Goal: Task Accomplishment & Management: Complete application form

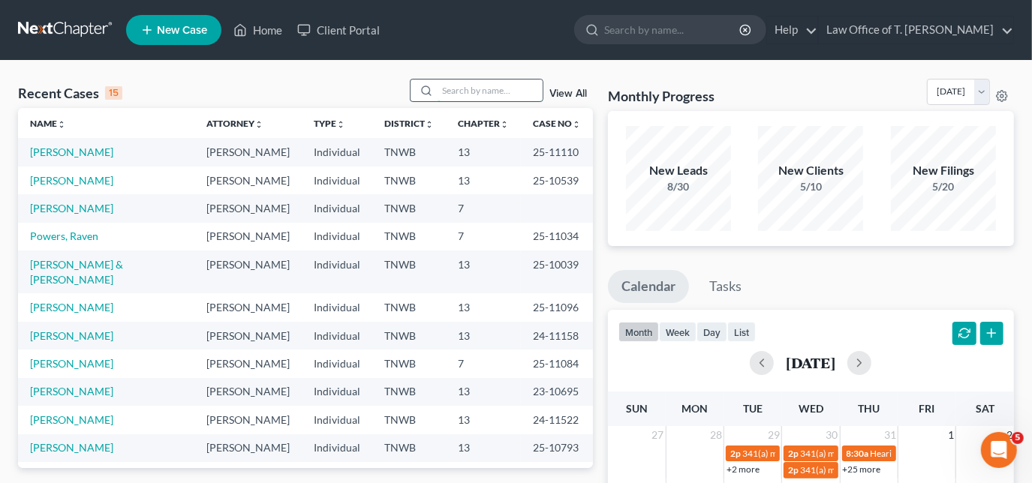
click at [475, 92] on input "search" at bounding box center [490, 91] width 105 height 22
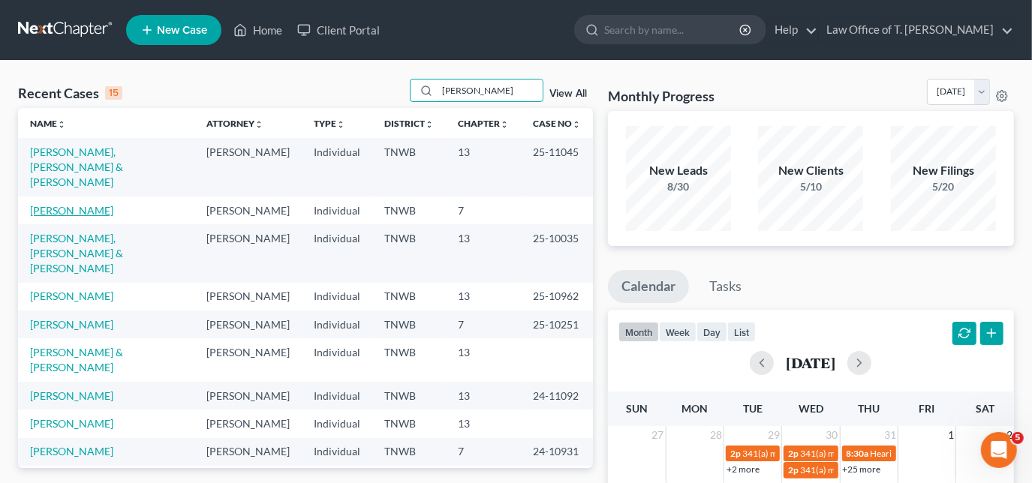
type input "[PERSON_NAME]"
click at [83, 204] on link "[PERSON_NAME]" at bounding box center [71, 210] width 83 height 13
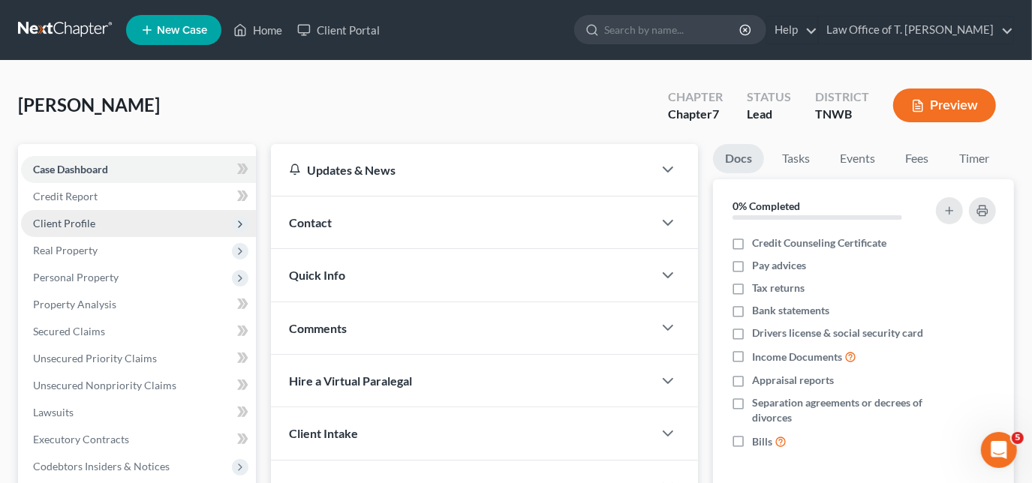
click at [77, 228] on span "Client Profile" at bounding box center [64, 223] width 62 height 13
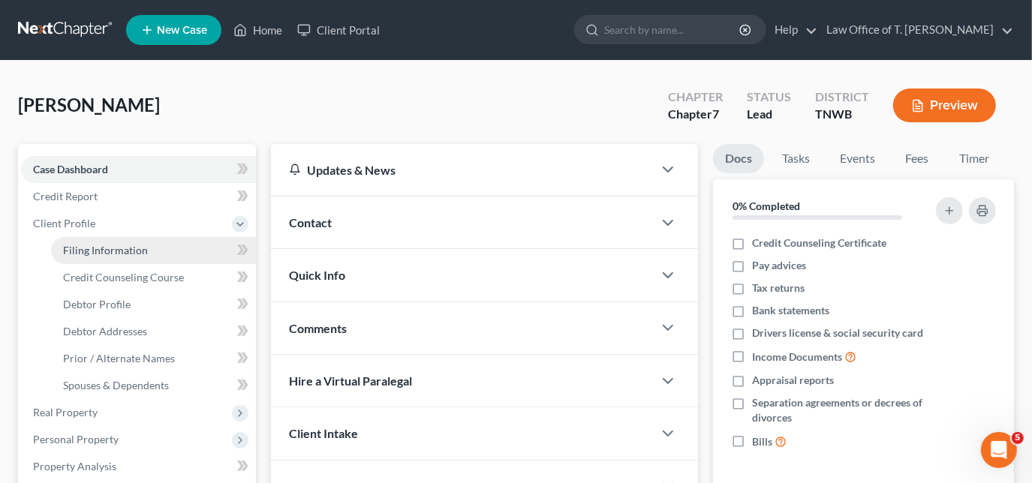
drag, startPoint x: 116, startPoint y: 259, endPoint x: 132, endPoint y: 261, distance: 16.7
click at [116, 260] on link "Filing Information" at bounding box center [153, 250] width 205 height 27
select select "1"
select select "0"
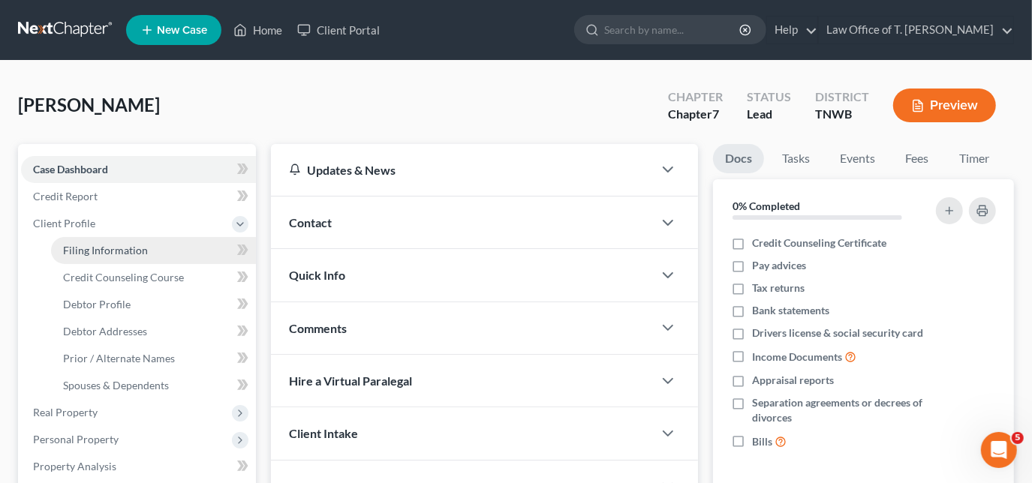
select select "44"
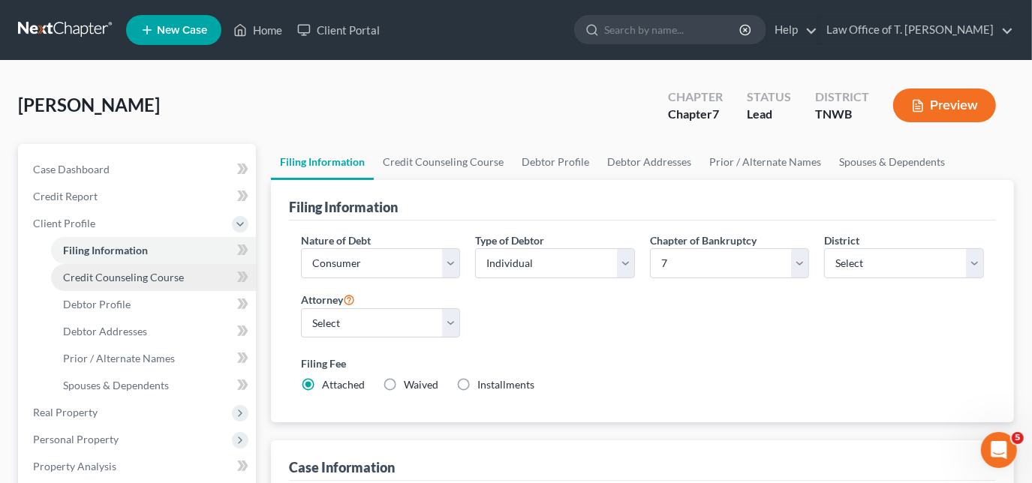
click at [144, 282] on span "Credit Counseling Course" at bounding box center [123, 277] width 121 height 13
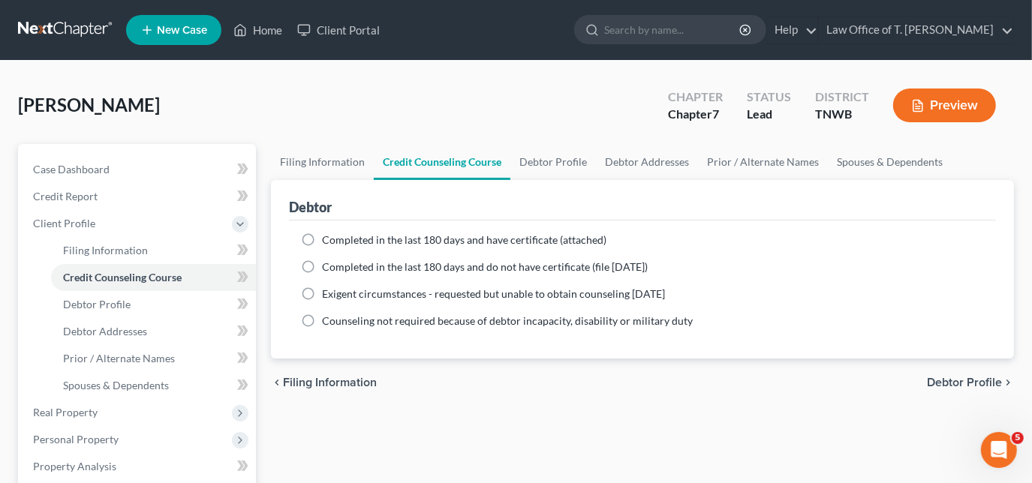
click at [322, 239] on label "Completed in the last 180 days and have certificate (attached)" at bounding box center [464, 240] width 285 height 15
click at [328, 239] on input "Completed in the last 180 days and have certificate (attached)" at bounding box center [333, 238] width 10 height 10
radio input "true"
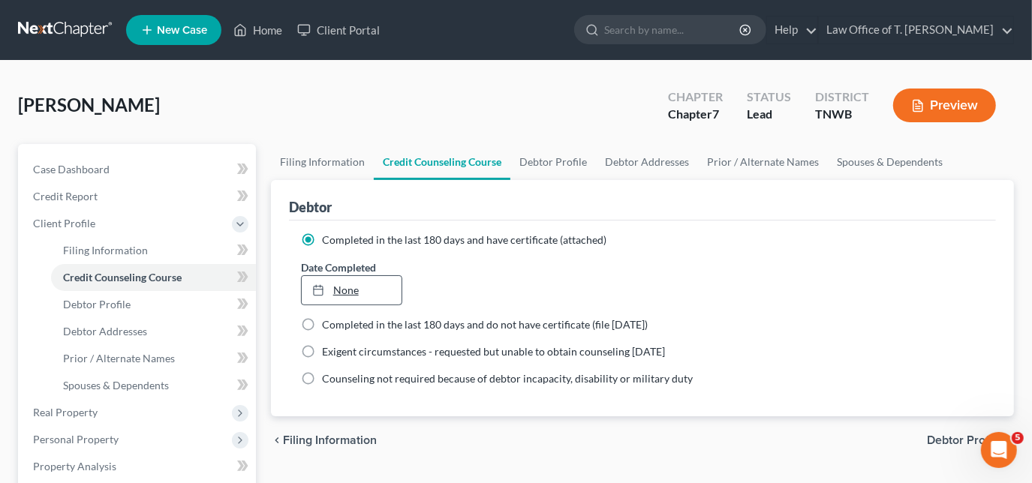
click at [321, 288] on icon at bounding box center [318, 291] width 12 height 12
type input "[DATE]"
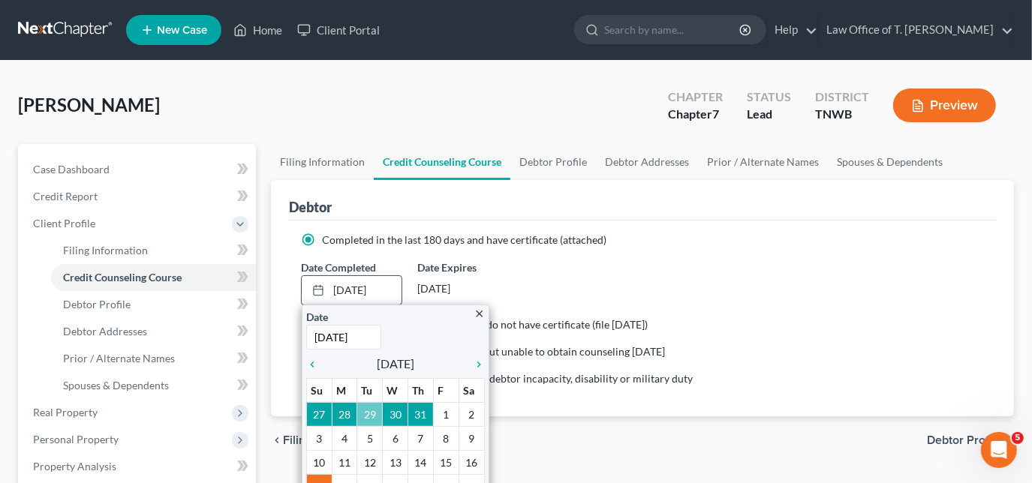
scroll to position [68, 0]
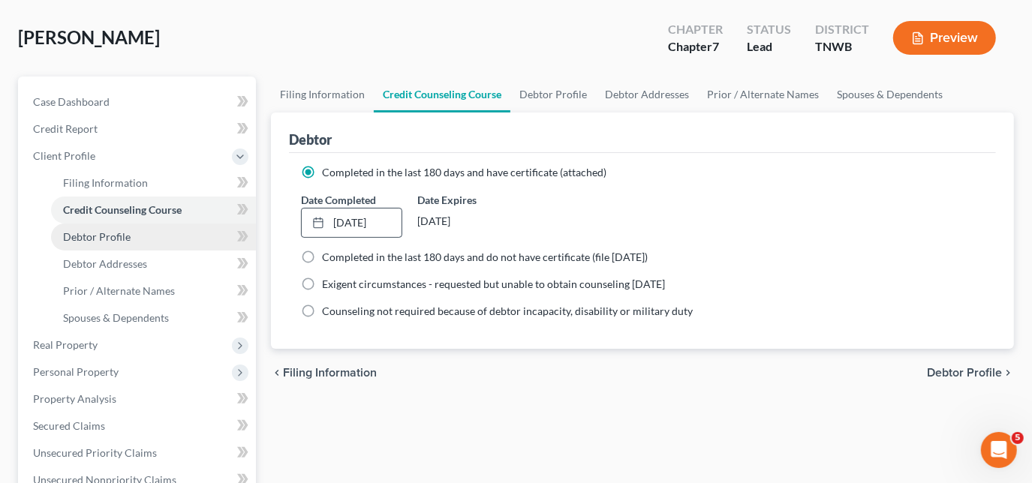
click at [99, 234] on span "Debtor Profile" at bounding box center [97, 236] width 68 height 13
select select "0"
select select "1"
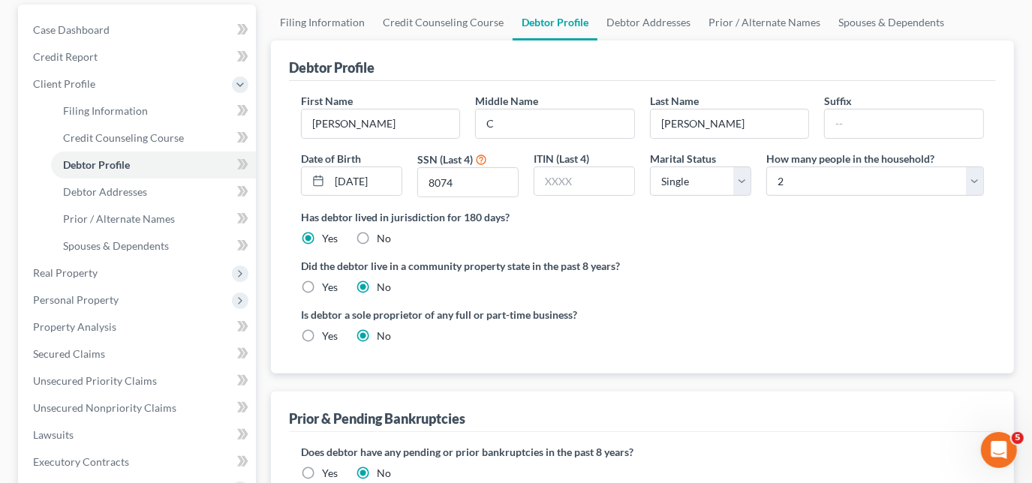
scroll to position [136, 0]
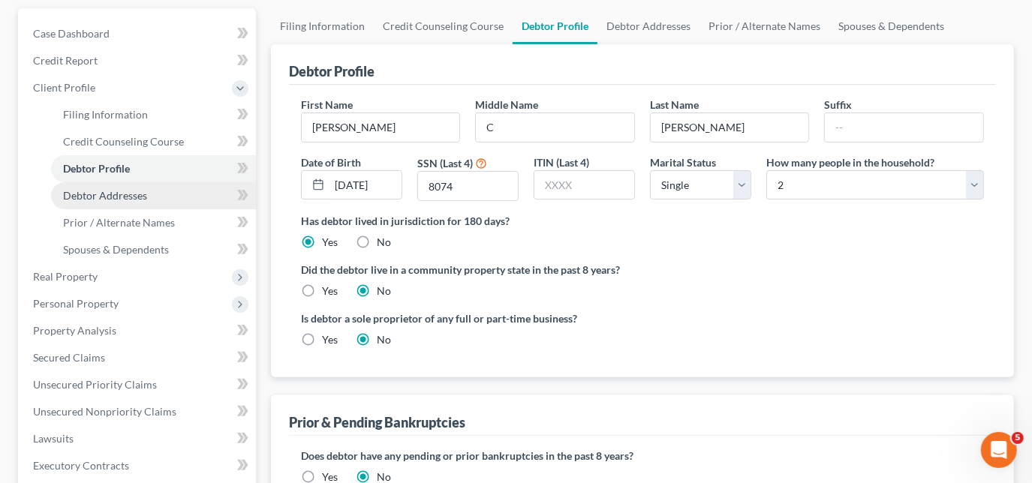
click at [121, 192] on span "Debtor Addresses" at bounding box center [105, 195] width 84 height 13
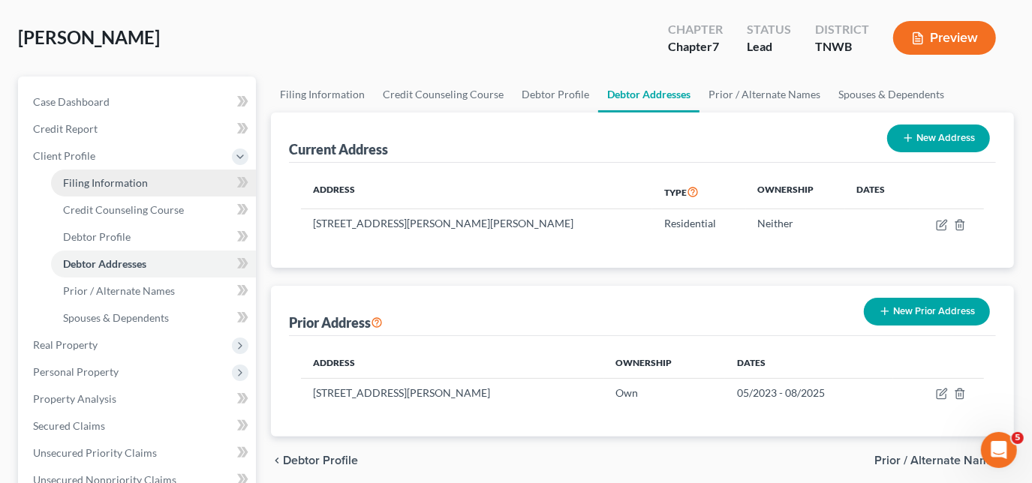
scroll to position [136, 0]
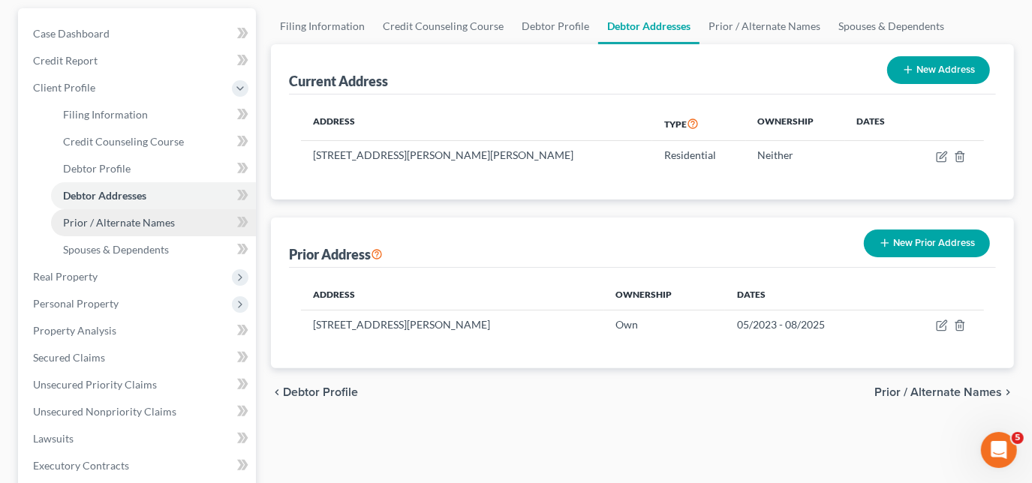
click at [138, 222] on span "Prior / Alternate Names" at bounding box center [119, 222] width 112 height 13
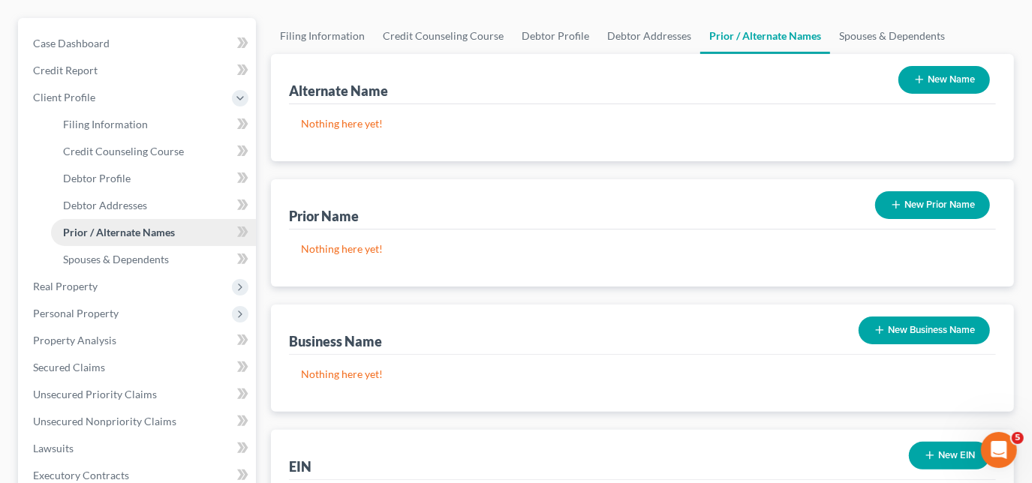
scroll to position [136, 0]
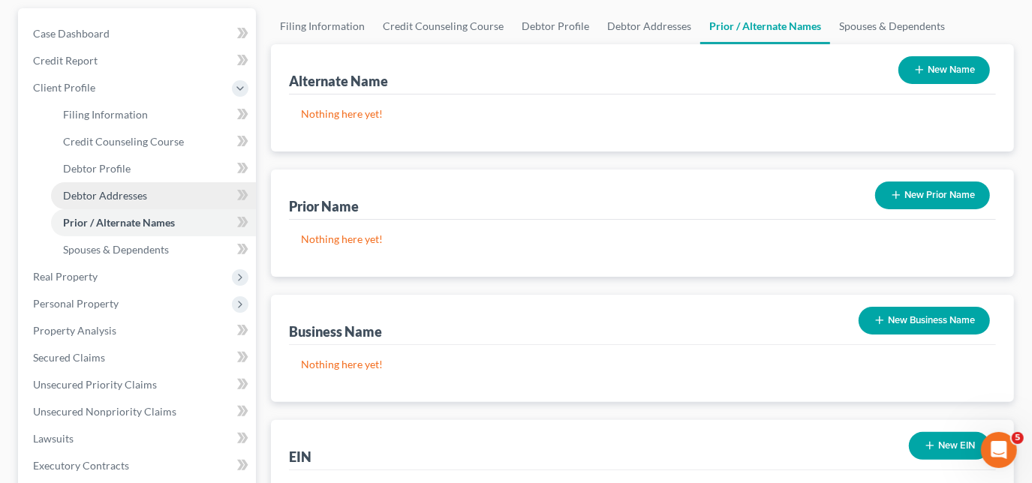
click at [118, 190] on span "Debtor Addresses" at bounding box center [105, 195] width 84 height 13
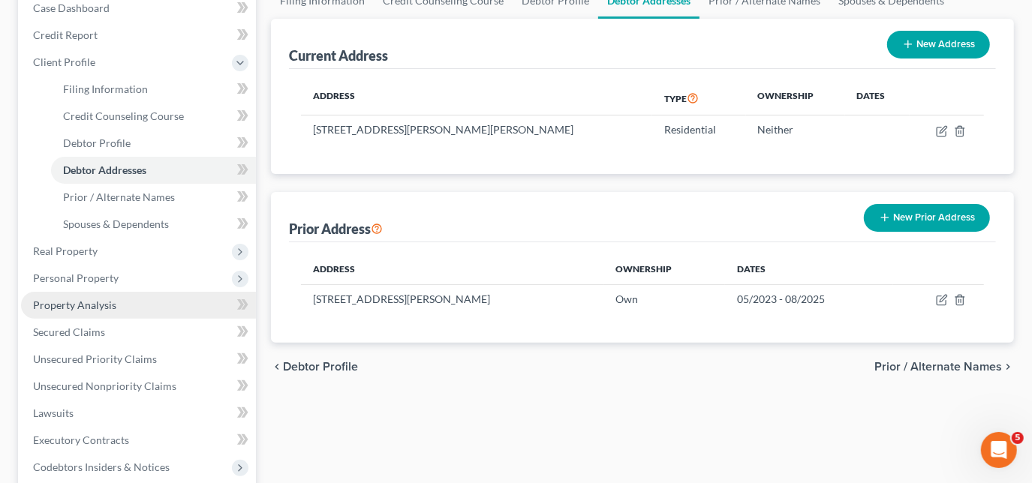
scroll to position [204, 0]
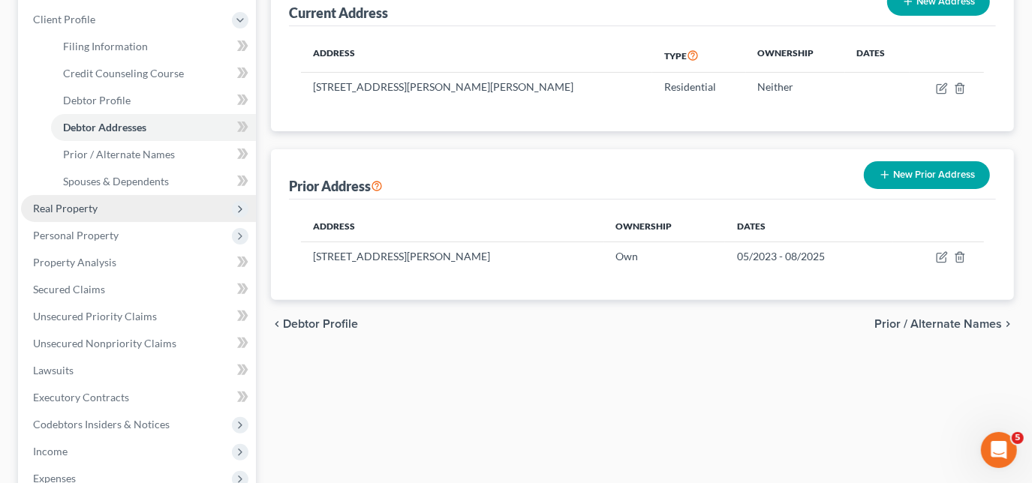
click at [89, 206] on span "Real Property" at bounding box center [65, 208] width 65 height 13
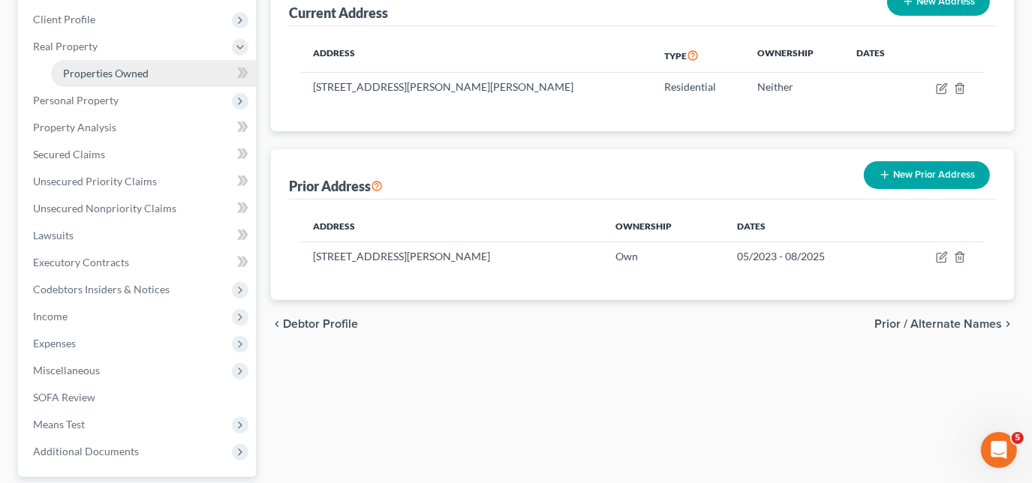
click at [112, 77] on span "Properties Owned" at bounding box center [106, 73] width 86 height 13
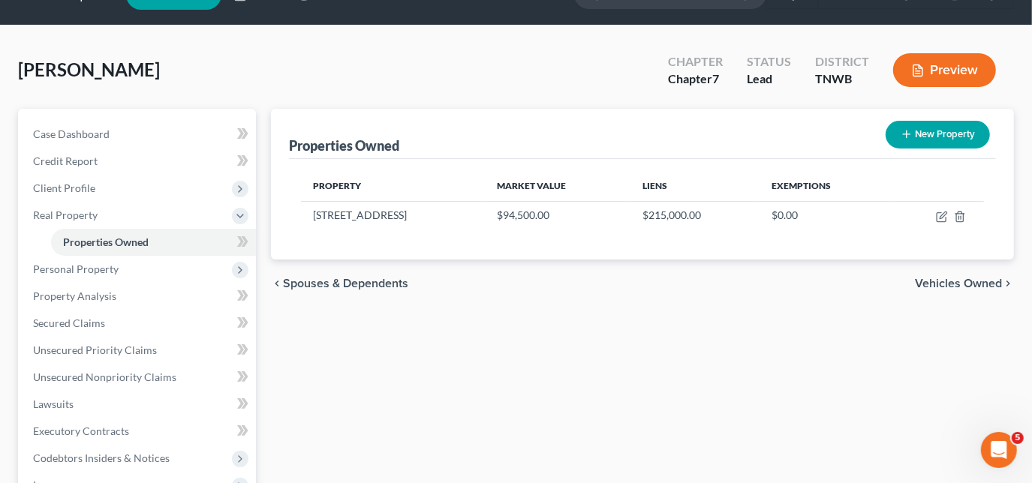
scroll to position [68, 0]
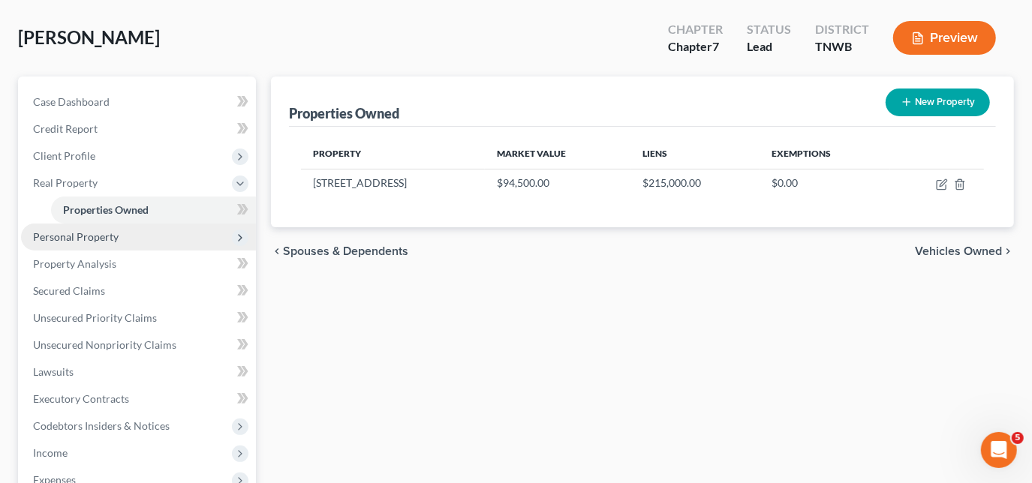
click at [81, 239] on span "Personal Property" at bounding box center [76, 236] width 86 height 13
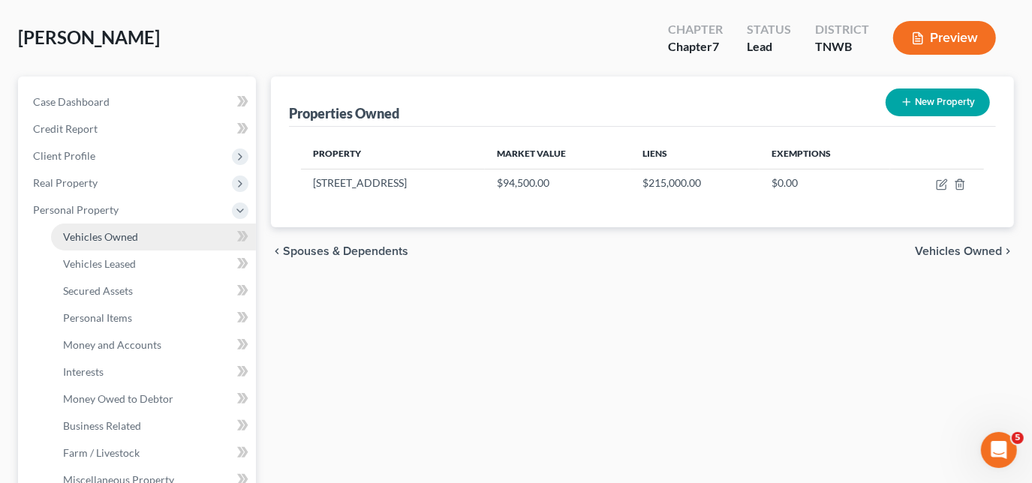
click at [104, 232] on span "Vehicles Owned" at bounding box center [100, 236] width 75 height 13
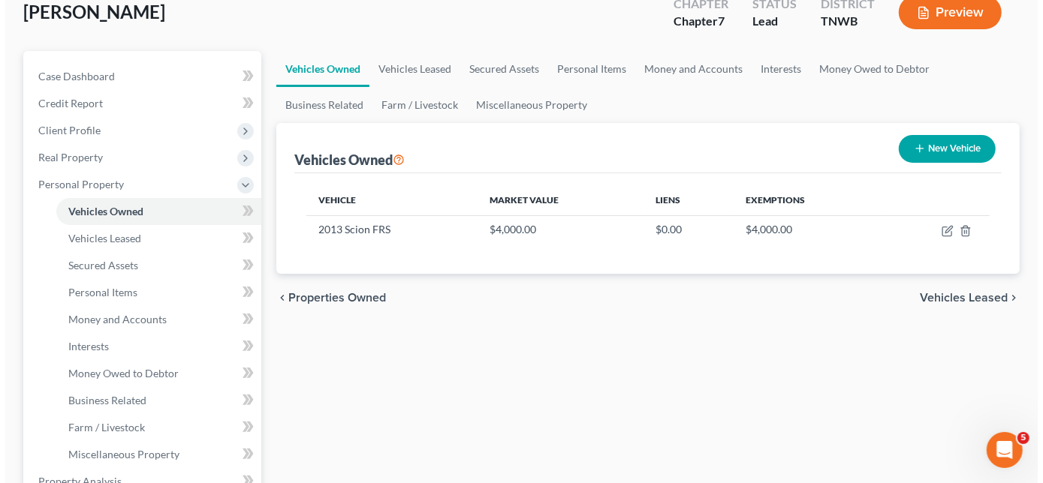
scroll to position [136, 0]
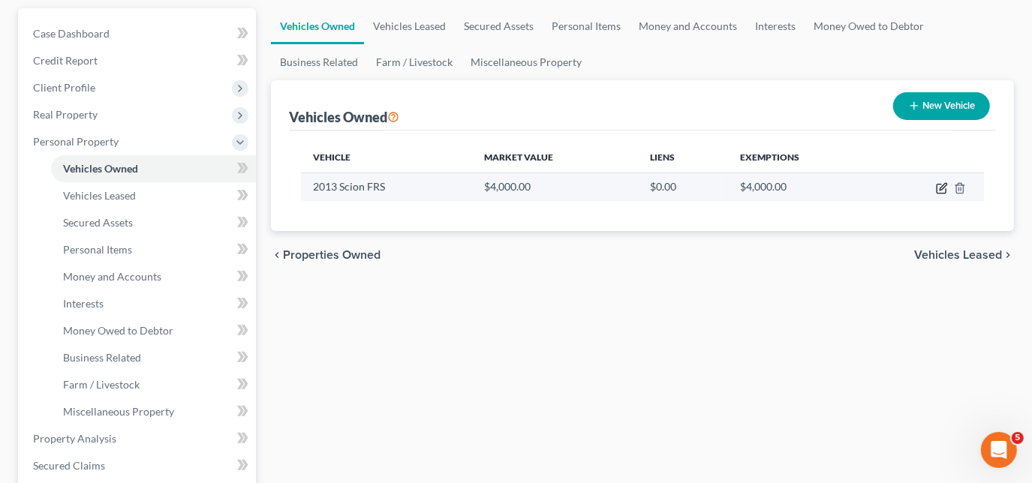
click at [937, 186] on icon "button" at bounding box center [941, 189] width 9 height 9
select select "0"
select select "13"
select select "3"
select select "0"
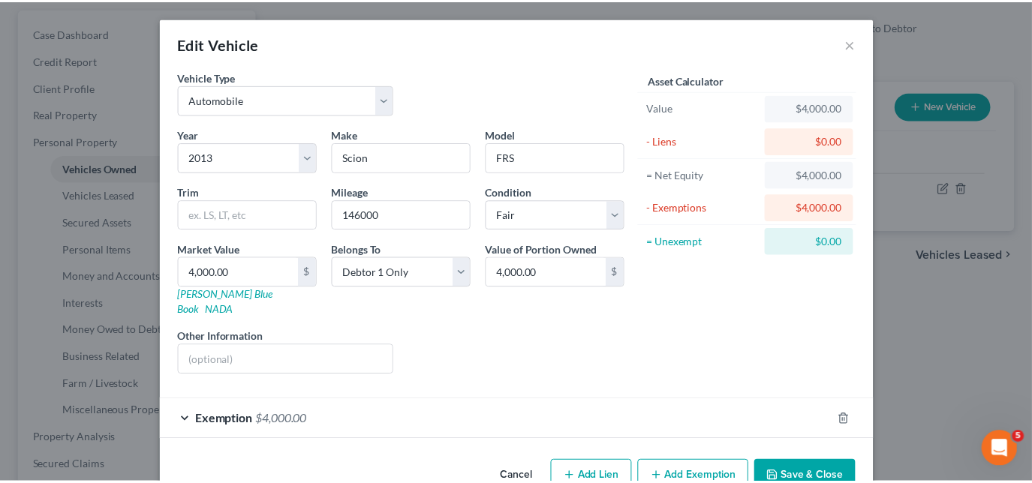
scroll to position [22, 0]
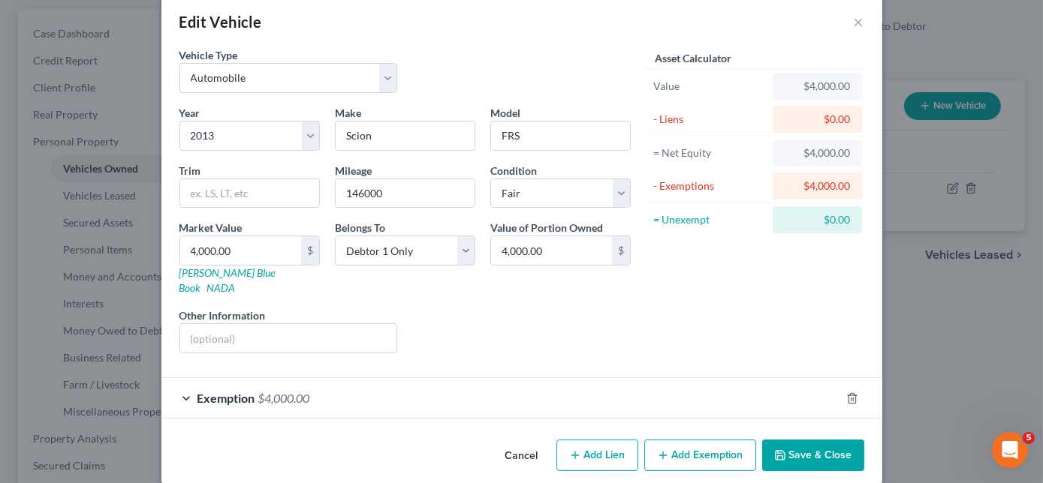
click at [815, 440] on button "Save & Close" at bounding box center [813, 456] width 102 height 32
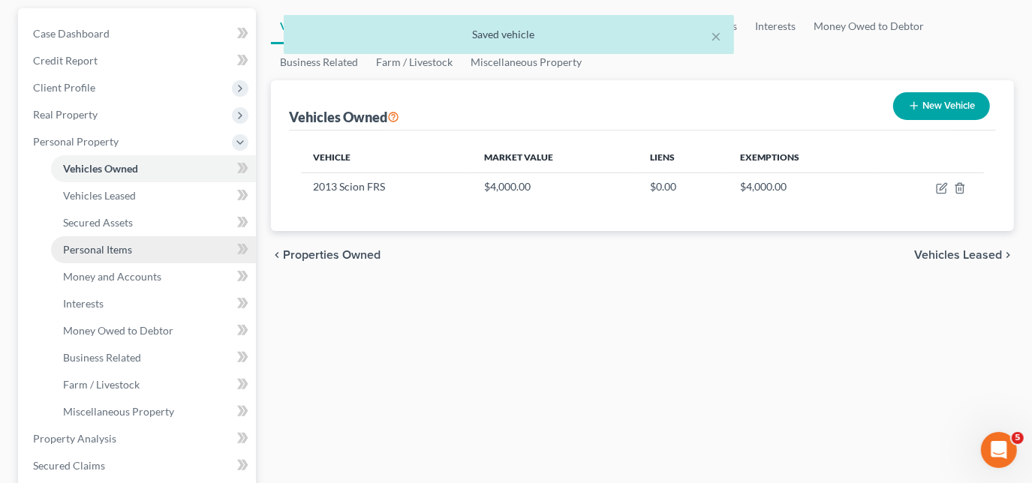
click at [89, 248] on span "Personal Items" at bounding box center [97, 249] width 69 height 13
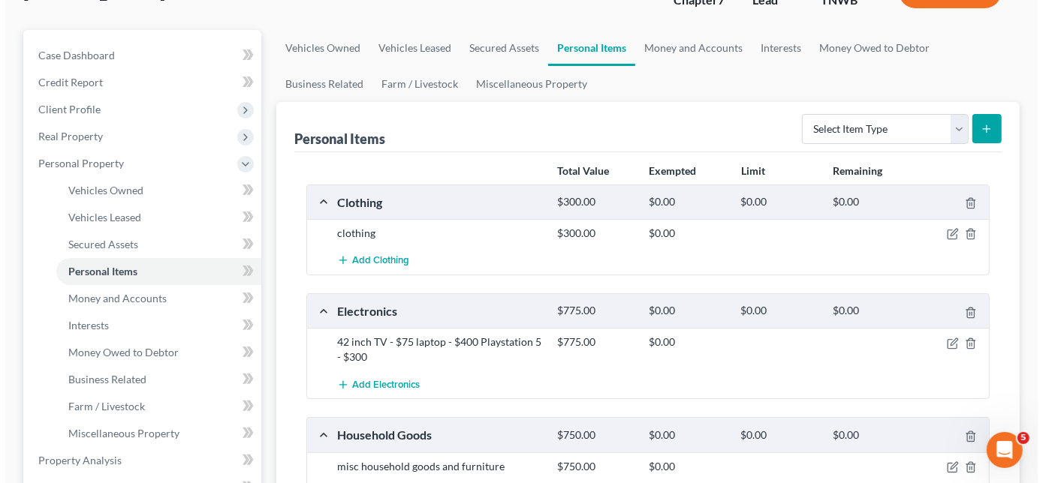
scroll to position [136, 0]
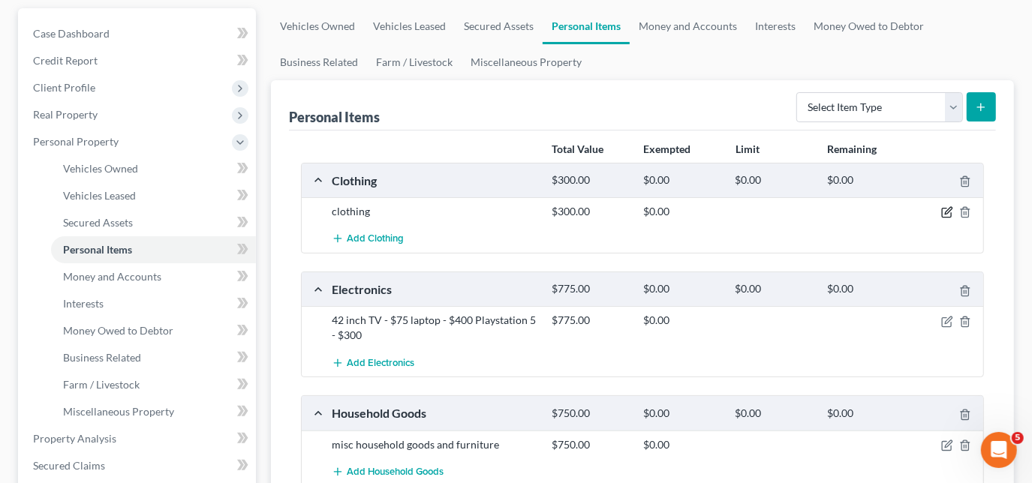
click at [943, 209] on icon "button" at bounding box center [946, 213] width 9 height 9
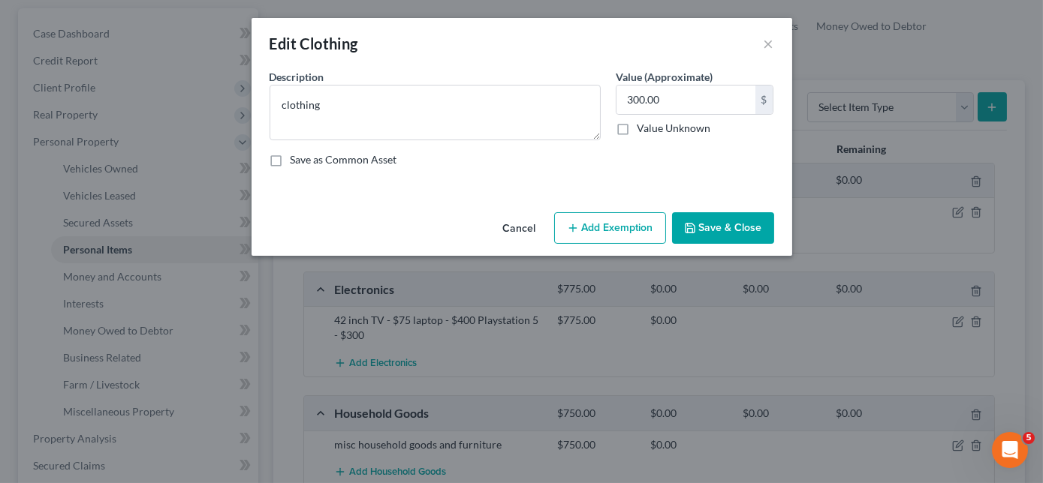
click at [614, 236] on button "Add Exemption" at bounding box center [610, 228] width 112 height 32
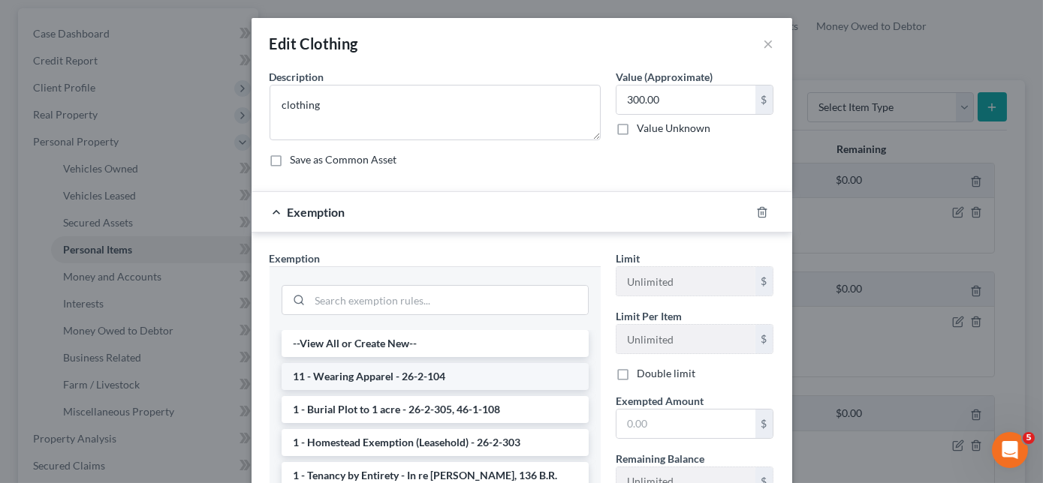
click at [375, 378] on li "11 - Wearing Apparel - 26-2-104" at bounding box center [435, 376] width 307 height 27
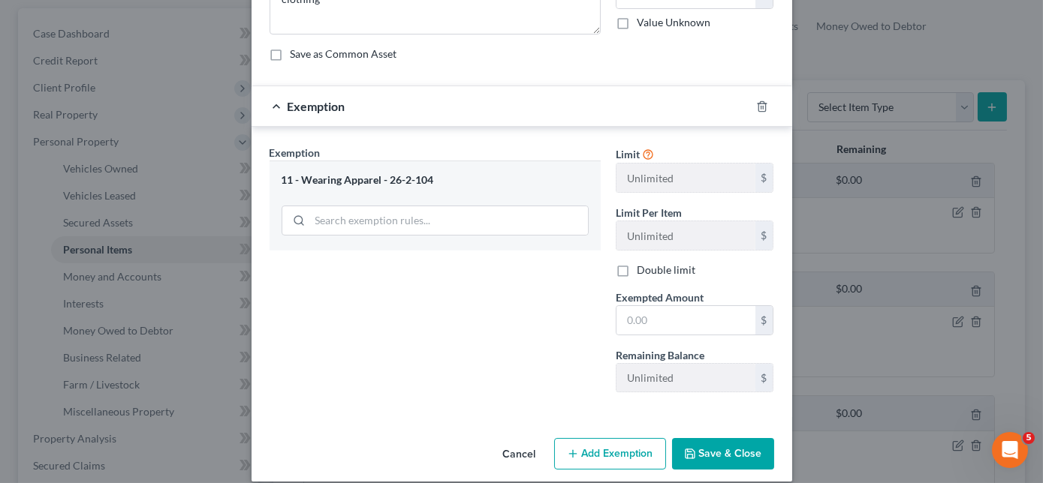
scroll to position [120, 0]
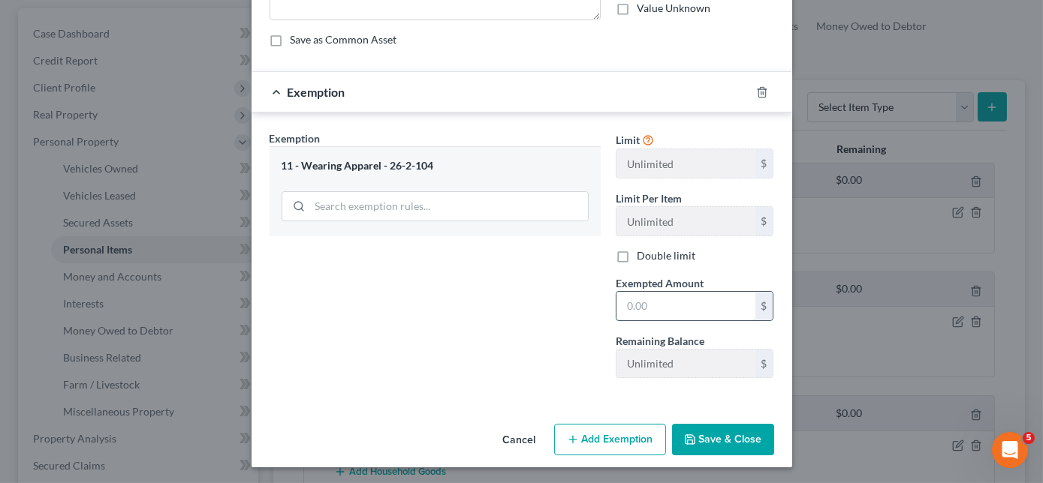
drag, startPoint x: 661, startPoint y: 300, endPoint x: 670, endPoint y: 277, distance: 25.2
click at [661, 299] on input "text" at bounding box center [685, 306] width 139 height 29
type input "300.00"
click at [712, 437] on button "Save & Close" at bounding box center [723, 440] width 102 height 32
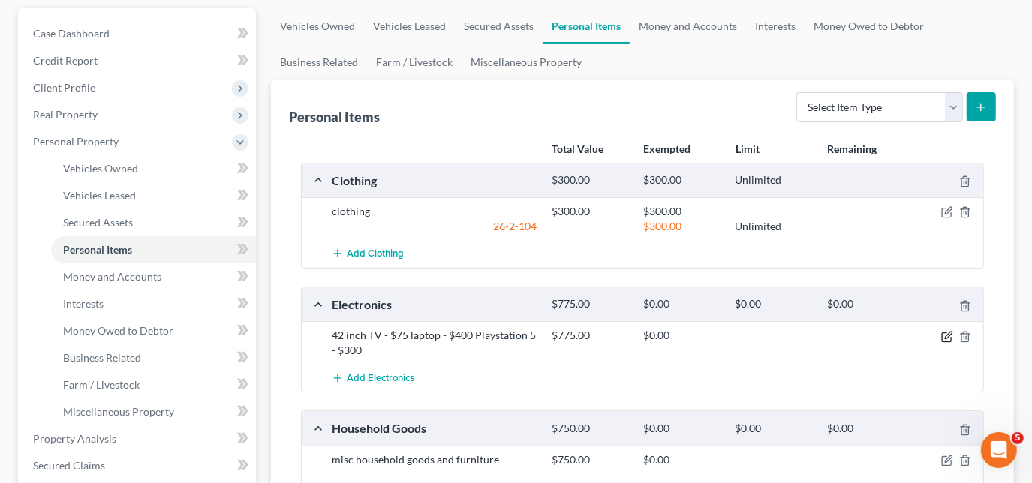
click at [947, 336] on icon "button" at bounding box center [947, 337] width 12 height 12
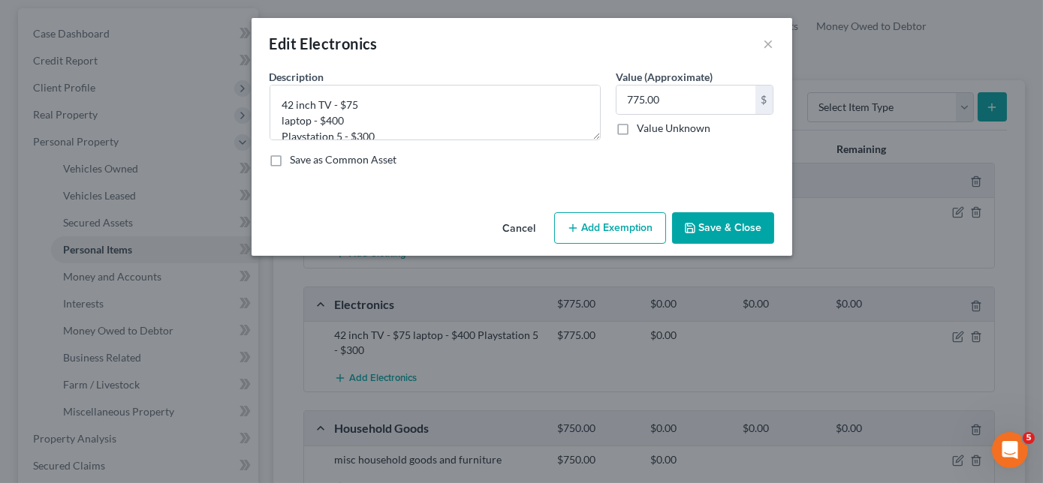
click at [612, 226] on button "Add Exemption" at bounding box center [610, 228] width 112 height 32
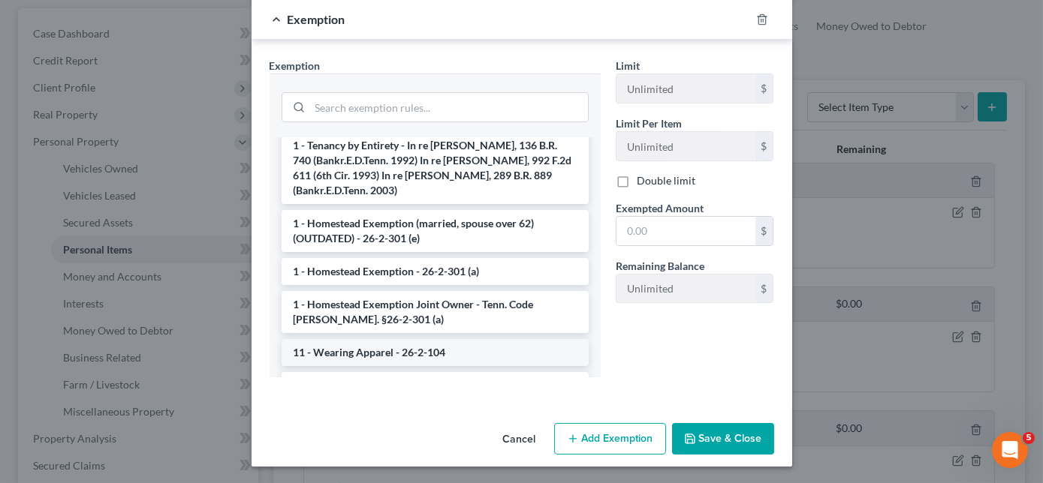
scroll to position [136, 0]
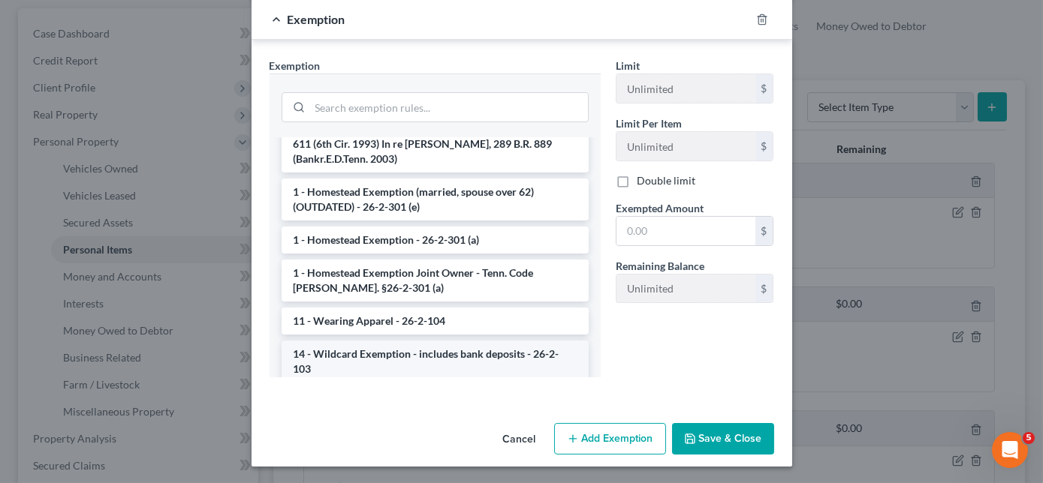
click at [395, 341] on li "14 - Wildcard Exemption - includes bank deposits - 26-2-103" at bounding box center [435, 362] width 307 height 42
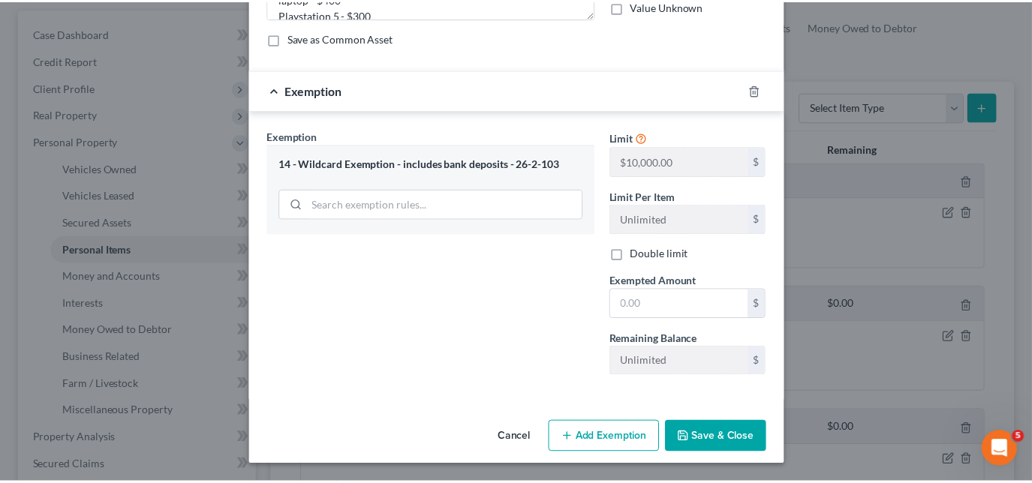
scroll to position [120, 0]
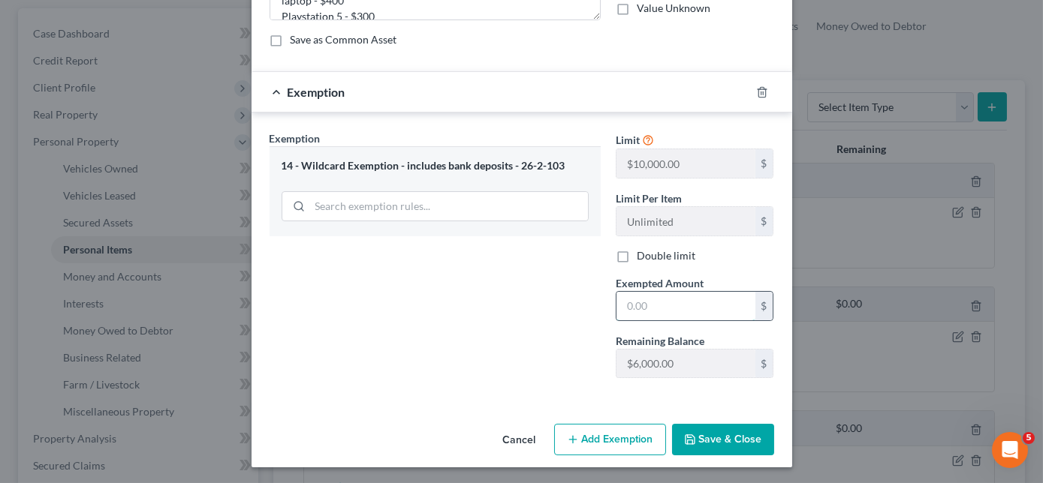
click at [655, 310] on input "text" at bounding box center [685, 306] width 139 height 29
type input "775.00"
click at [703, 447] on button "Save & Close" at bounding box center [723, 440] width 102 height 32
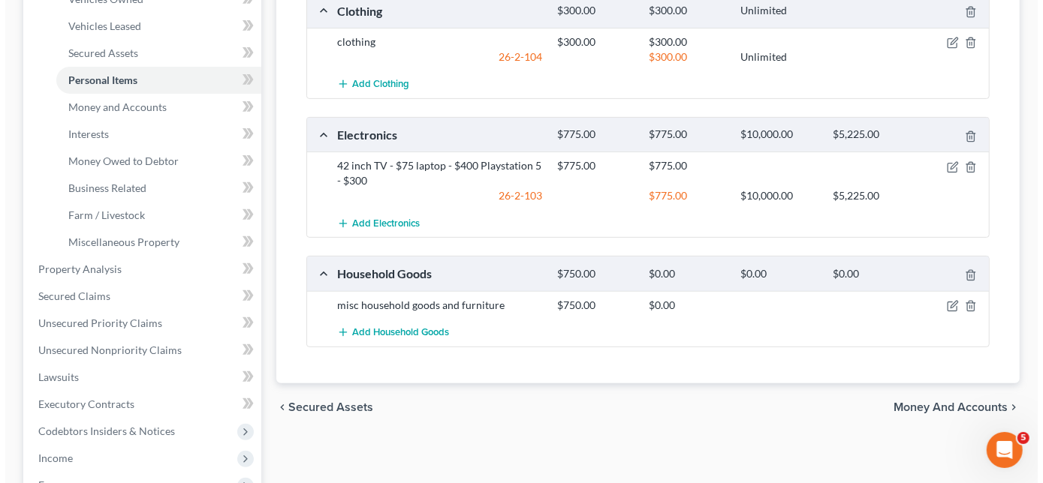
scroll to position [341, 0]
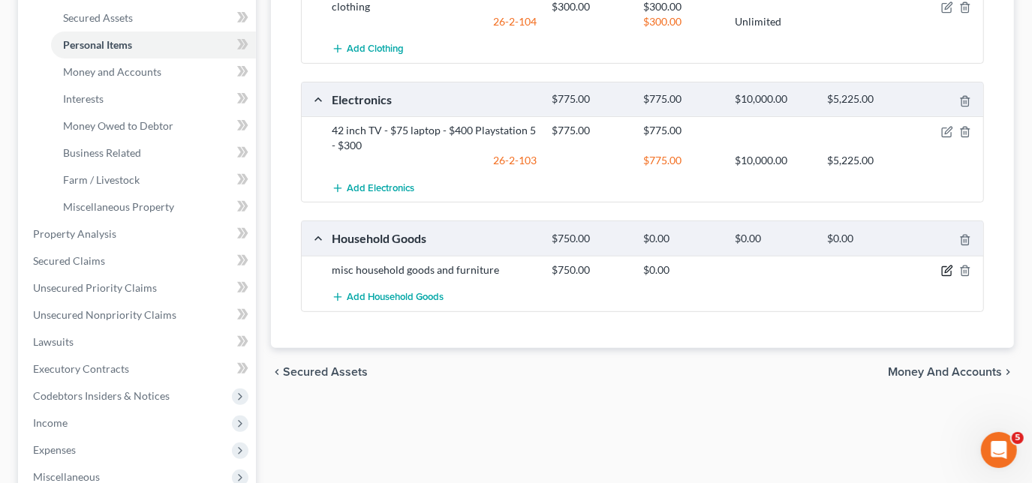
click at [949, 270] on icon "button" at bounding box center [947, 271] width 12 height 12
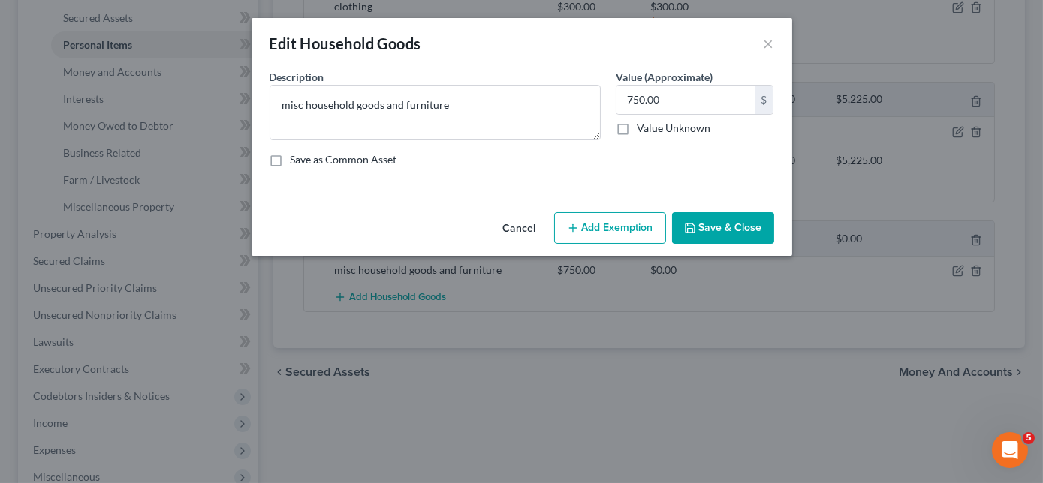
click at [596, 225] on button "Add Exemption" at bounding box center [610, 228] width 112 height 32
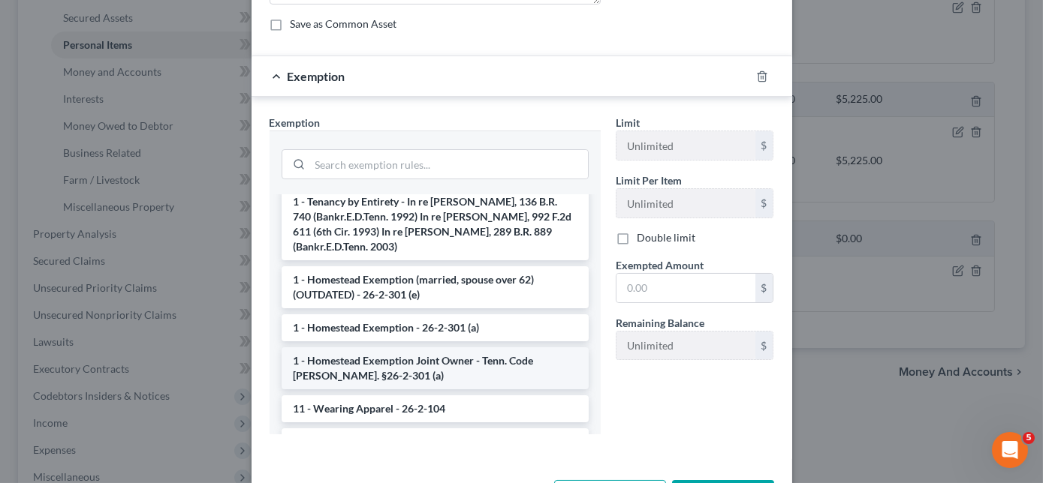
scroll to position [272, 0]
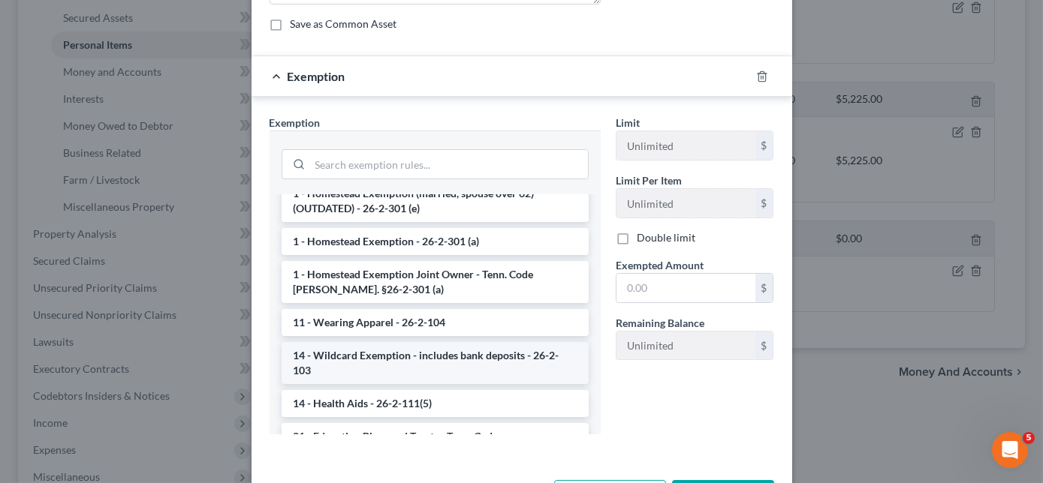
click at [382, 349] on li "14 - Wildcard Exemption - includes bank deposits - 26-2-103" at bounding box center [435, 363] width 307 height 42
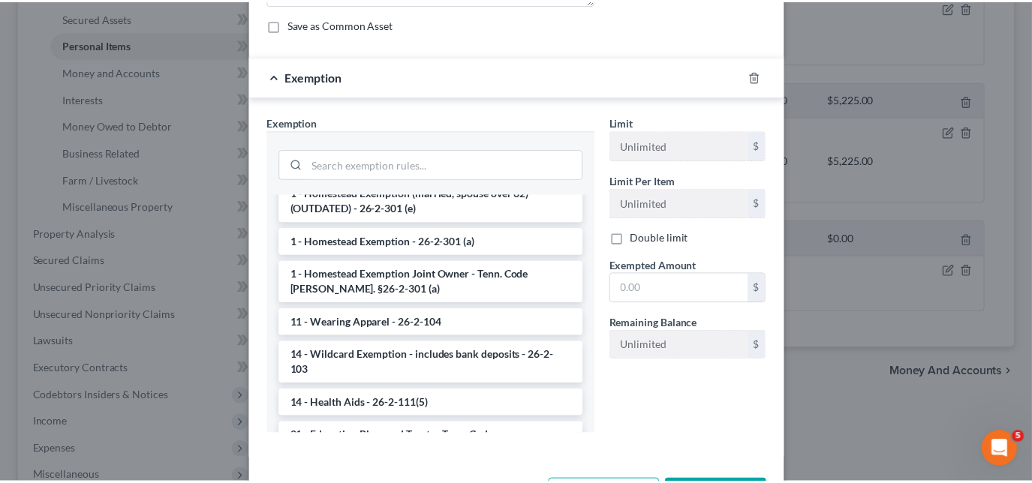
scroll to position [120, 0]
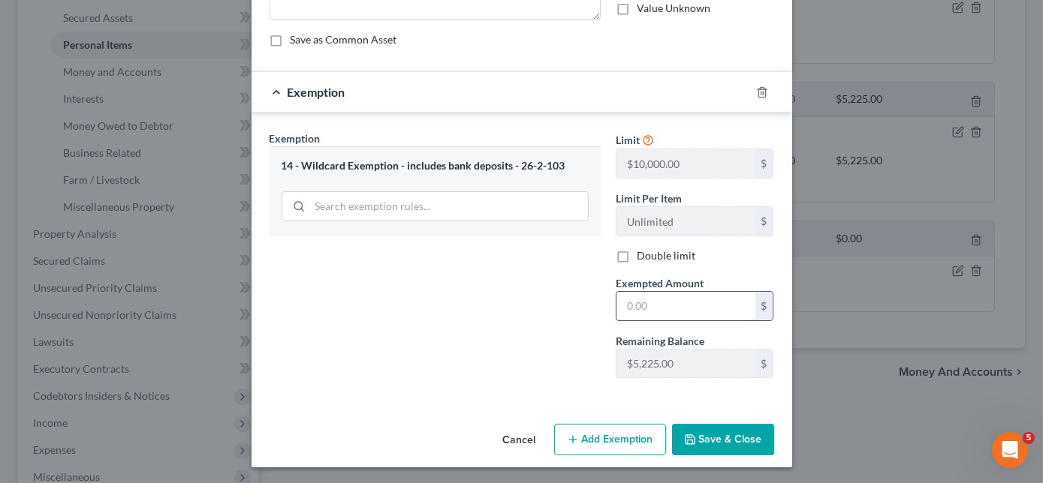
click at [694, 302] on input "text" at bounding box center [685, 306] width 139 height 29
type input "750.00"
click at [706, 441] on button "Save & Close" at bounding box center [723, 440] width 102 height 32
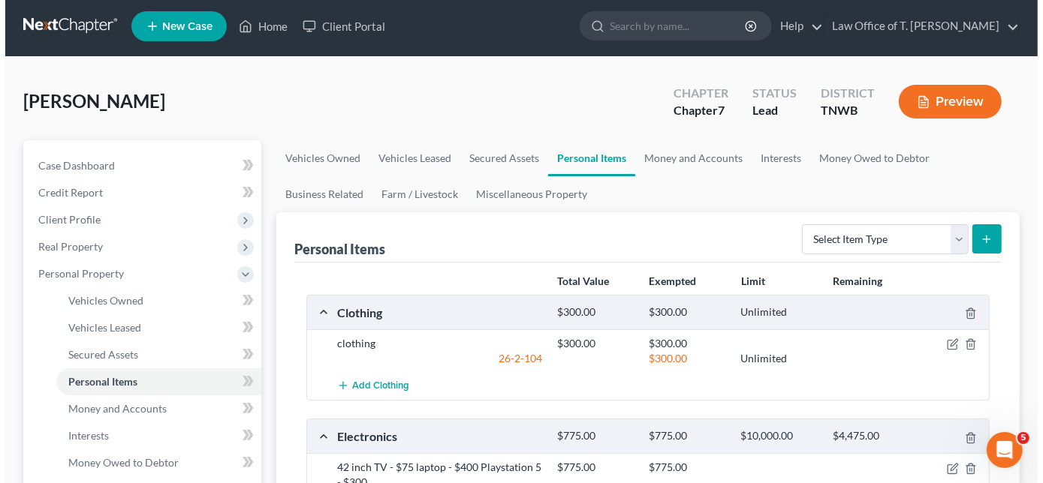
scroll to position [0, 0]
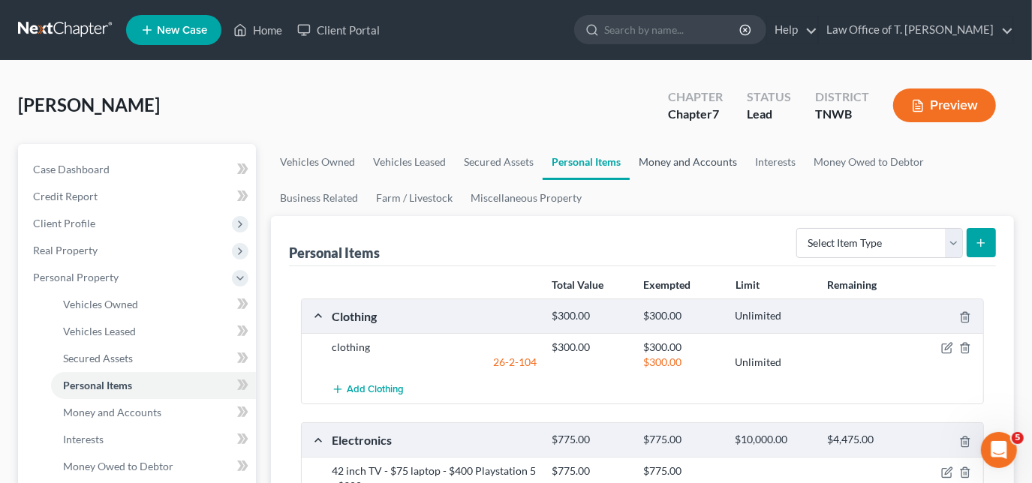
click at [692, 162] on link "Money and Accounts" at bounding box center [688, 162] width 116 height 36
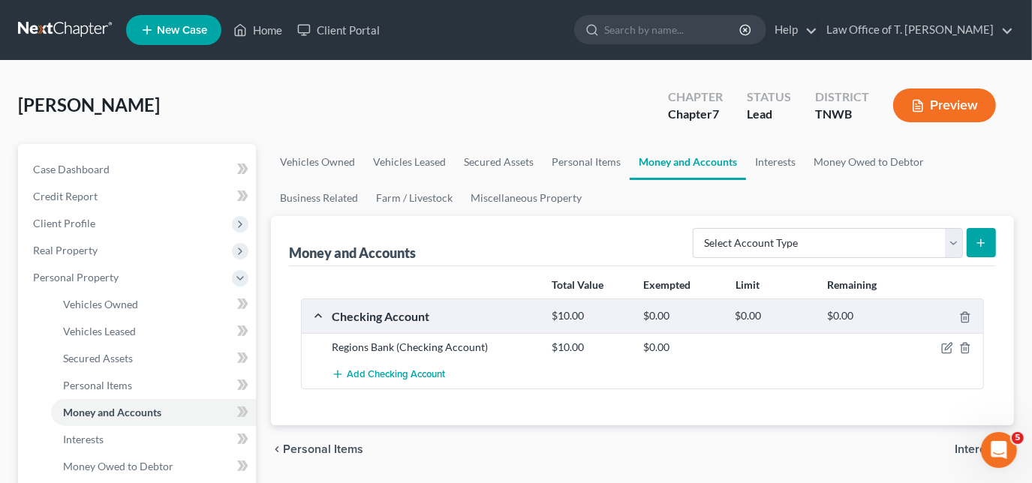
click at [939, 344] on div at bounding box center [948, 347] width 74 height 15
click at [943, 348] on icon "button" at bounding box center [946, 349] width 9 height 9
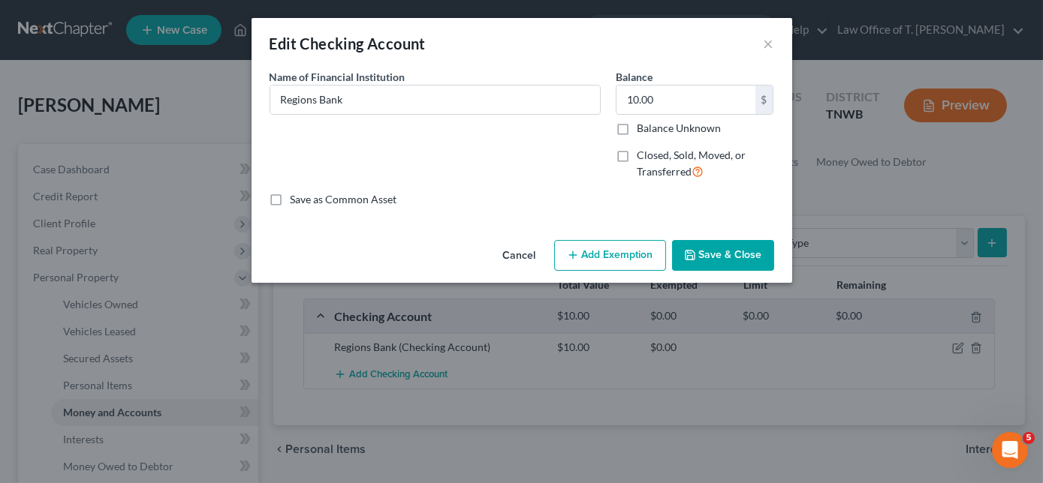
click at [599, 260] on button "Add Exemption" at bounding box center [610, 256] width 112 height 32
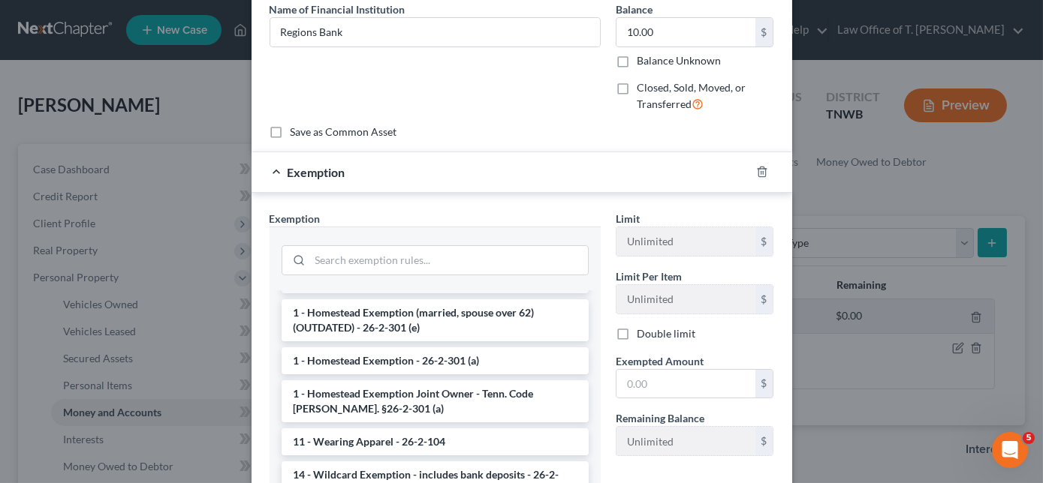
scroll to position [204, 0]
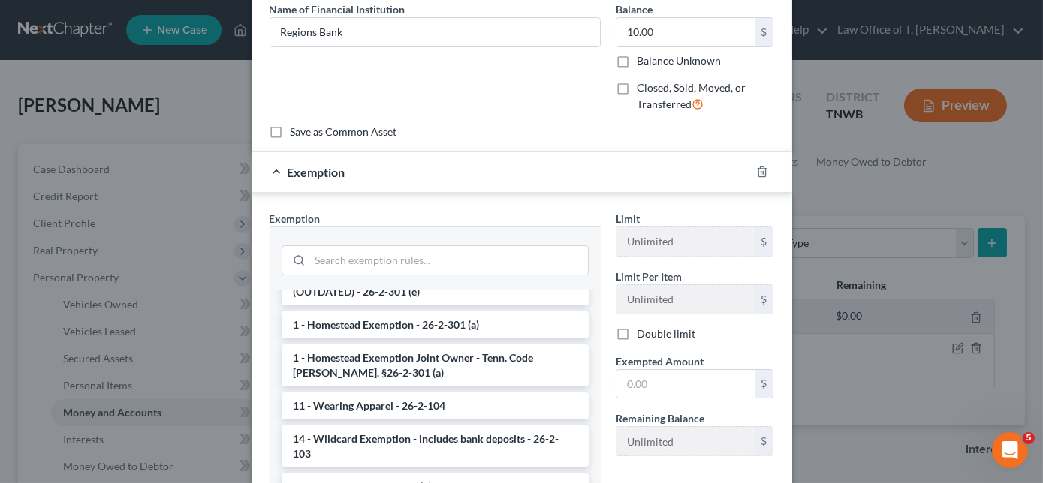
drag, startPoint x: 366, startPoint y: 423, endPoint x: 380, endPoint y: 423, distance: 13.5
click at [368, 428] on li "14 - Wildcard Exemption - includes bank deposits - 26-2-103" at bounding box center [435, 447] width 307 height 42
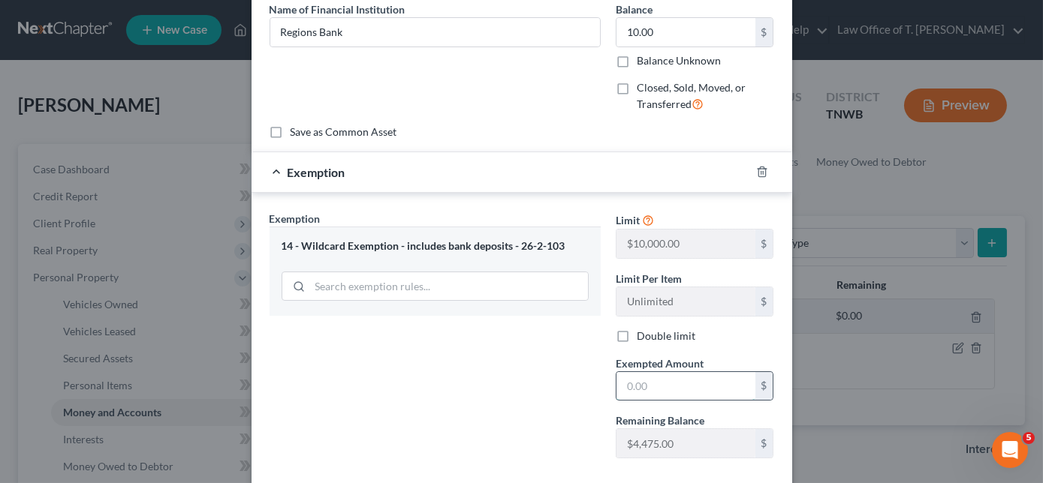
click at [653, 372] on input "text" at bounding box center [685, 386] width 139 height 29
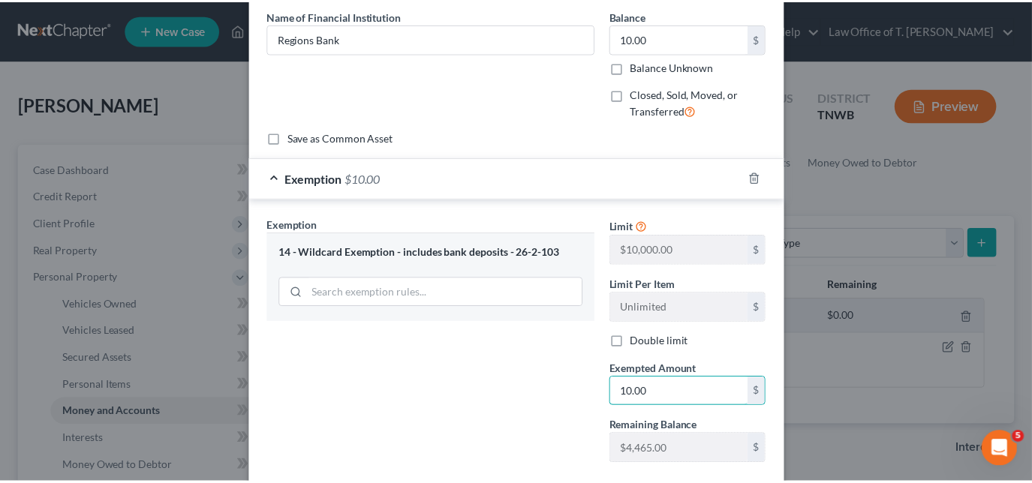
scroll to position [148, 0]
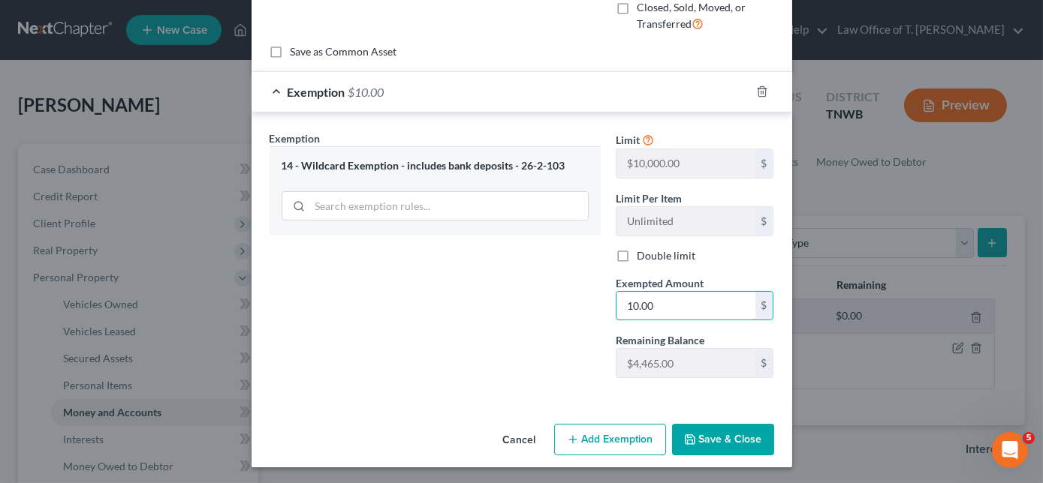
type input "10.00"
click at [703, 436] on button "Save & Close" at bounding box center [723, 440] width 102 height 32
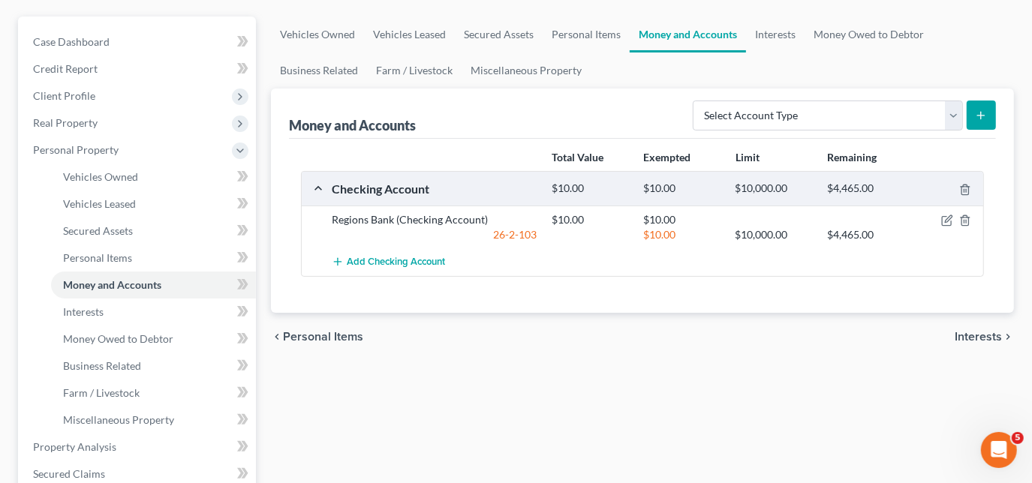
scroll to position [136, 0]
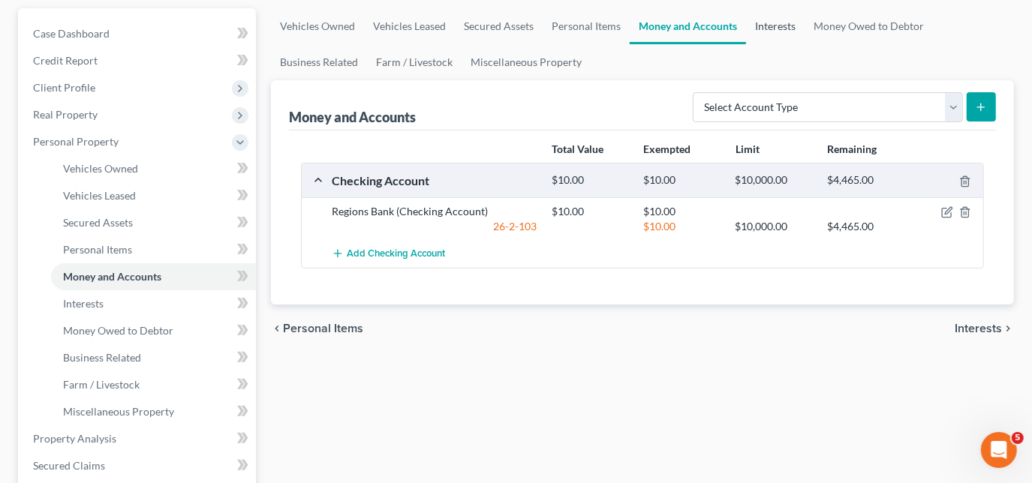
click at [783, 28] on link "Interests" at bounding box center [775, 26] width 59 height 36
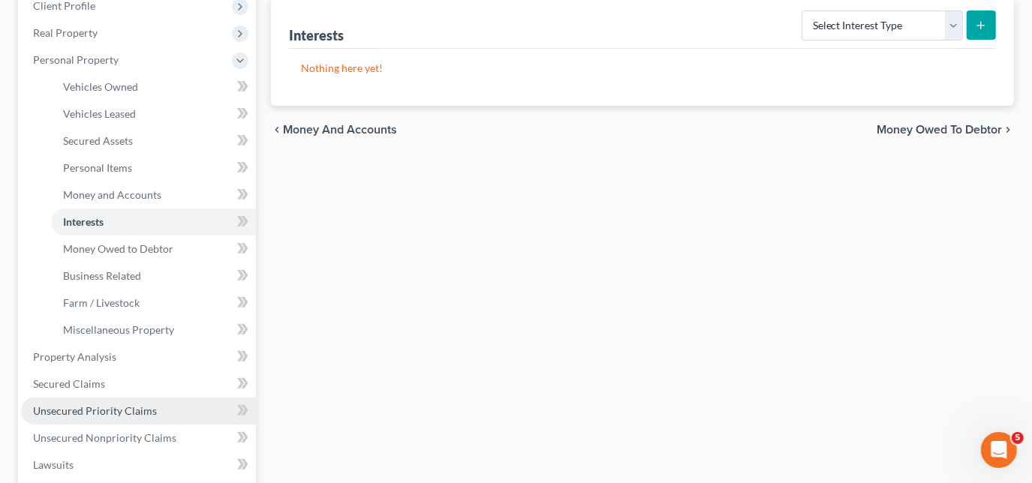
scroll to position [272, 0]
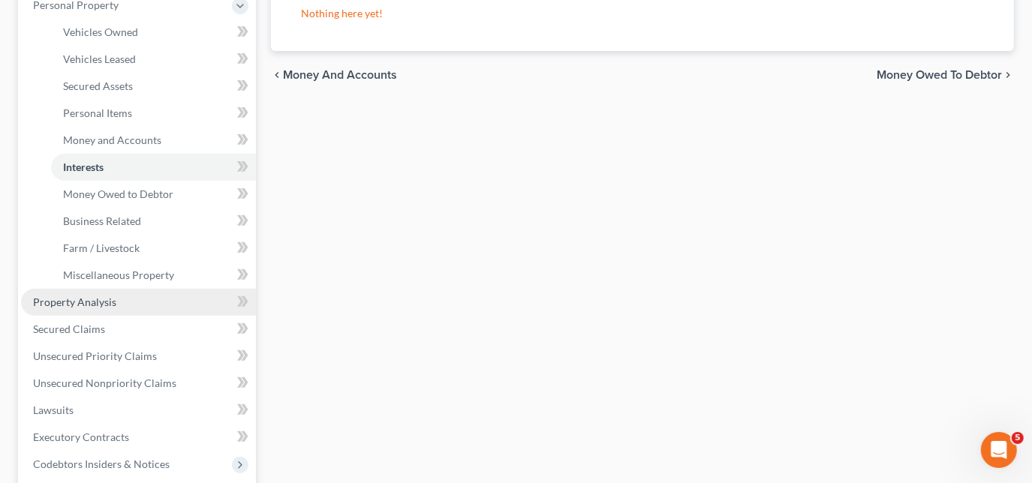
click at [95, 301] on span "Property Analysis" at bounding box center [74, 302] width 83 height 13
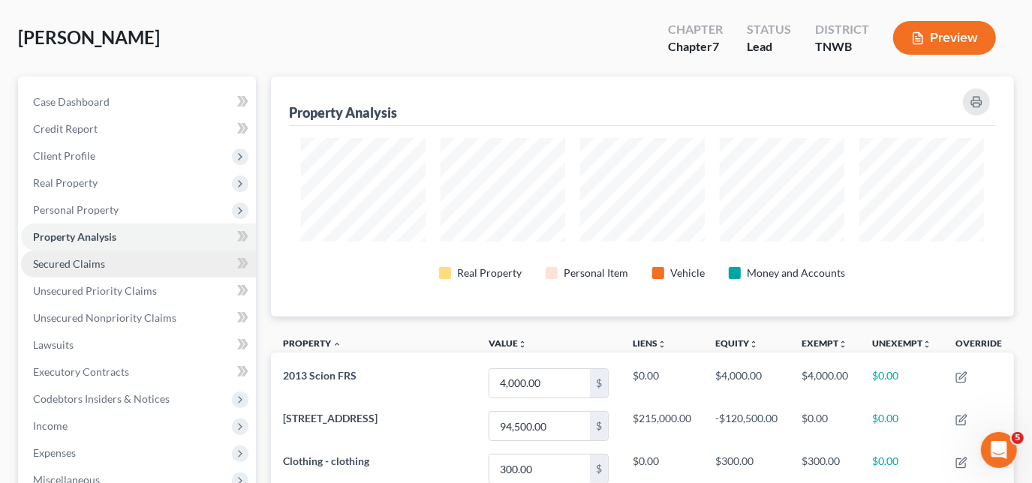
click at [89, 266] on span "Secured Claims" at bounding box center [69, 263] width 72 height 13
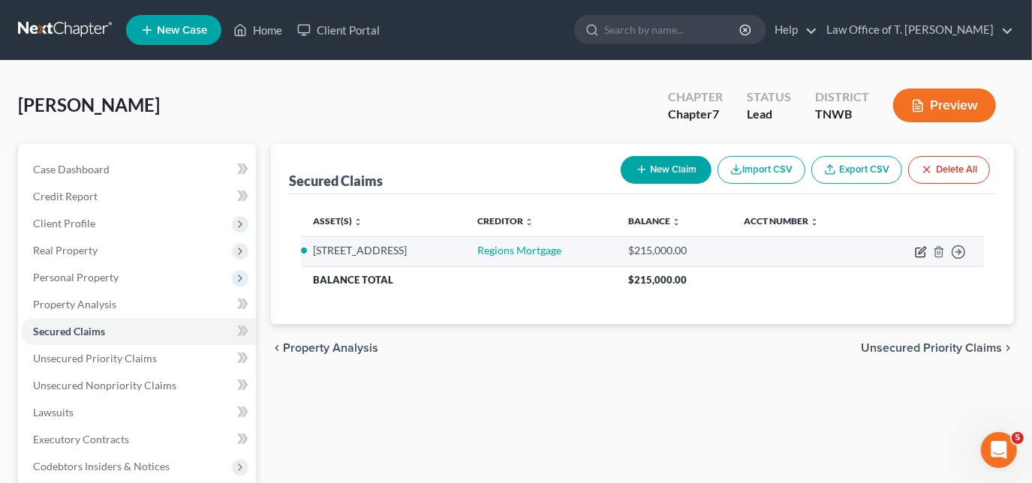
click at [921, 250] on icon "button" at bounding box center [922, 250] width 7 height 7
select select "0"
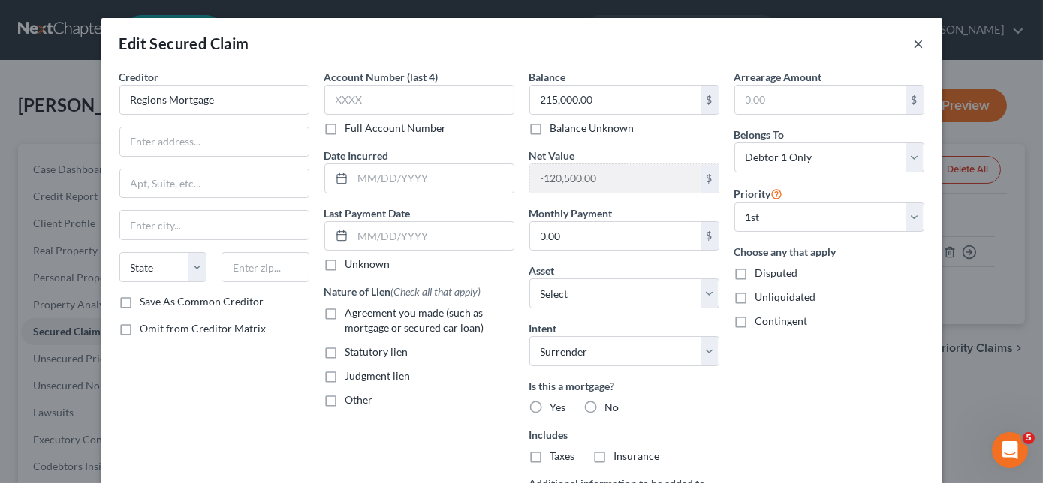
click at [914, 48] on button "×" at bounding box center [919, 44] width 11 height 18
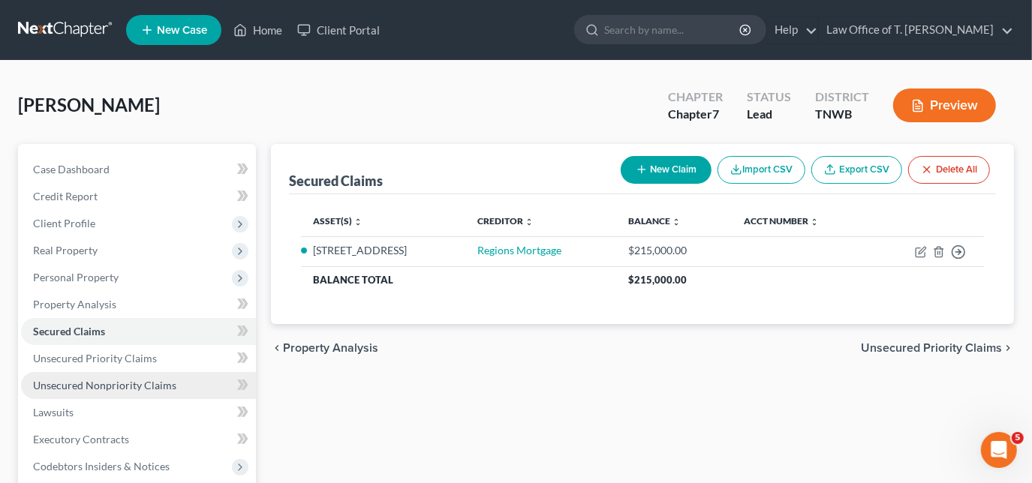
click at [97, 385] on span "Unsecured Nonpriority Claims" at bounding box center [104, 385] width 143 height 13
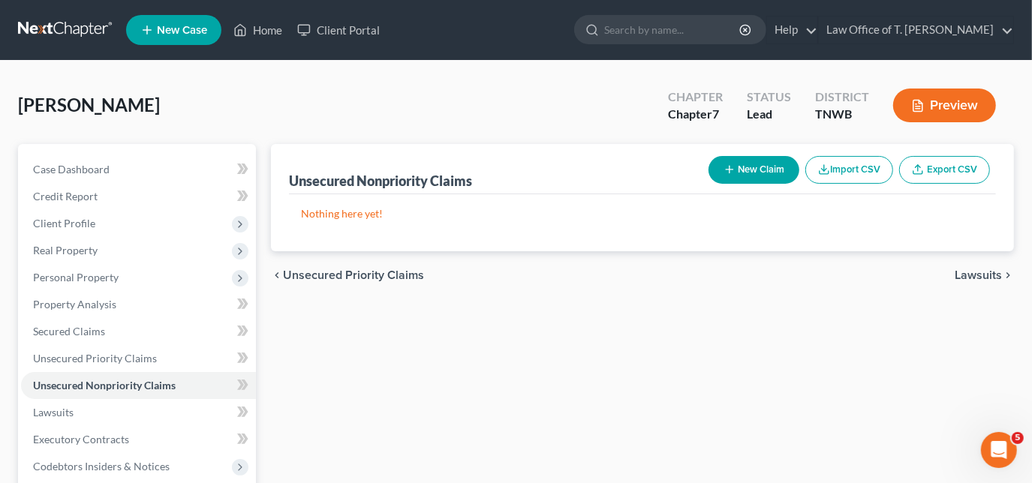
click at [746, 173] on button "New Claim" at bounding box center [754, 170] width 91 height 28
select select "0"
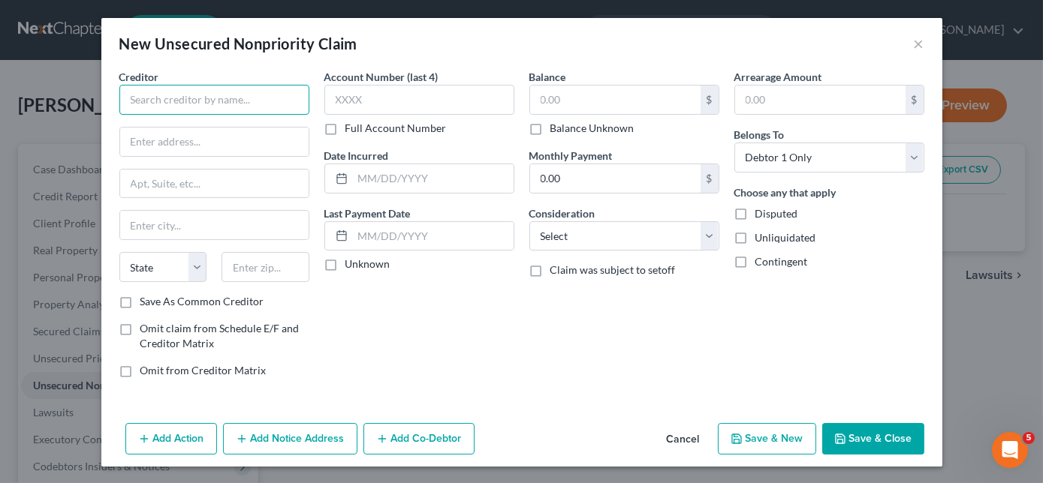
click at [203, 98] on input "text" at bounding box center [214, 100] width 190 height 30
type input "[PERSON_NAME] Mechanical Contractors"
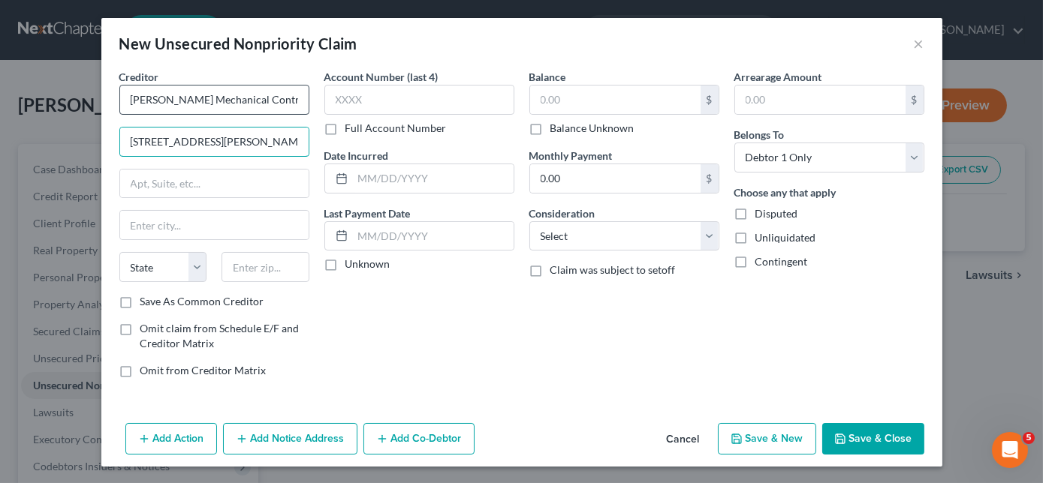
type input "[STREET_ADDRESS][PERSON_NAME]"
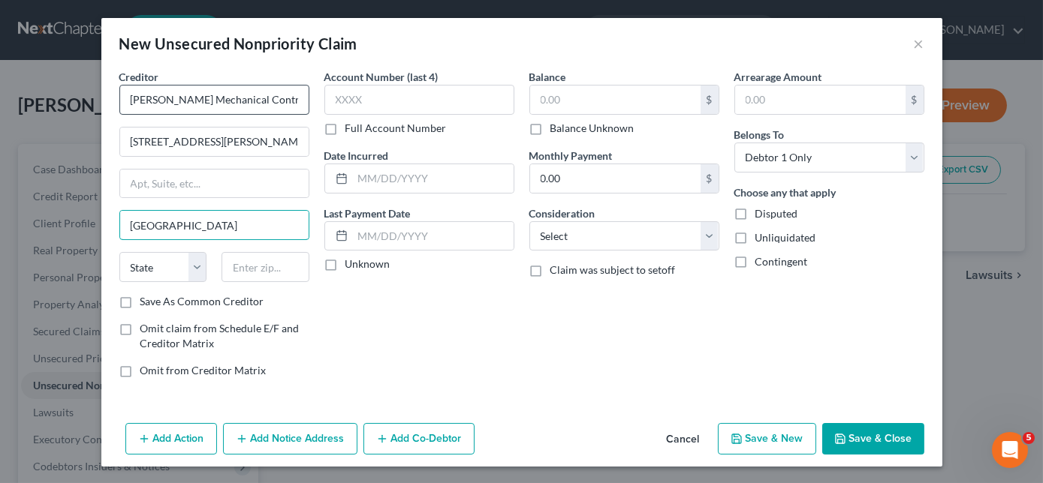
type input "[GEOGRAPHIC_DATA]"
select select "44"
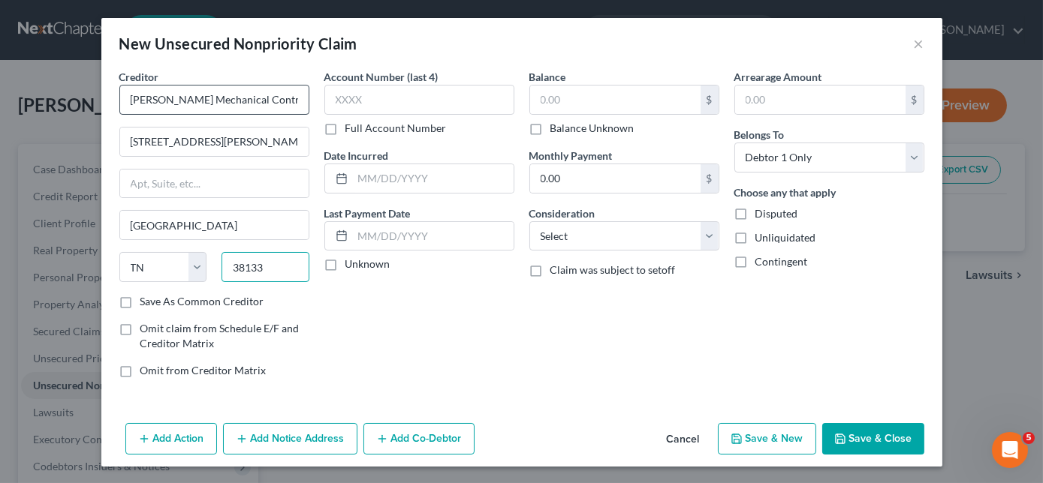
type input "38133"
type input "2421"
type input "963.00"
click at [883, 436] on button "Save & Close" at bounding box center [873, 439] width 102 height 32
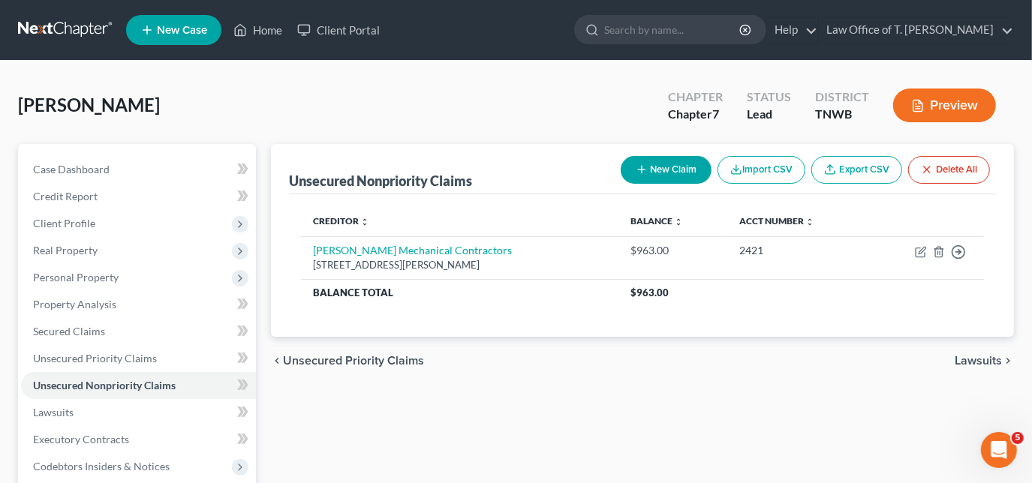
click at [667, 172] on button "New Claim" at bounding box center [666, 170] width 91 height 28
select select "0"
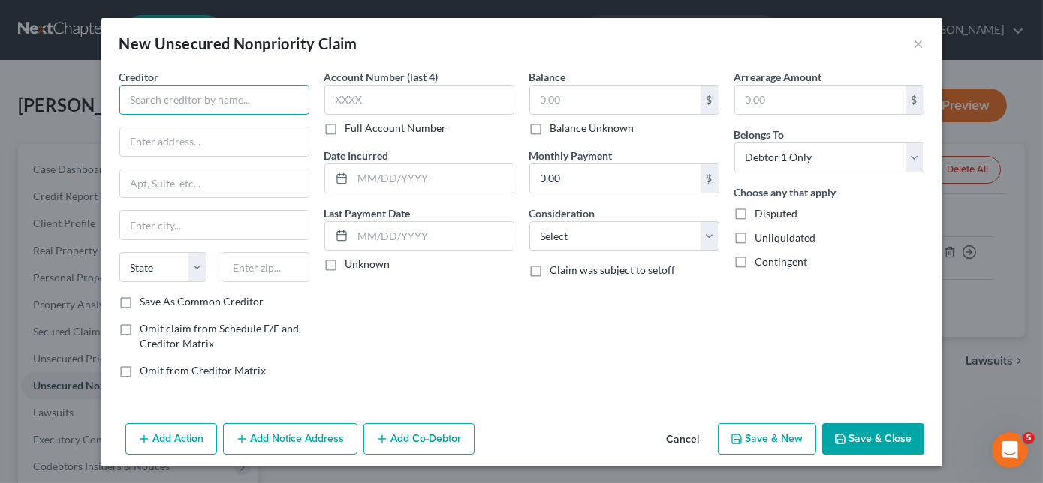
click at [288, 105] on input "text" at bounding box center [214, 100] width 190 height 30
type input "GM Financial"
type input "PO Box 181145"
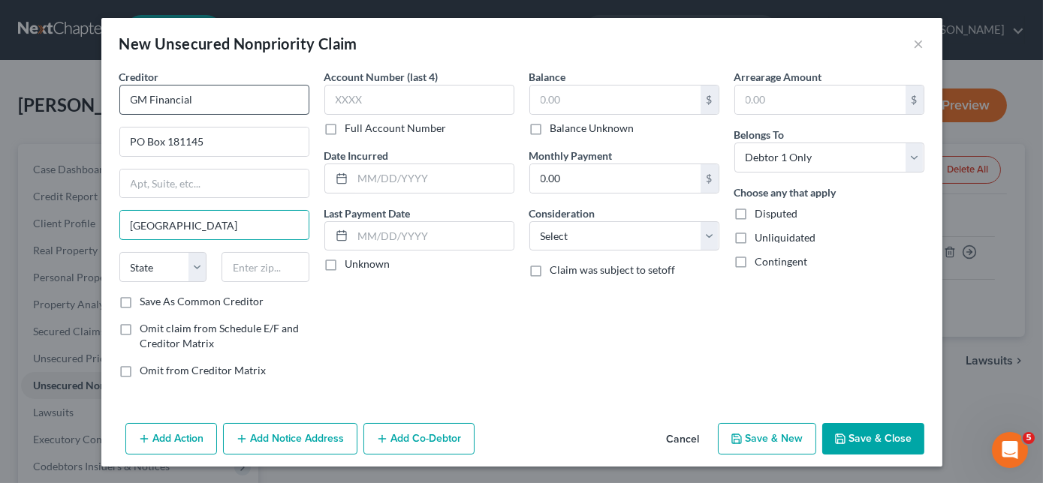
type input "[GEOGRAPHIC_DATA]"
select select "45"
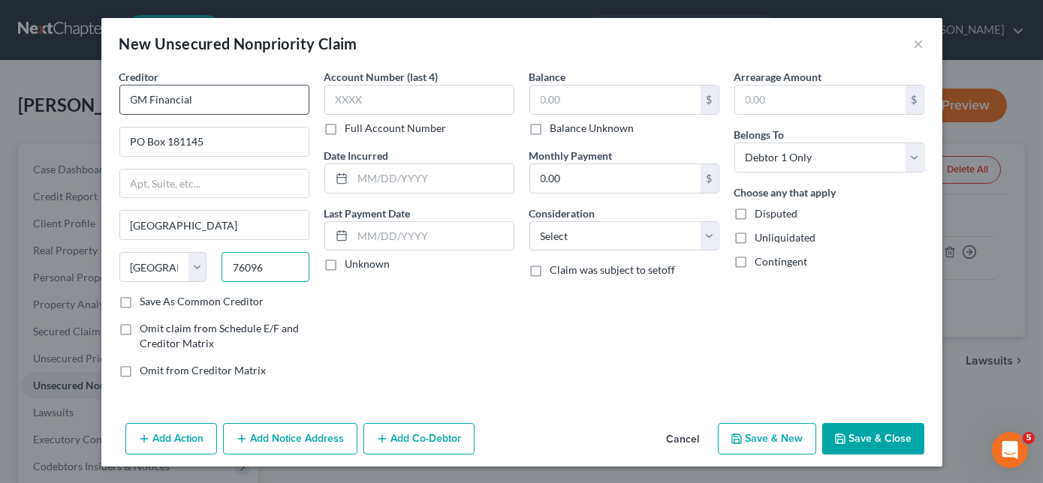
type input "76096"
click at [603, 100] on input "text" at bounding box center [615, 100] width 170 height 29
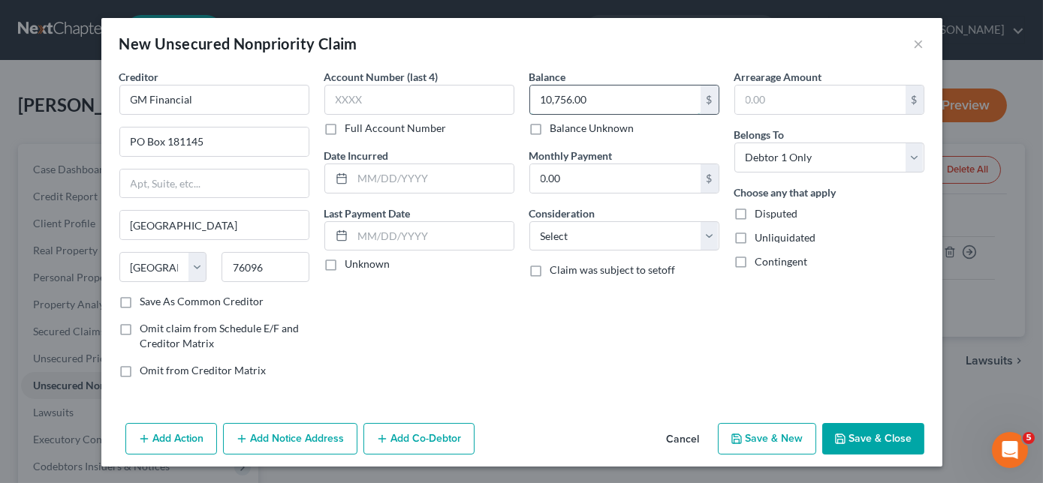
type input "10,756.00"
click at [597, 233] on select "Select Cable / Satellite Services Collection Agency Credit Card Debt Debt Couns…" at bounding box center [624, 236] width 190 height 30
select select "14"
click at [529, 221] on select "Select Cable / Satellite Services Collection Agency Credit Card Debt Debt Couns…" at bounding box center [624, 236] width 190 height 30
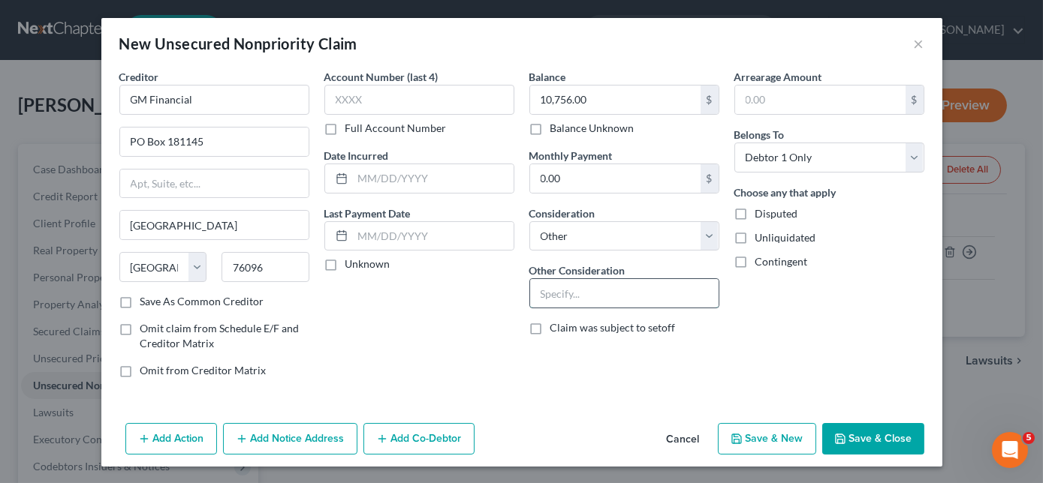
click at [589, 294] on input "text" at bounding box center [624, 293] width 188 height 29
type input "def. on 2019 Toyota Tacoma"
click at [781, 446] on button "Save & New" at bounding box center [767, 439] width 98 height 32
select select "0"
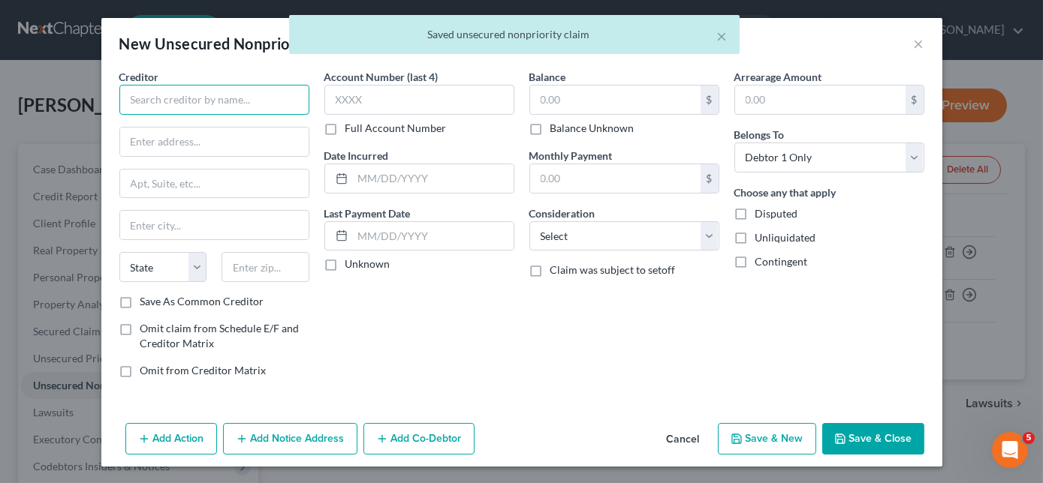
click at [224, 98] on input "text" at bounding box center [214, 100] width 190 height 30
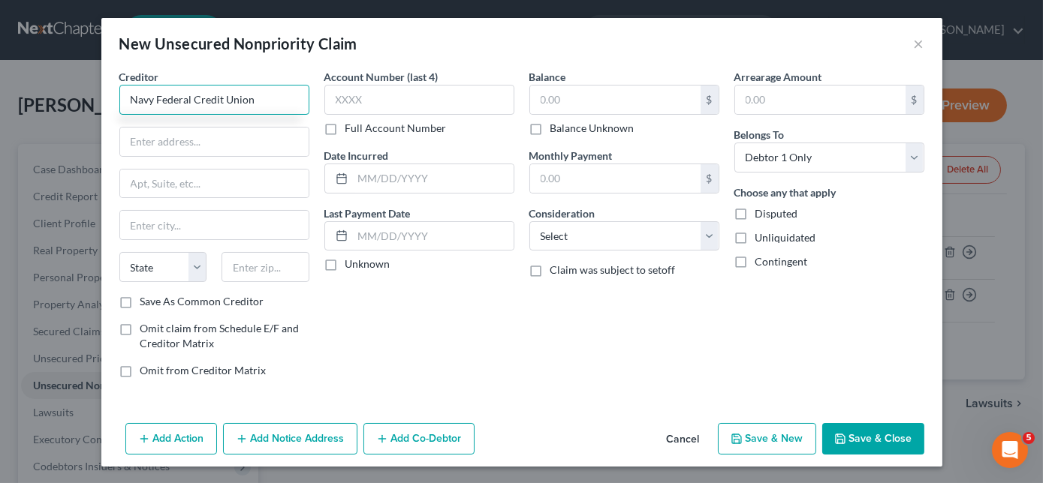
type input "Navy Federal Credit Union"
type input "PO Box 3500"
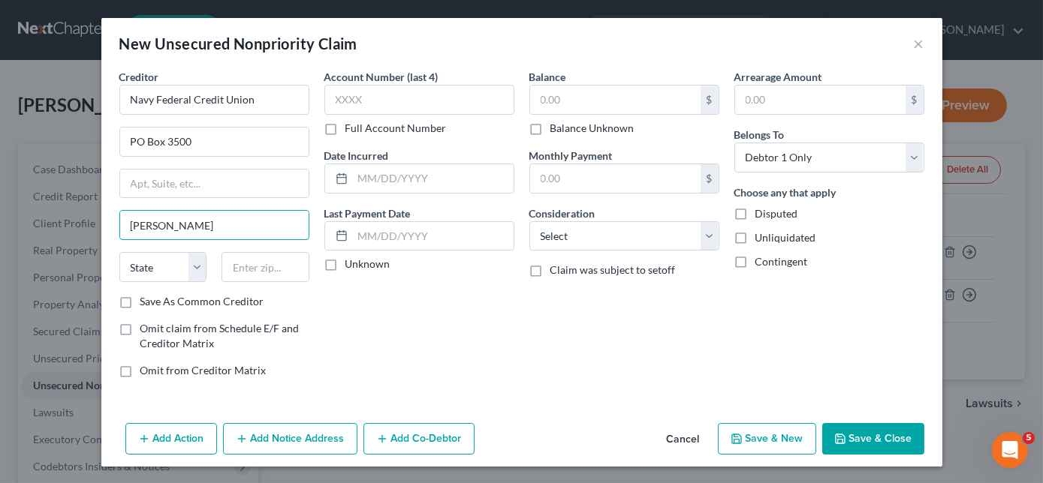
type input "[PERSON_NAME]"
select select "48"
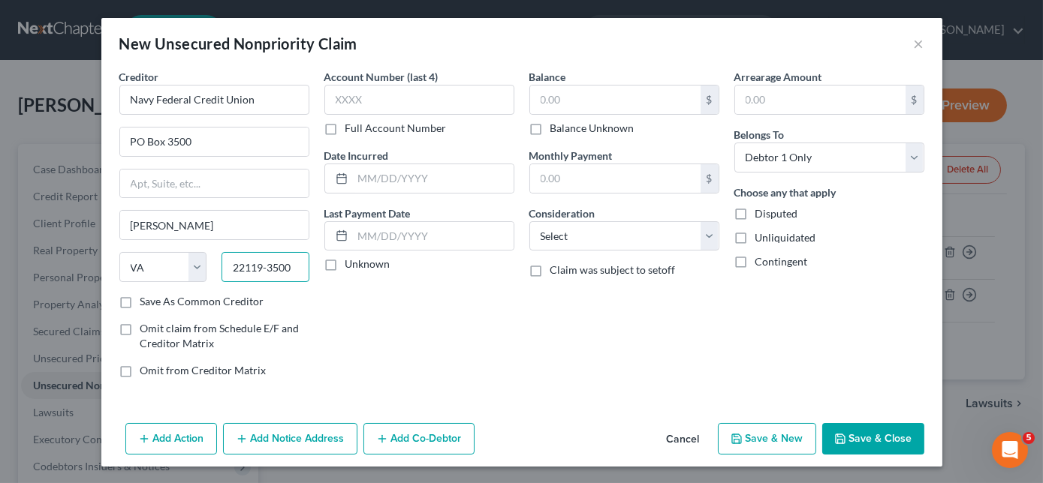
type input "22119-3500"
type input "4063"
click at [640, 108] on input "417.88" at bounding box center [615, 100] width 170 height 29
type input "471.88"
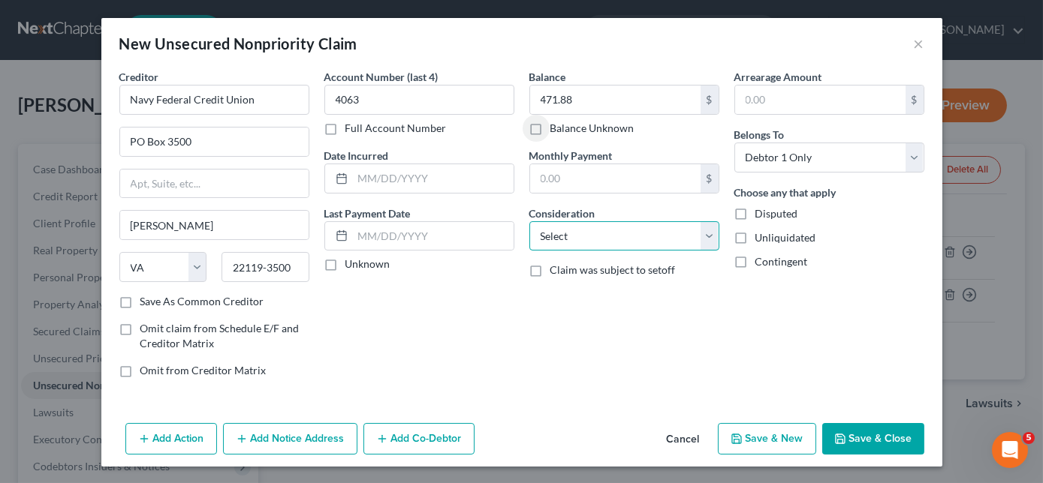
click at [590, 233] on select "Select Cable / Satellite Services Collection Agency Credit Card Debt Debt Couns…" at bounding box center [624, 236] width 190 height 30
select select "2"
click at [529, 221] on select "Select Cable / Satellite Services Collection Agency Credit Card Debt Debt Couns…" at bounding box center [624, 236] width 190 height 30
click at [779, 438] on button "Save & New" at bounding box center [767, 439] width 98 height 32
select select "0"
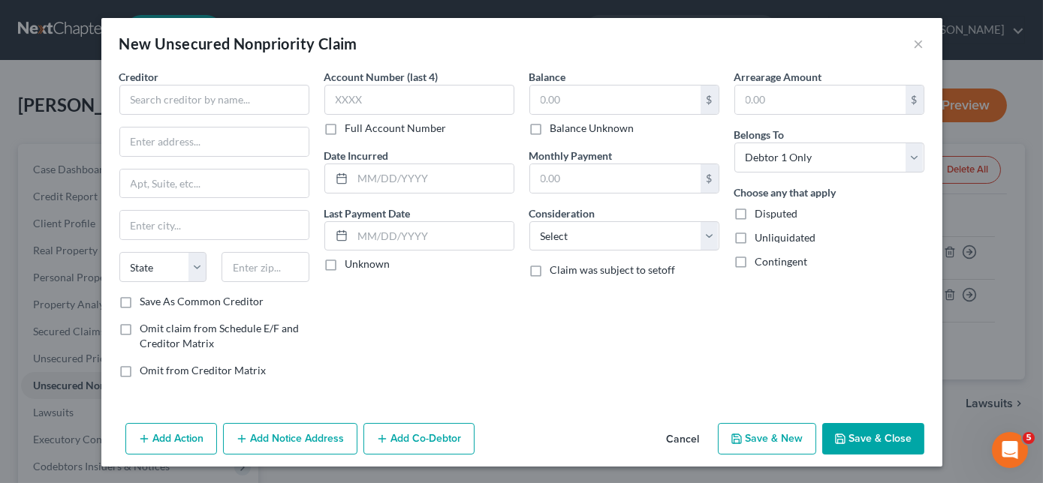
type input "0.00"
click at [172, 98] on input "text" at bounding box center [214, 100] width 190 height 30
type input "Universal Collection Systems, Inc."
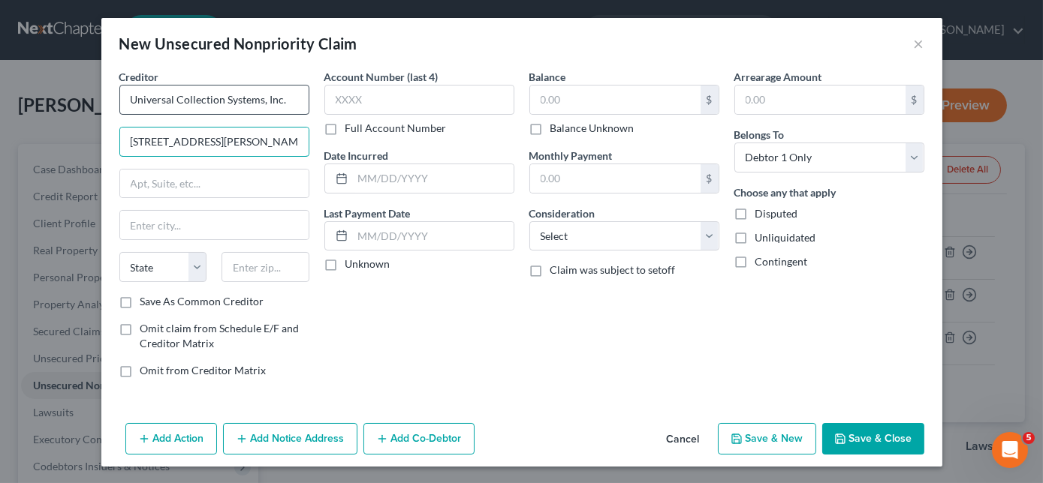
type input "[STREET_ADDRESS][PERSON_NAME]"
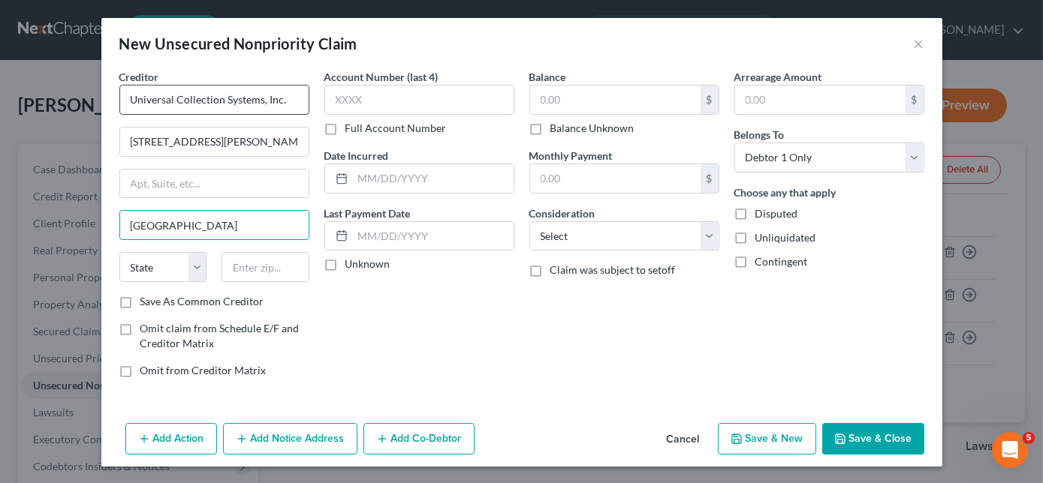
type input "[GEOGRAPHIC_DATA]"
select select "44"
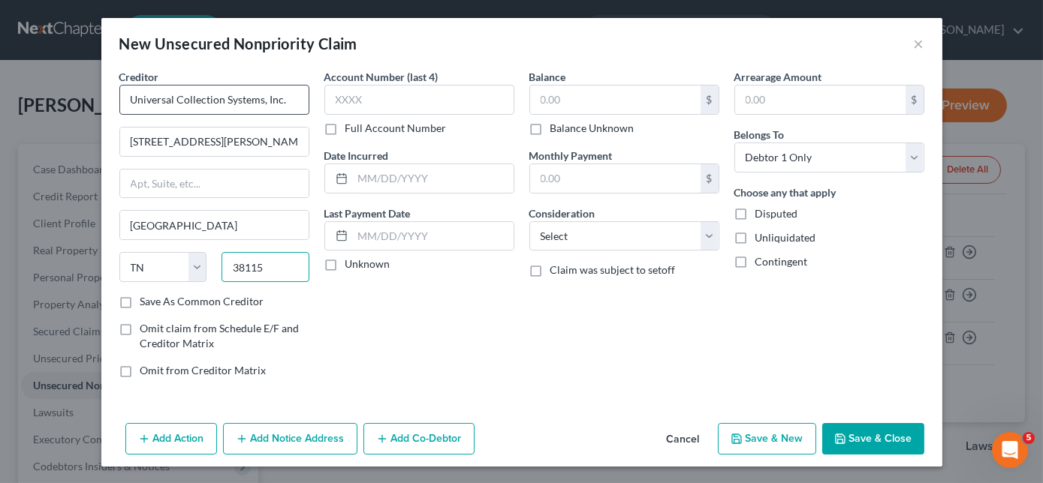
type input "38115"
type input "500.00"
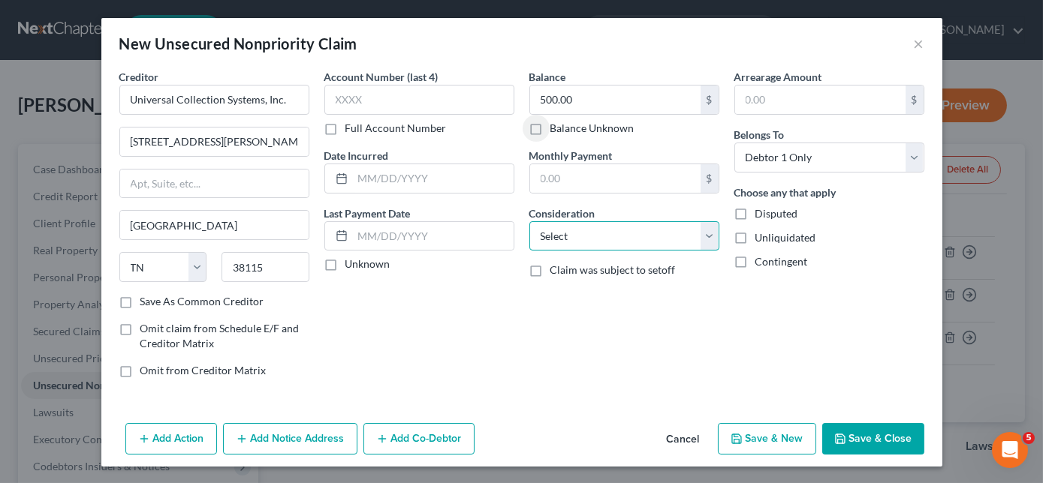
click at [605, 229] on select "Select Cable / Satellite Services Collection Agency Credit Card Debt Debt Couns…" at bounding box center [624, 236] width 190 height 30
select select "1"
click at [529, 221] on select "Select Cable / Satellite Services Collection Agency Credit Card Debt Debt Couns…" at bounding box center [624, 236] width 190 height 30
click at [787, 450] on button "Save & New" at bounding box center [767, 439] width 98 height 32
select select "0"
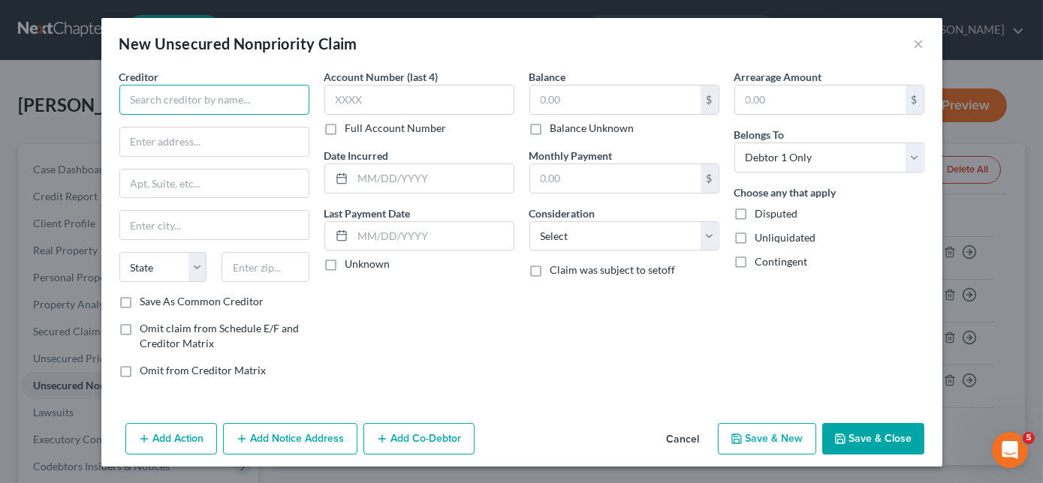
click at [252, 104] on input "text" at bounding box center [214, 100] width 190 height 30
type input "Capital One"
type input "PO Box 71083"
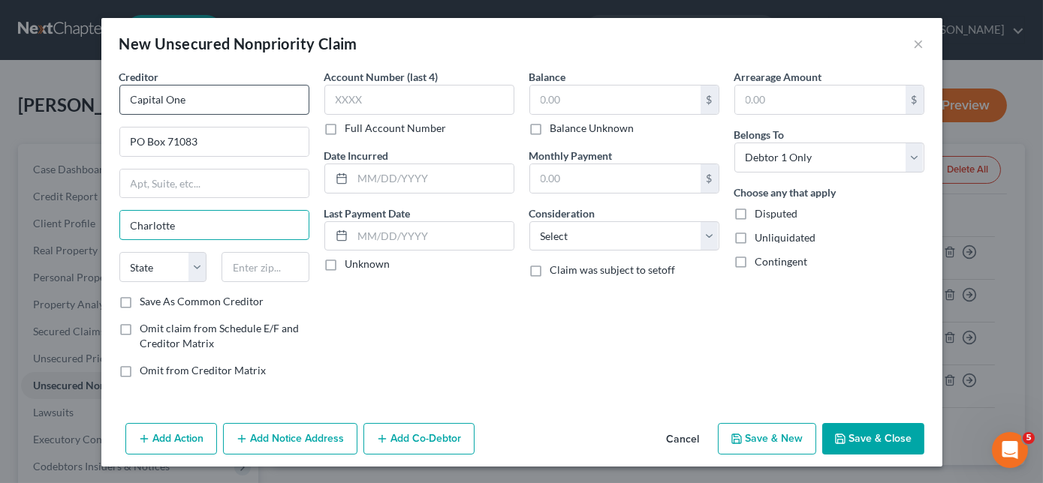
type input "Charlotte"
select select "28"
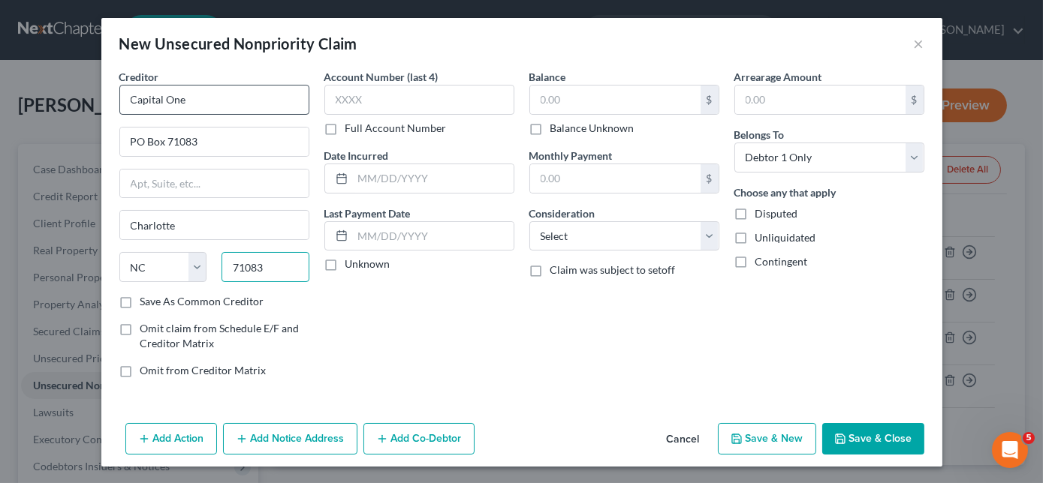
type input "71083"
type input "2,467.56"
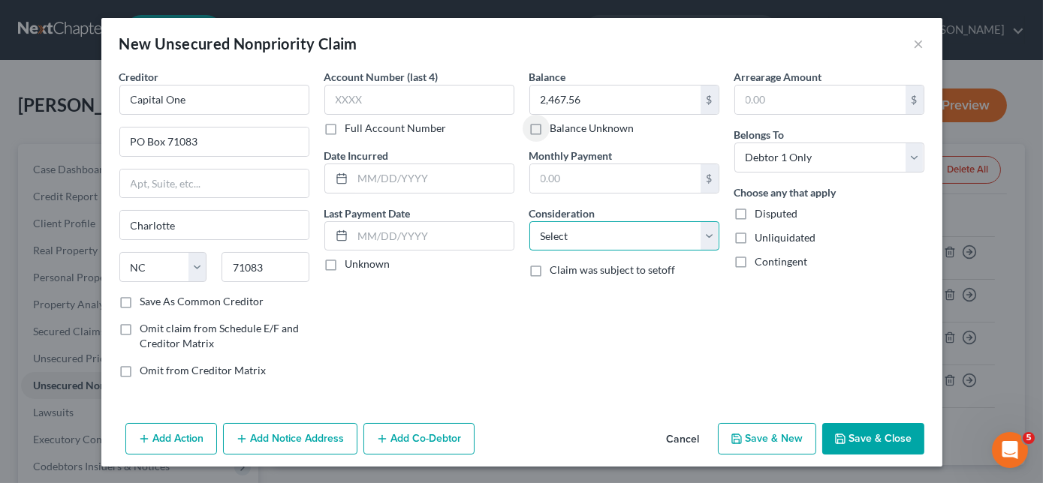
drag, startPoint x: 626, startPoint y: 231, endPoint x: 616, endPoint y: 234, distance: 10.2
click at [626, 231] on select "Select Cable / Satellite Services Collection Agency Credit Card Debt Debt Couns…" at bounding box center [624, 236] width 190 height 30
select select "2"
click at [529, 221] on select "Select Cable / Satellite Services Collection Agency Credit Card Debt Debt Couns…" at bounding box center [624, 236] width 190 height 30
click at [773, 432] on button "Save & New" at bounding box center [767, 439] width 98 height 32
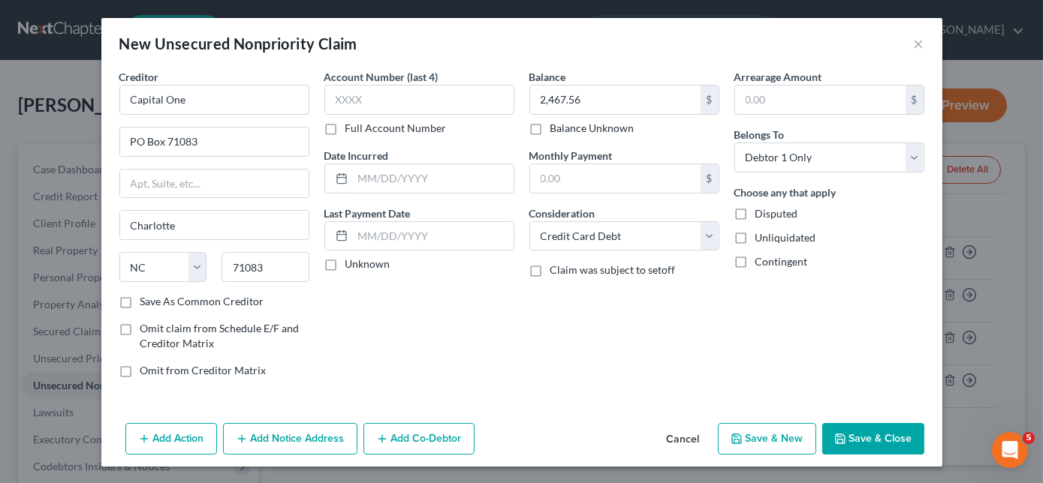
select select "0"
type input "0.00"
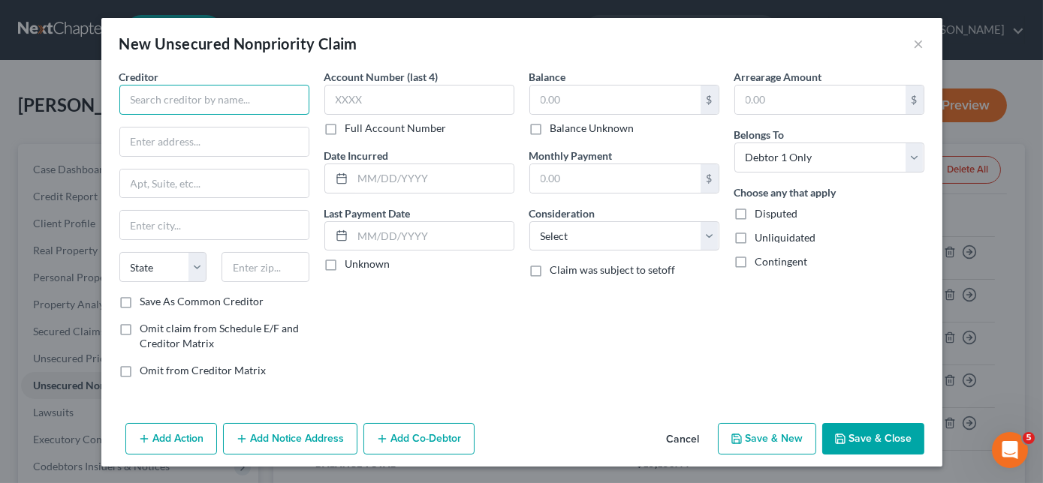
click at [164, 101] on input "text" at bounding box center [214, 100] width 190 height 30
type input "Ally Bank"
type input "PO Box 660371"
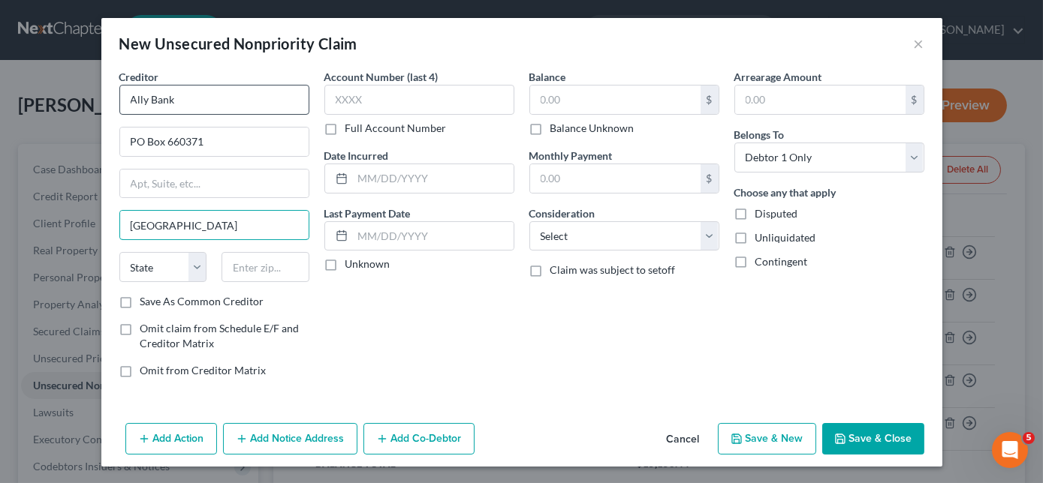
type input "[GEOGRAPHIC_DATA]"
select select "45"
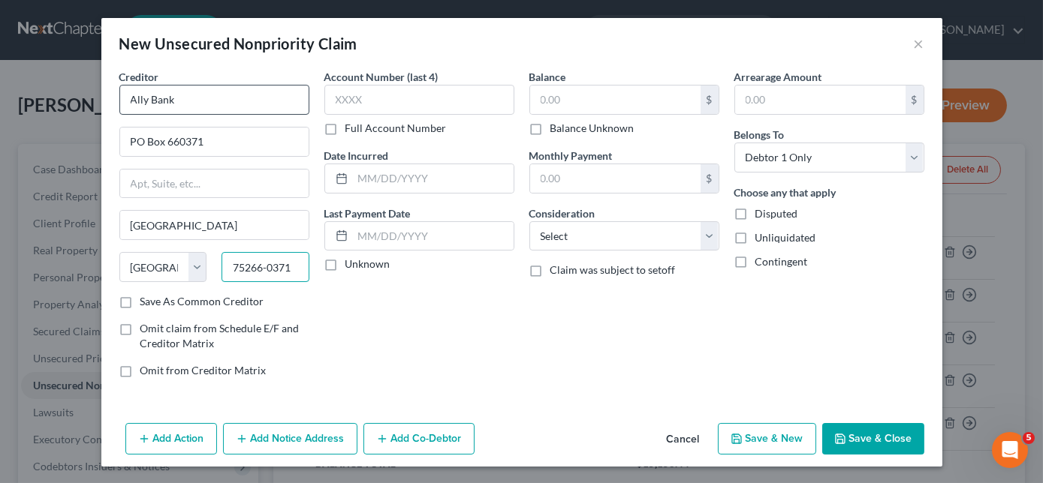
type input "75266-0371"
type input "300.00"
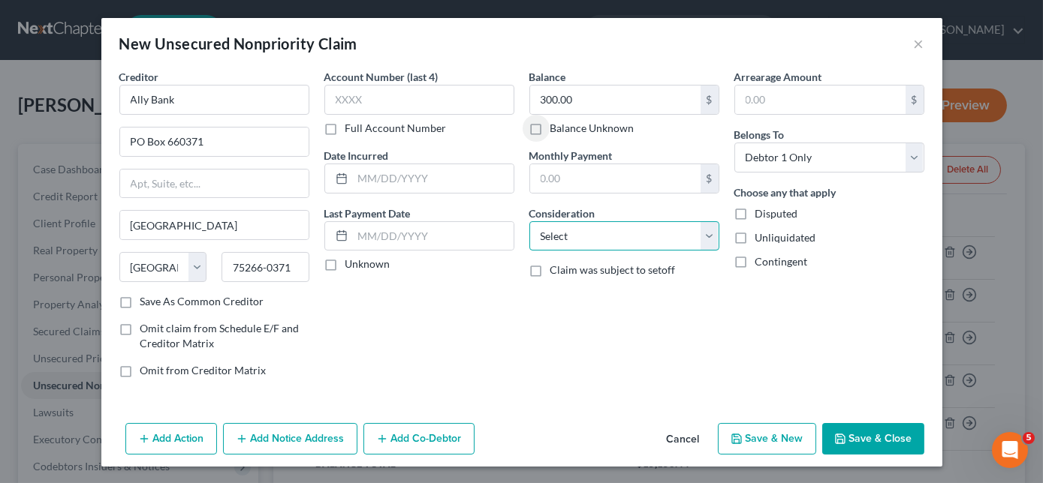
click at [603, 233] on select "Select Cable / Satellite Services Collection Agency Credit Card Debt Debt Couns…" at bounding box center [624, 236] width 190 height 30
select select "2"
click at [529, 221] on select "Select Cable / Satellite Services Collection Agency Credit Card Debt Debt Couns…" at bounding box center [624, 236] width 190 height 30
click at [775, 443] on button "Save & New" at bounding box center [767, 439] width 98 height 32
select select "0"
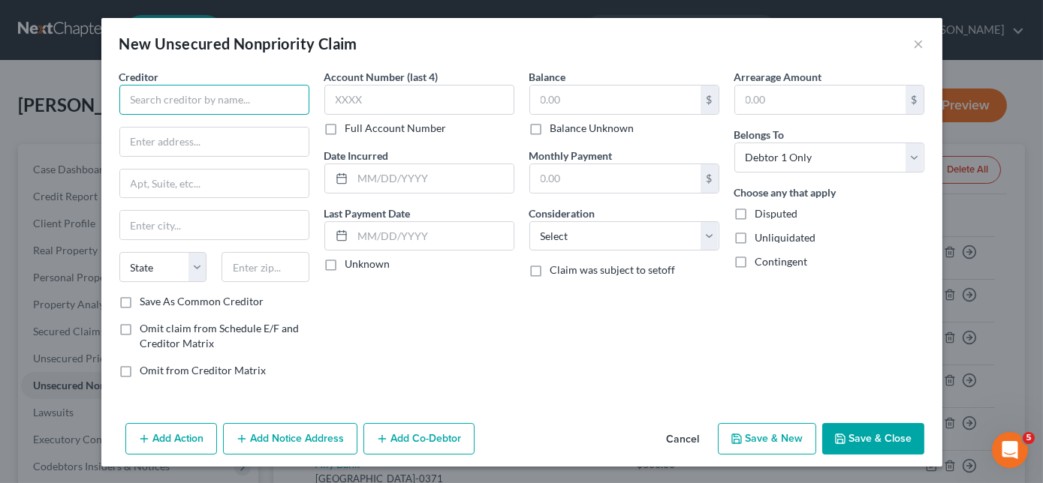
click at [194, 99] on input "text" at bounding box center [214, 100] width 190 height 30
type input "NelNet"
type input "PO Box 7860"
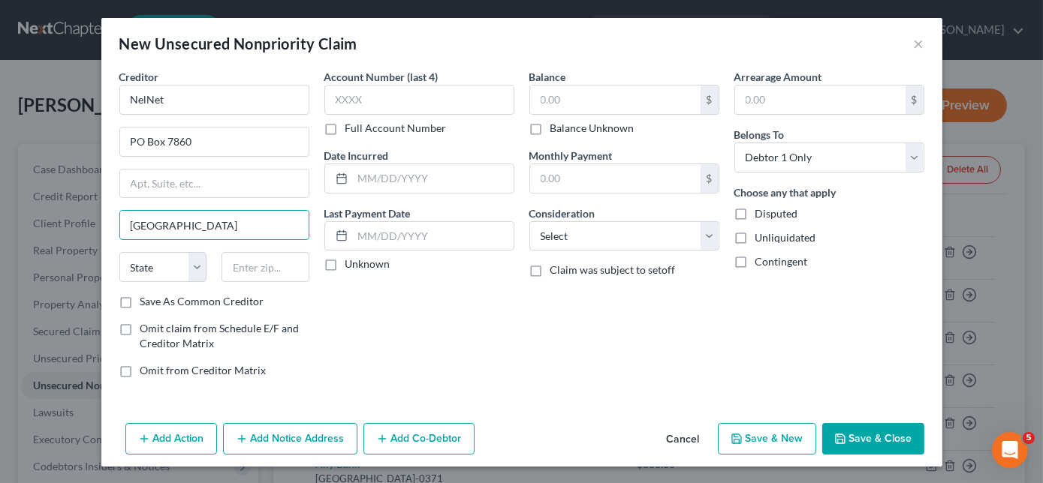
type input "[GEOGRAPHIC_DATA]"
select select "52"
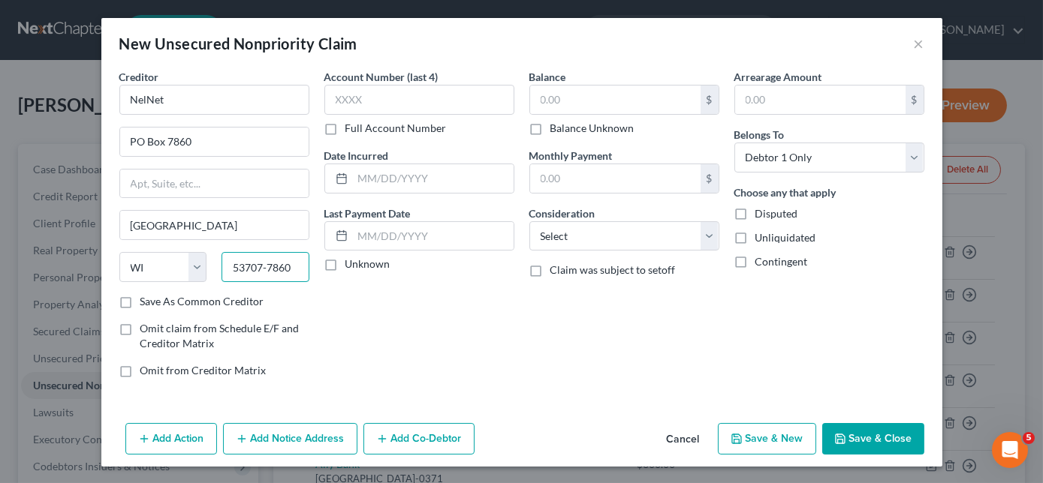
type input "53707-7860"
type input "2,001.13"
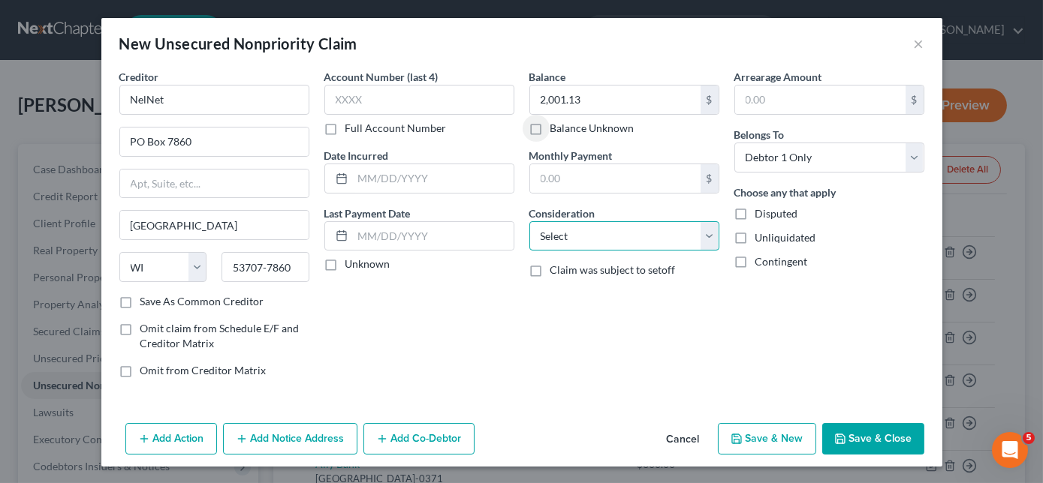
drag, startPoint x: 604, startPoint y: 235, endPoint x: 604, endPoint y: 245, distance: 10.5
click at [604, 235] on select "Select Cable / Satellite Services Collection Agency Credit Card Debt Debt Couns…" at bounding box center [624, 236] width 190 height 30
click at [595, 240] on select "Select Cable / Satellite Services Collection Agency Credit Card Debt Debt Couns…" at bounding box center [624, 236] width 190 height 30
select select "17"
click at [529, 221] on select "Select Cable / Satellite Services Collection Agency Credit Card Debt Debt Couns…" at bounding box center [624, 236] width 190 height 30
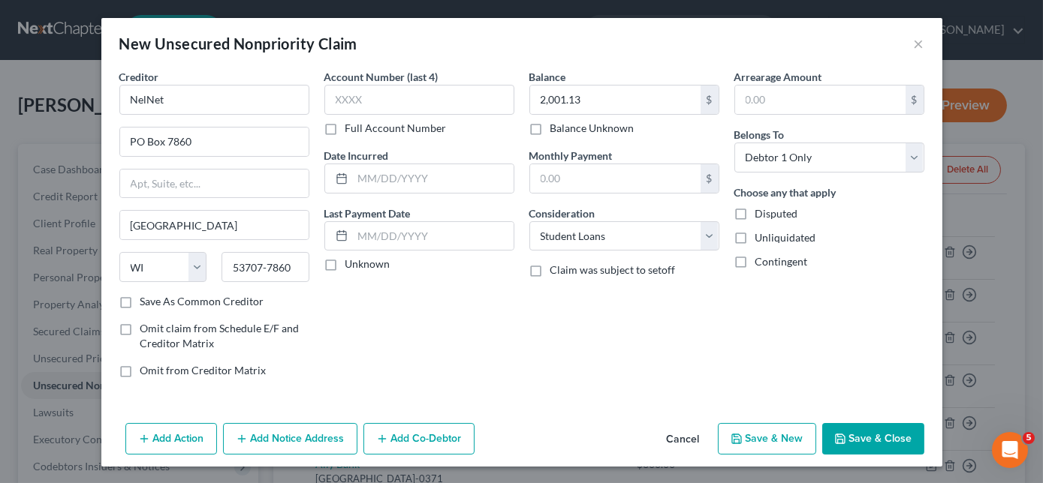
click at [866, 436] on button "Save & Close" at bounding box center [873, 439] width 102 height 32
type input "0.00"
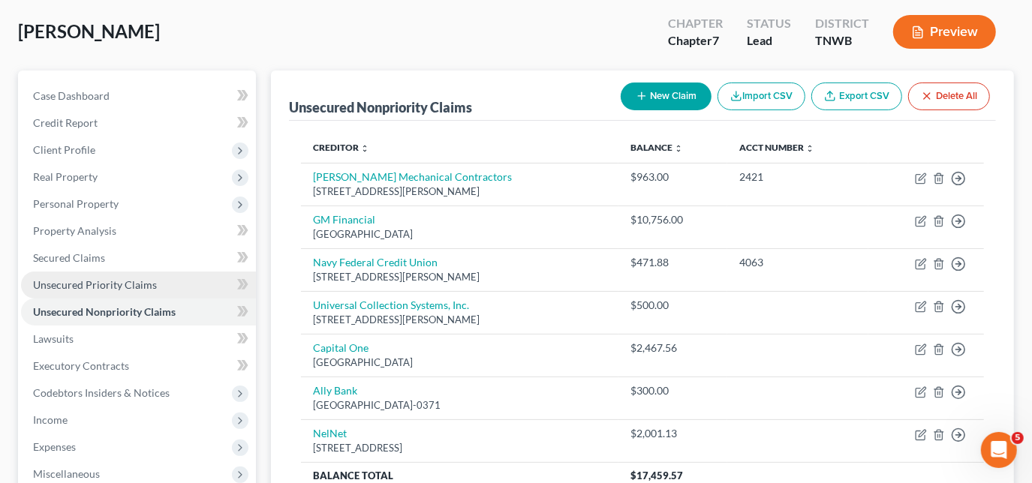
scroll to position [136, 0]
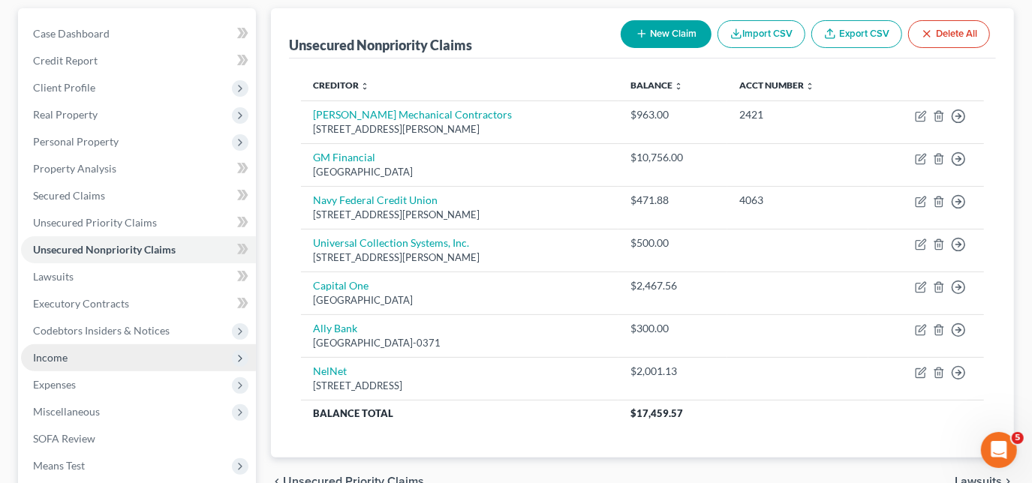
click at [68, 354] on span "Income" at bounding box center [138, 358] width 235 height 27
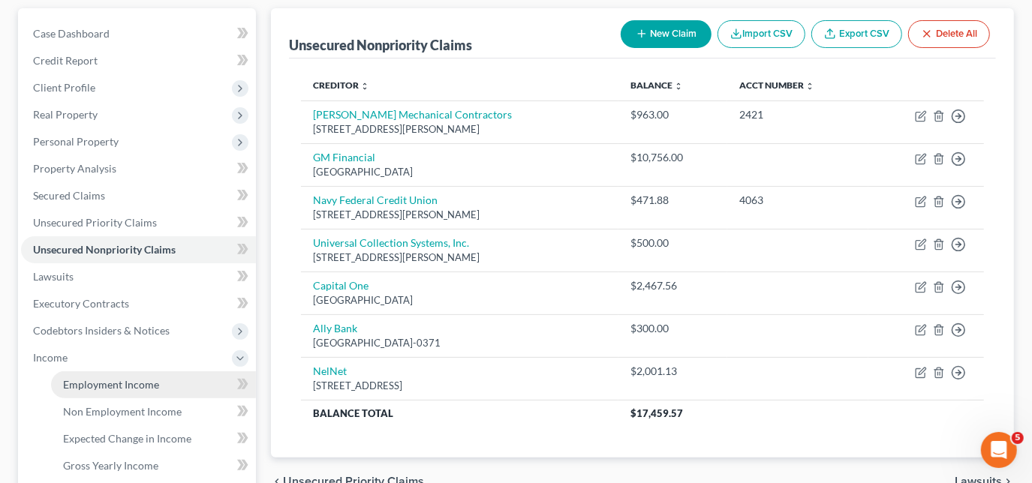
click at [116, 381] on span "Employment Income" at bounding box center [111, 384] width 96 height 13
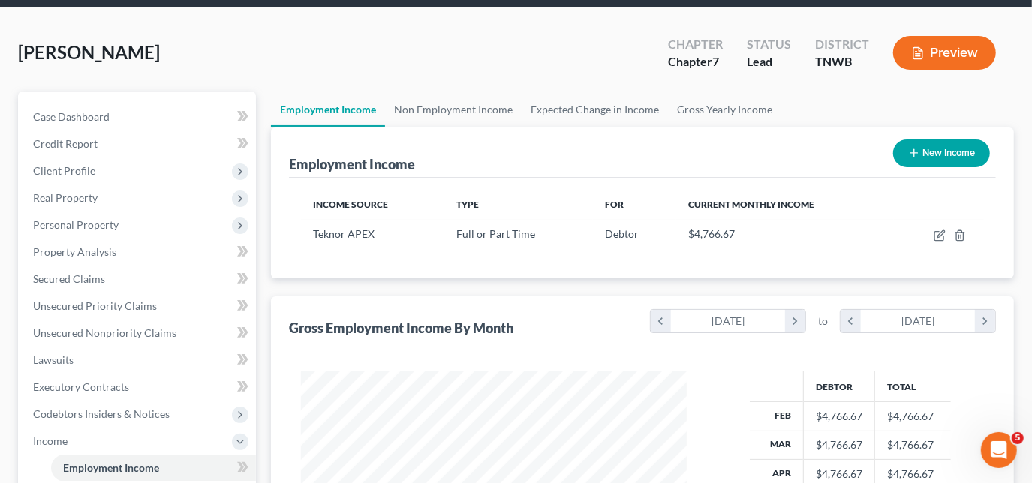
scroll to position [136, 0]
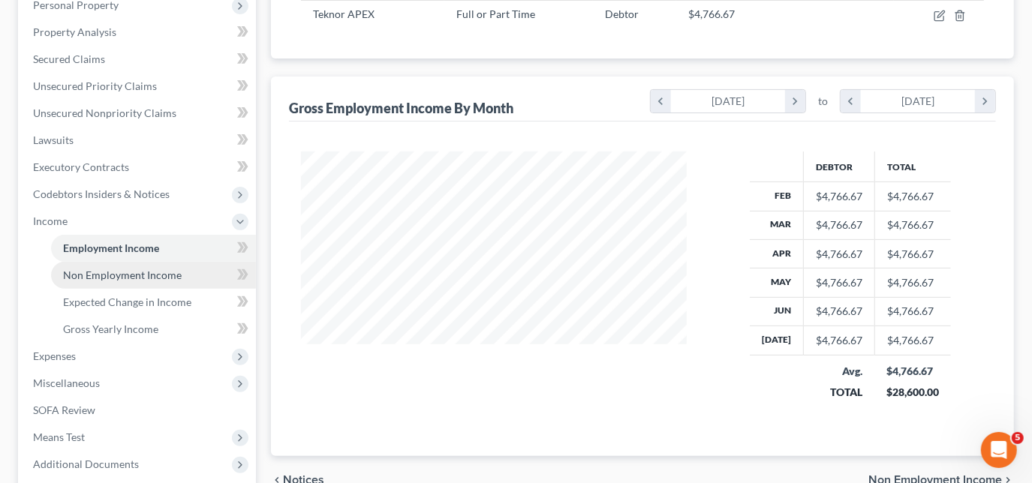
click at [139, 278] on span "Non Employment Income" at bounding box center [122, 275] width 119 height 13
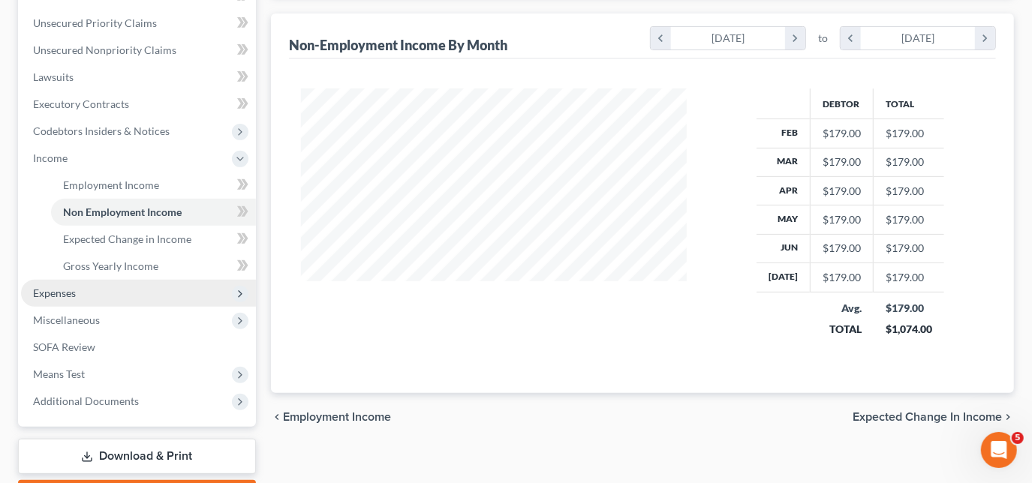
scroll to position [341, 0]
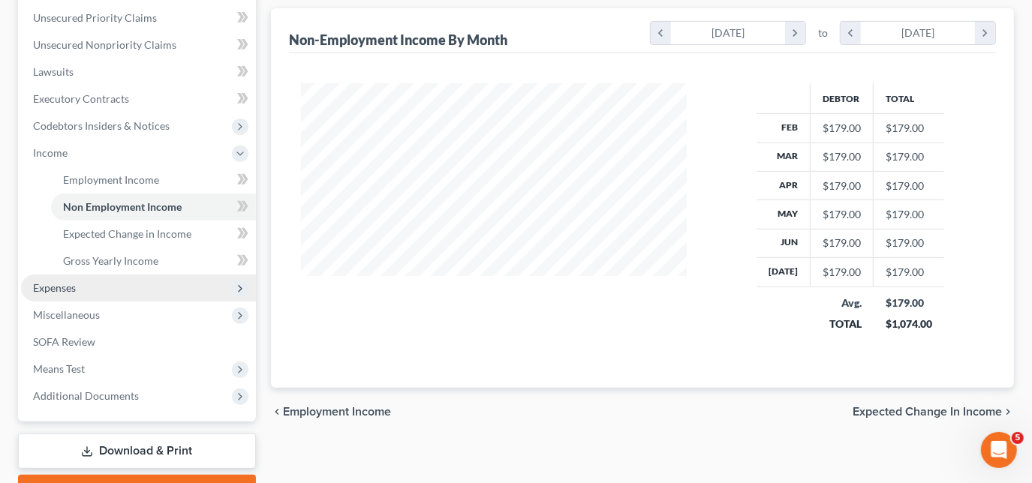
click at [94, 290] on span "Expenses" at bounding box center [138, 288] width 235 height 27
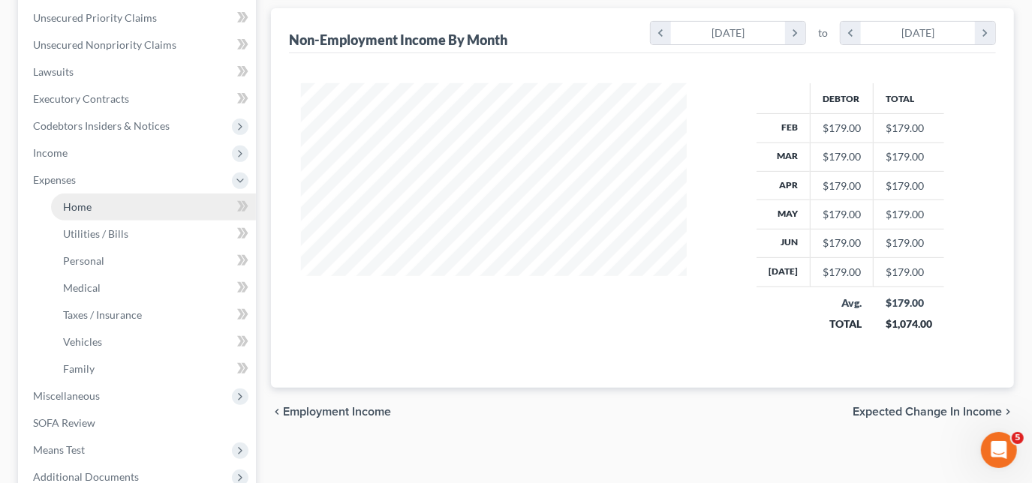
click at [87, 206] on span "Home" at bounding box center [77, 206] width 29 height 13
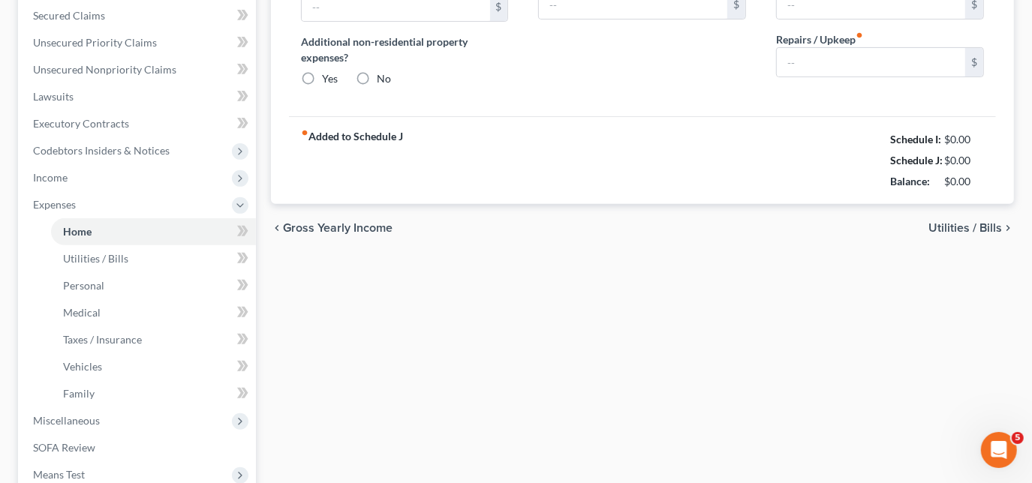
type input "600.00"
type input "0.00"
radio input "true"
type input "0.00"
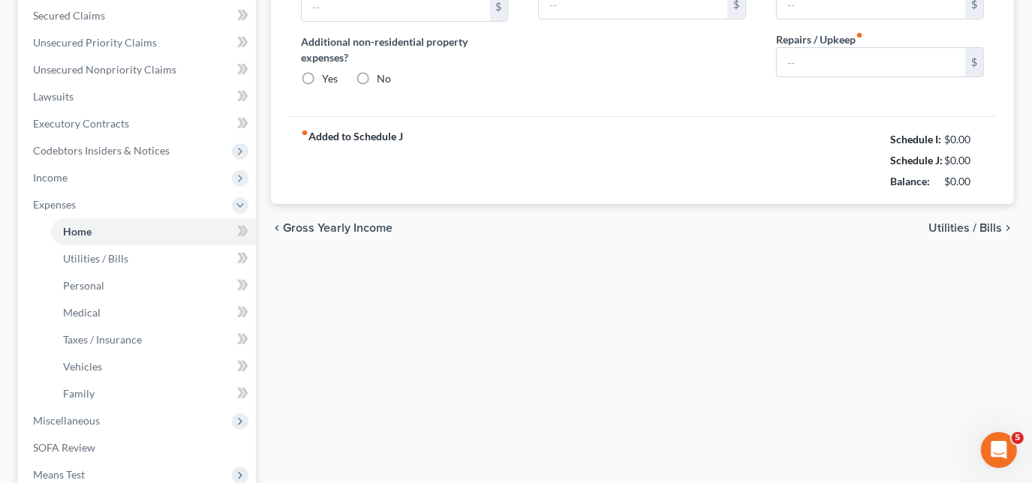
type input "0.00"
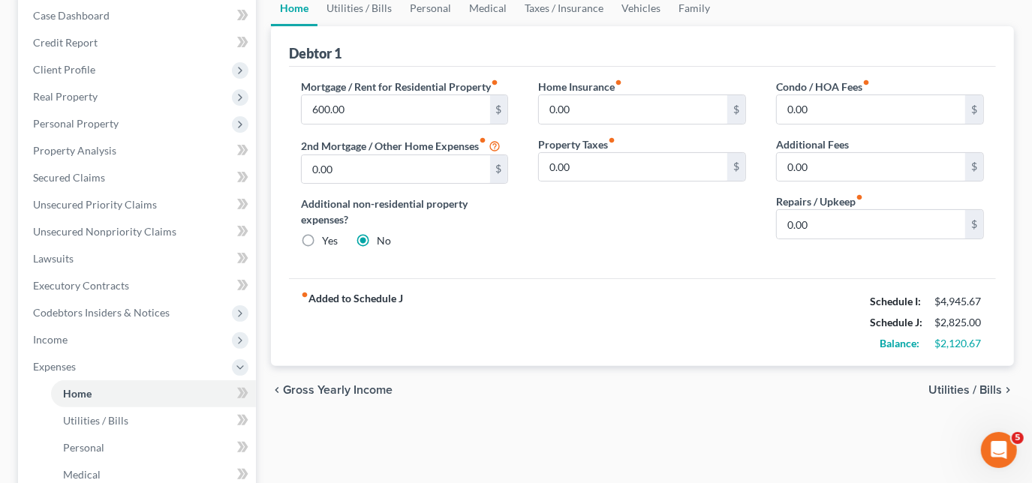
scroll to position [68, 0]
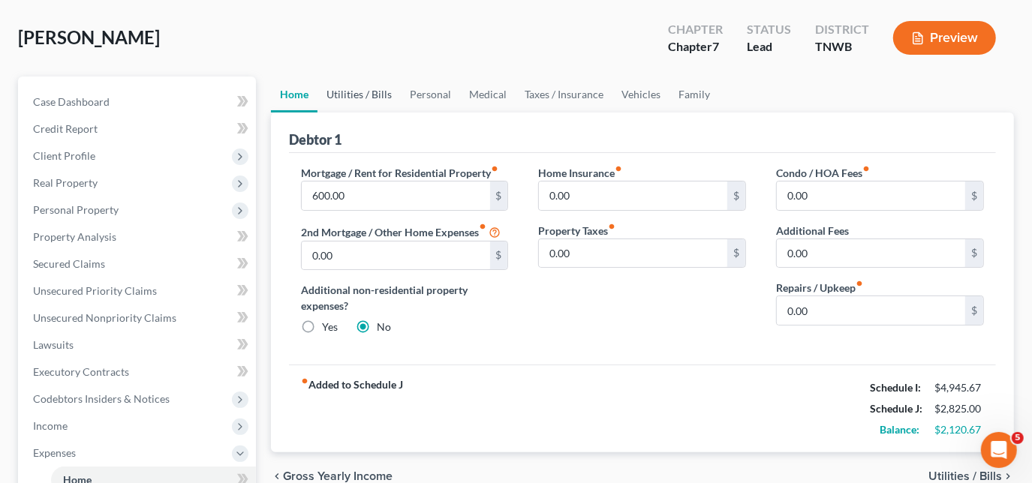
click at [358, 92] on link "Utilities / Bills" at bounding box center [359, 95] width 83 height 36
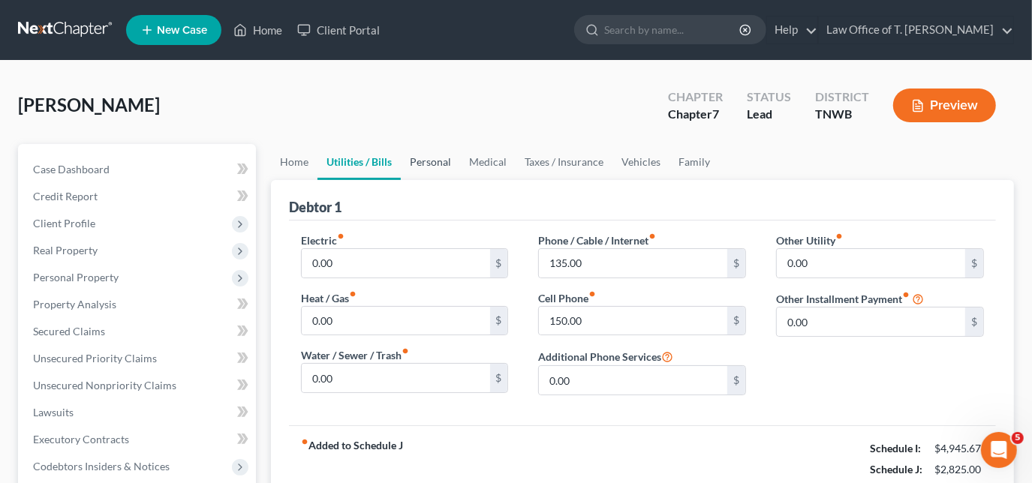
click at [424, 164] on link "Personal" at bounding box center [430, 162] width 59 height 36
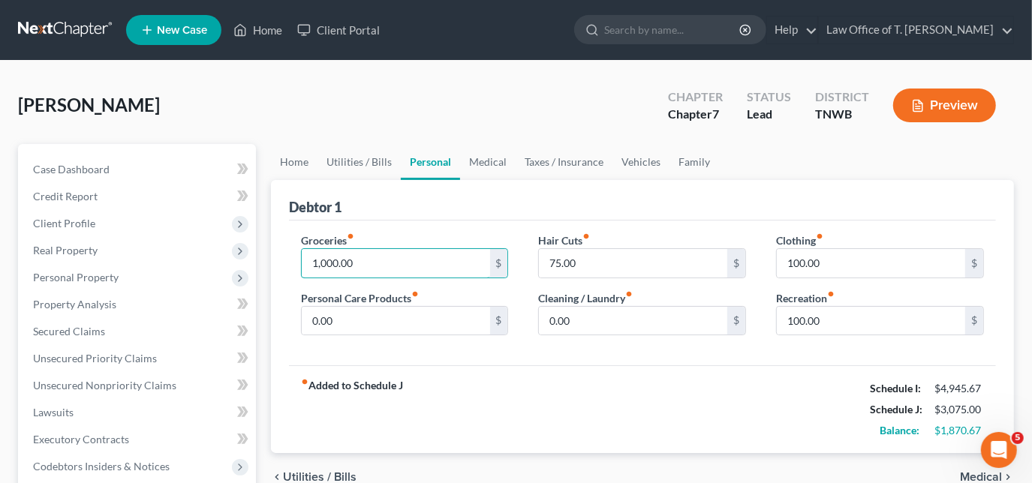
type input "1,000.00"
type input "40.00"
click at [534, 163] on link "Taxes / Insurance" at bounding box center [564, 162] width 97 height 36
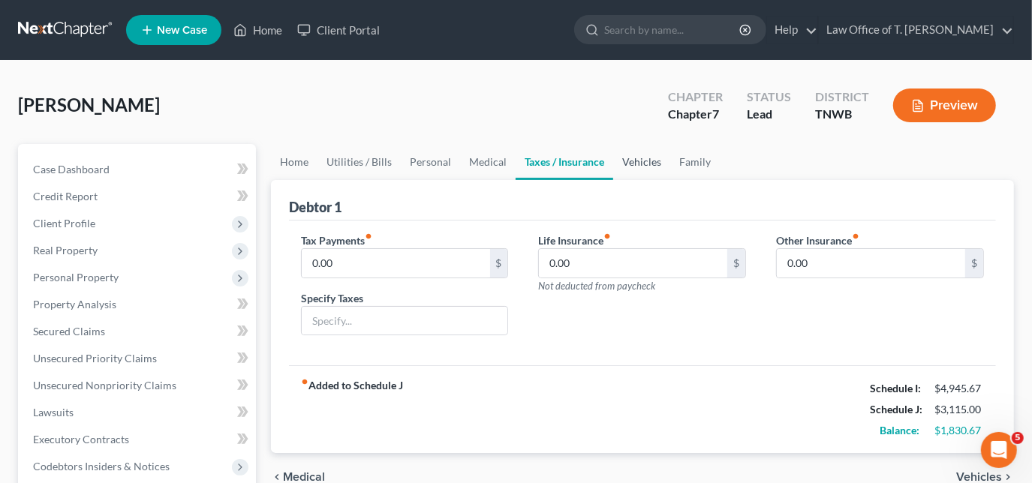
click at [630, 160] on link "Vehicles" at bounding box center [641, 162] width 57 height 36
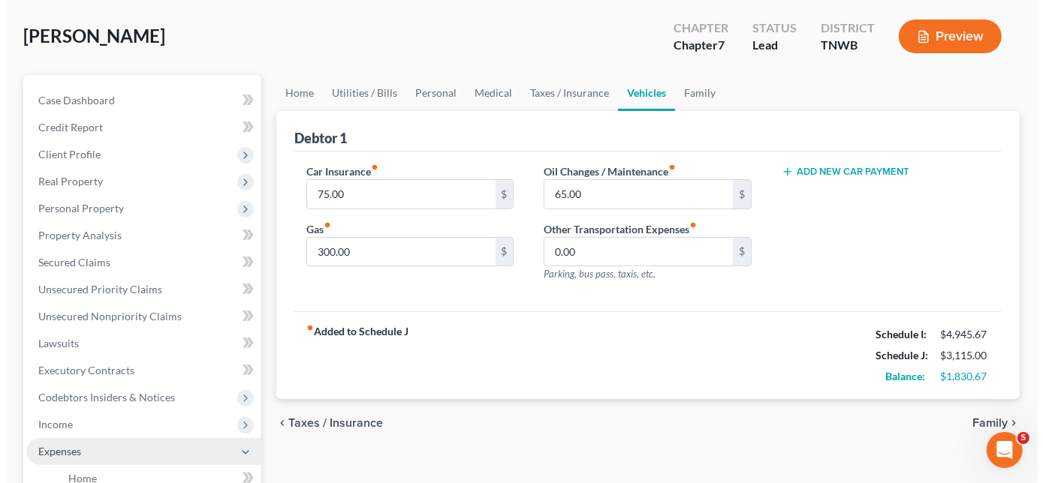
scroll to position [204, 0]
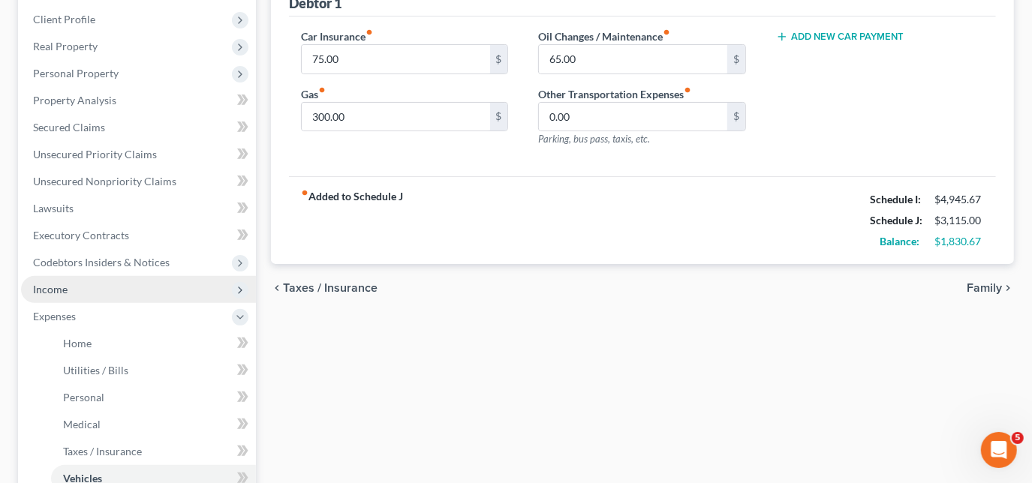
click at [62, 293] on span "Income" at bounding box center [50, 289] width 35 height 13
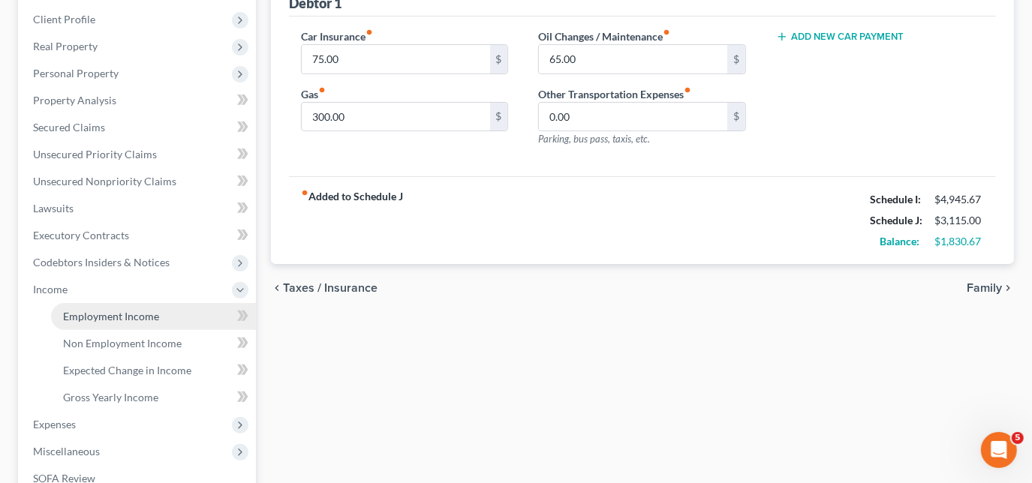
click at [99, 316] on span "Employment Income" at bounding box center [111, 316] width 96 height 13
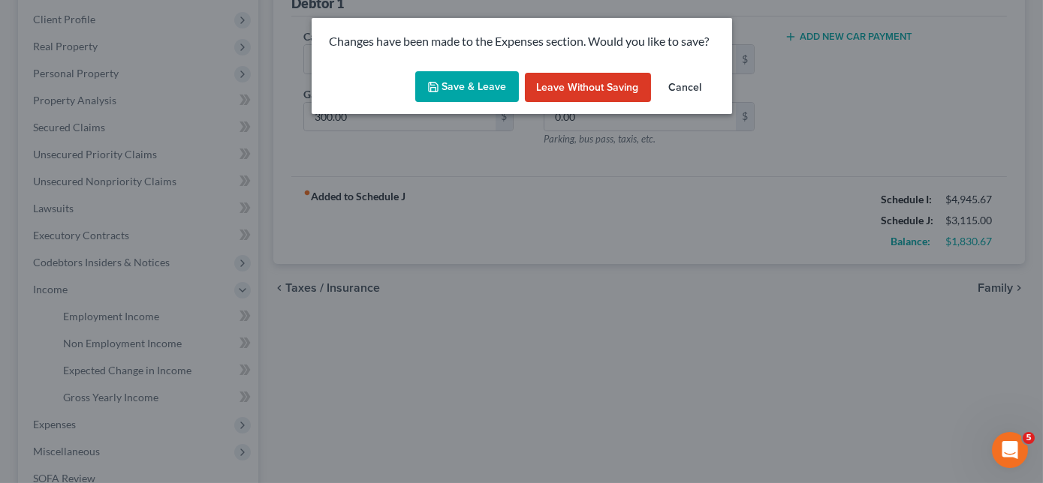
click at [489, 86] on button "Save & Leave" at bounding box center [467, 87] width 104 height 32
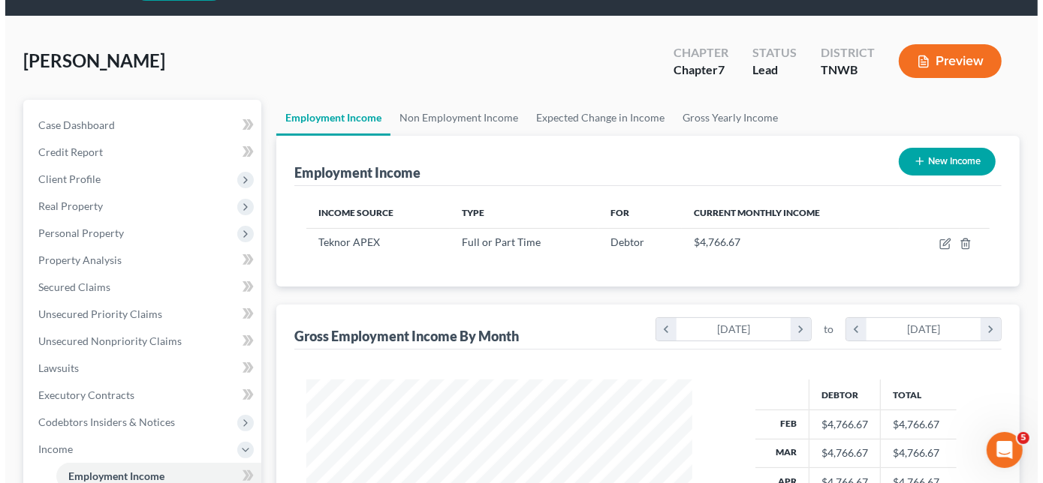
scroll to position [68, 0]
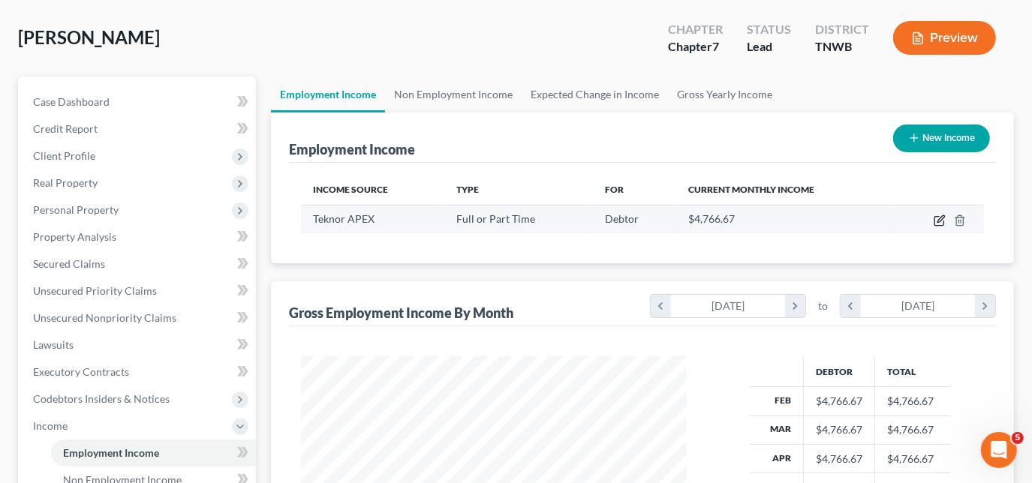
click at [940, 218] on icon "button" at bounding box center [941, 218] width 7 height 7
select select "0"
select select "3"
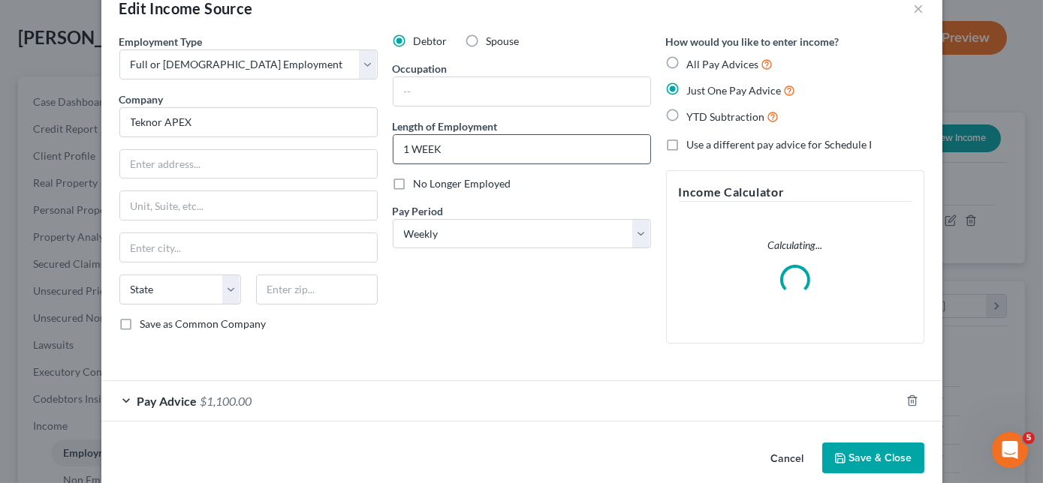
scroll to position [55, 0]
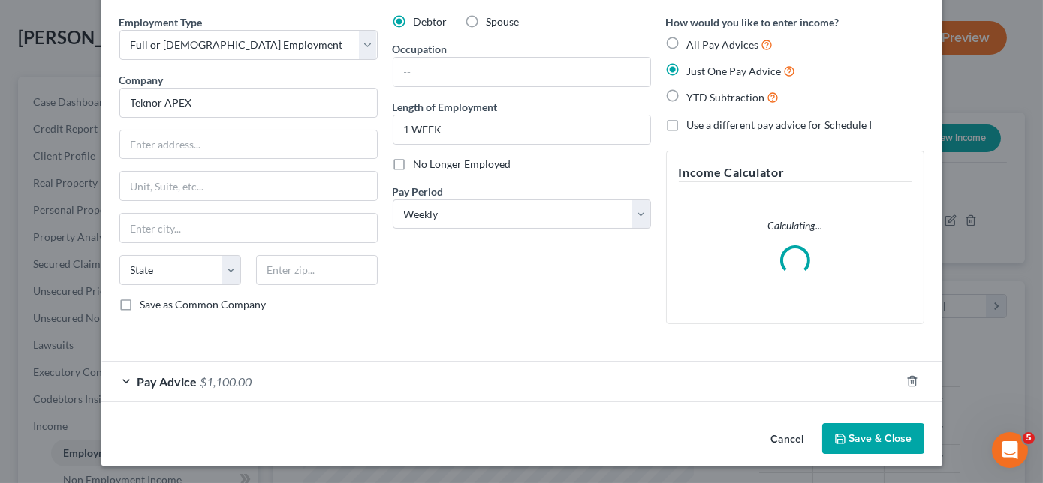
click at [121, 383] on div "Pay Advice $1,100.00" at bounding box center [500, 382] width 799 height 40
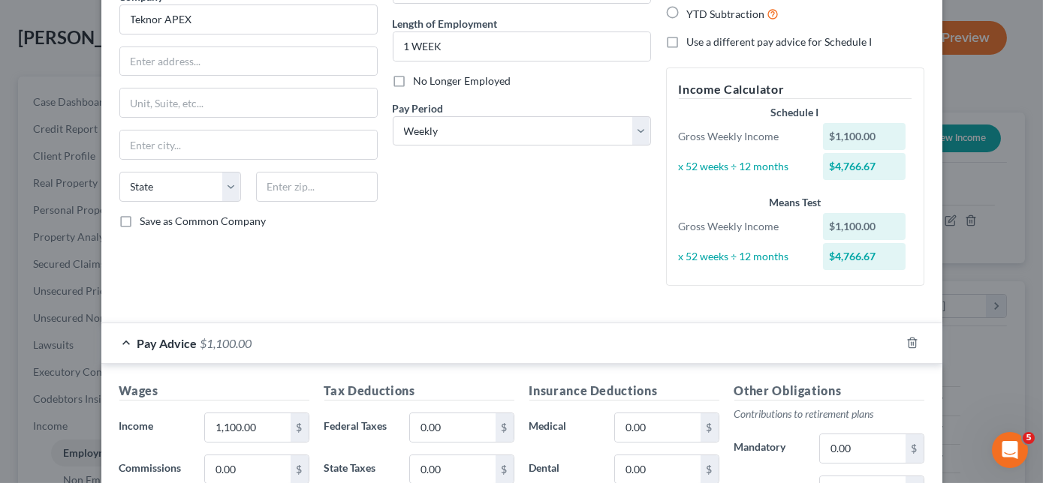
scroll to position [191, 0]
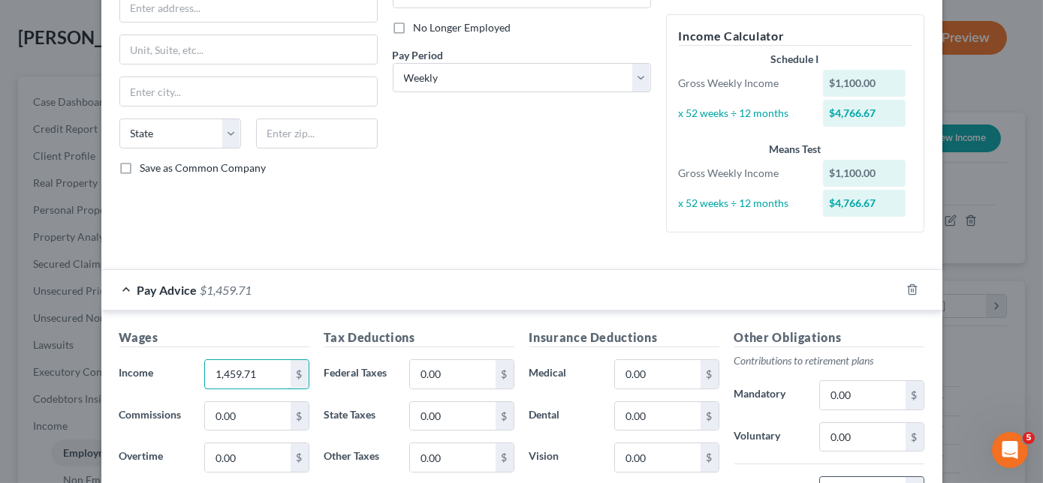
type input "1,459.71"
type input "68.63"
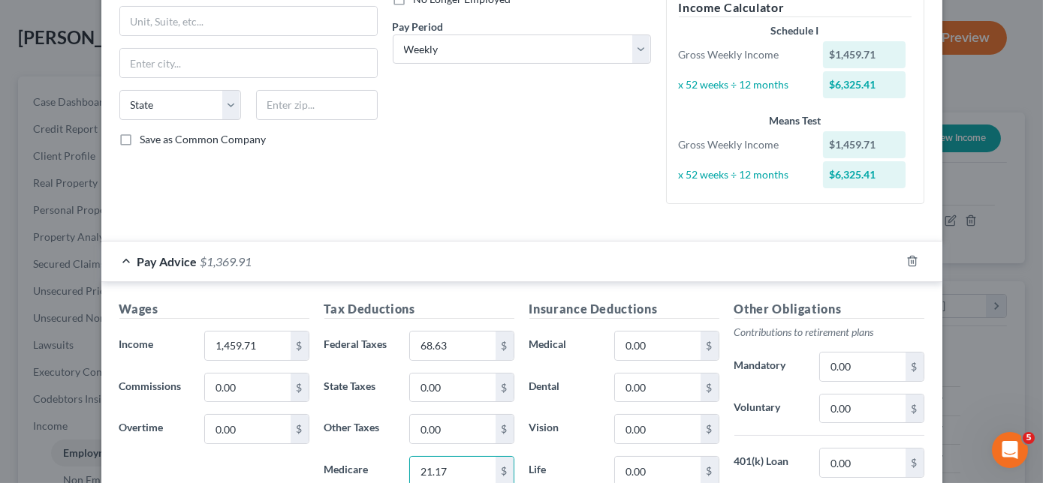
type input "21.17"
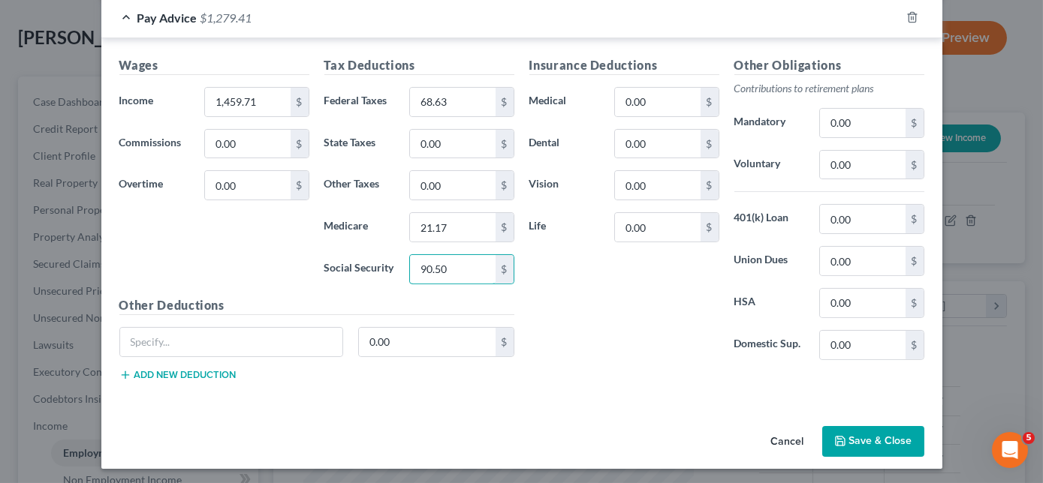
type input "90.50"
click at [881, 442] on button "Save & Close" at bounding box center [873, 442] width 102 height 32
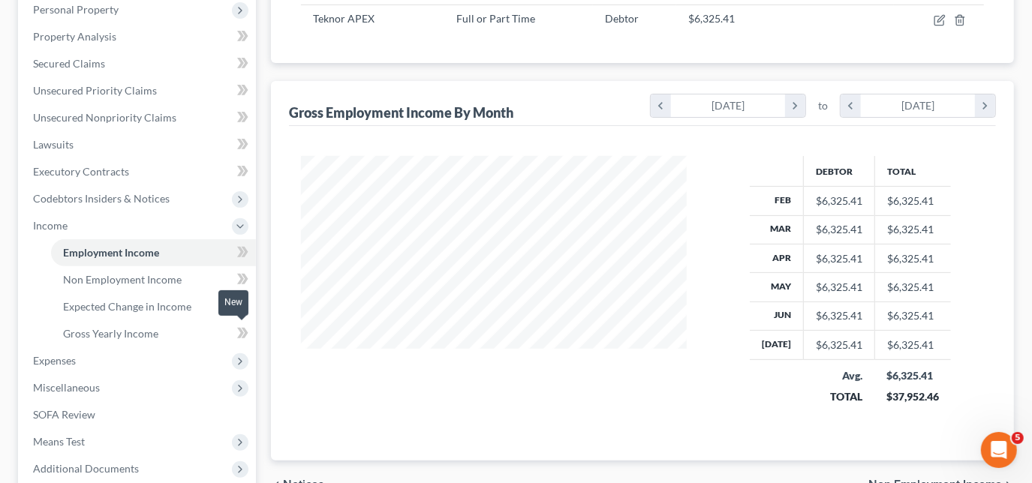
scroll to position [272, 0]
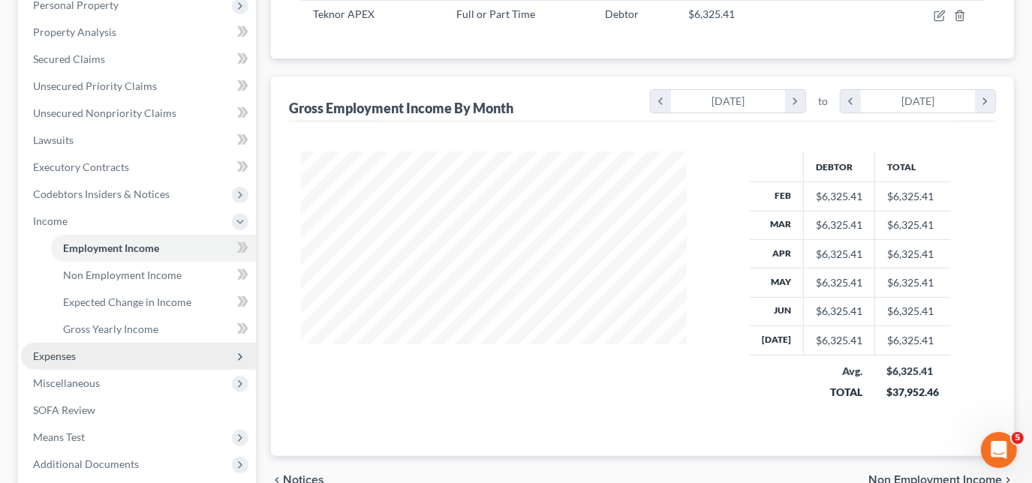
click at [86, 355] on span "Expenses" at bounding box center [138, 356] width 235 height 27
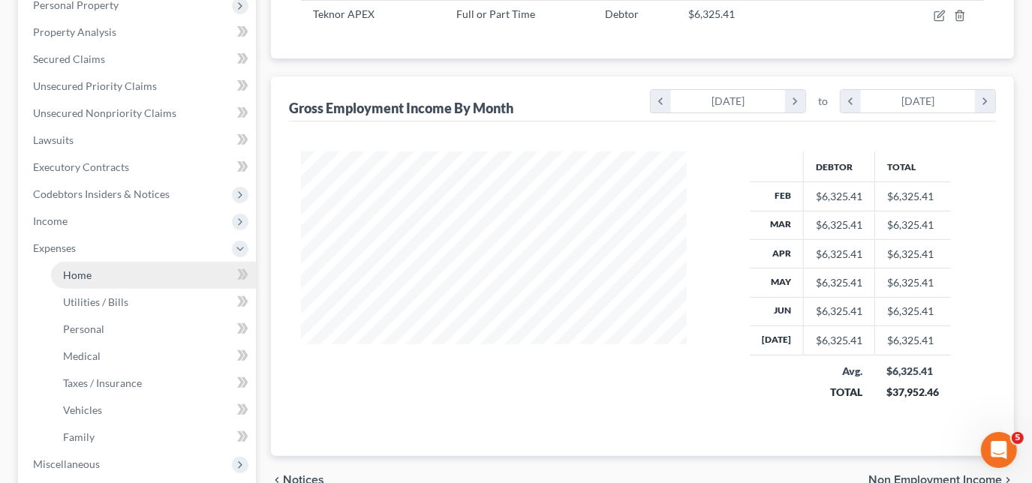
click at [110, 273] on link "Home" at bounding box center [153, 275] width 205 height 27
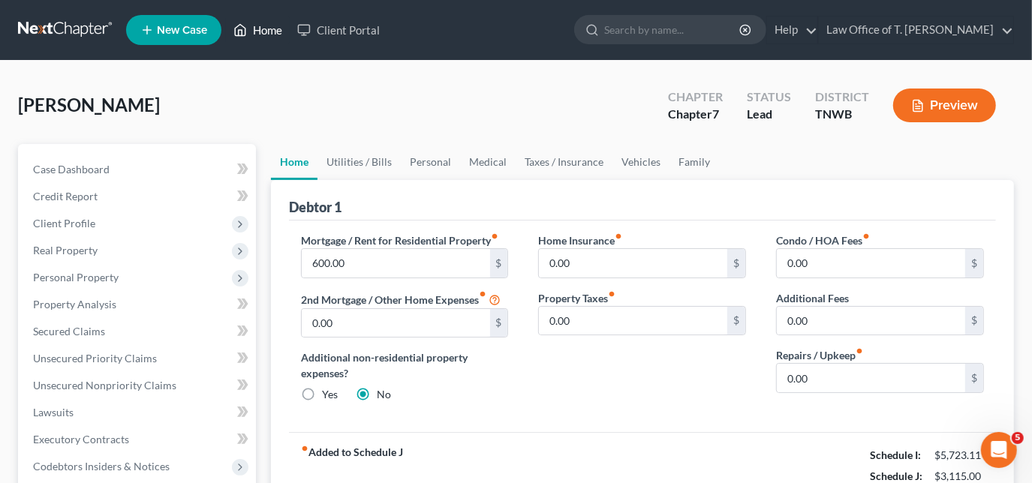
click at [269, 34] on link "Home" at bounding box center [258, 30] width 64 height 27
